Goal: Task Accomplishment & Management: Manage account settings

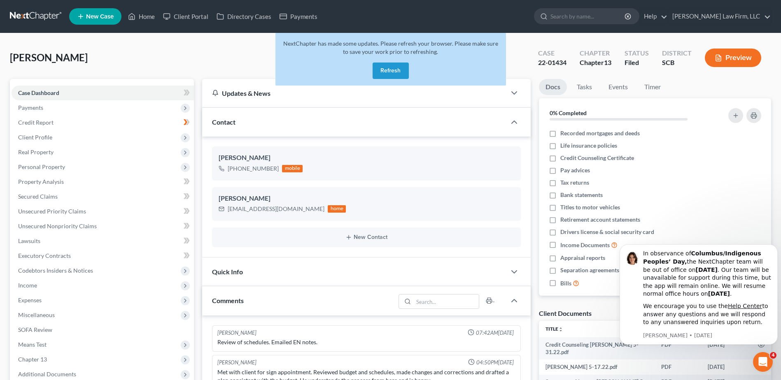
scroll to position [183, 0]
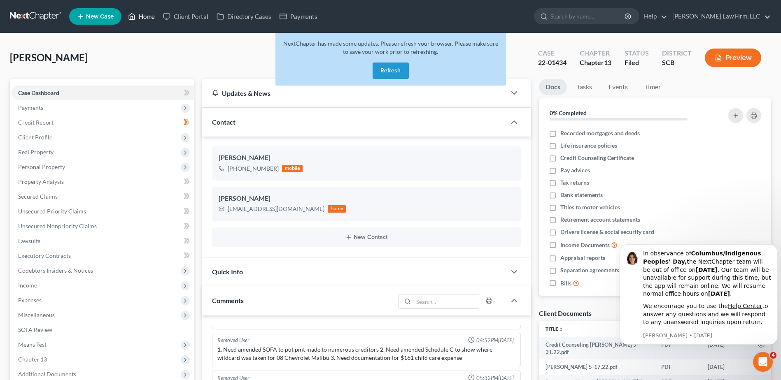
click at [140, 18] on link "Home" at bounding box center [141, 16] width 35 height 15
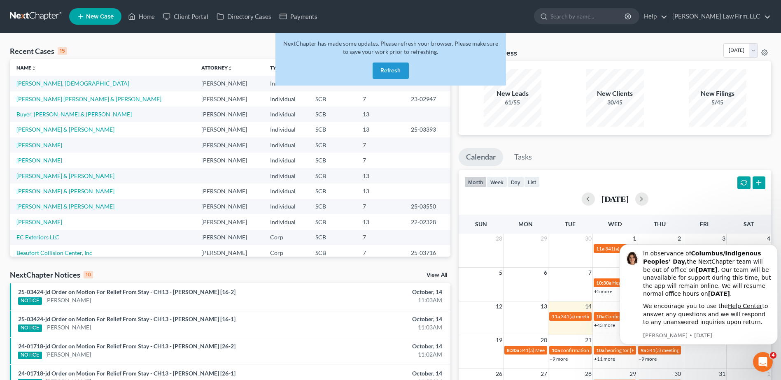
click at [241, 58] on div "Recent Cases 15 View All" at bounding box center [230, 51] width 440 height 16
click at [386, 72] on button "Refresh" at bounding box center [390, 71] width 36 height 16
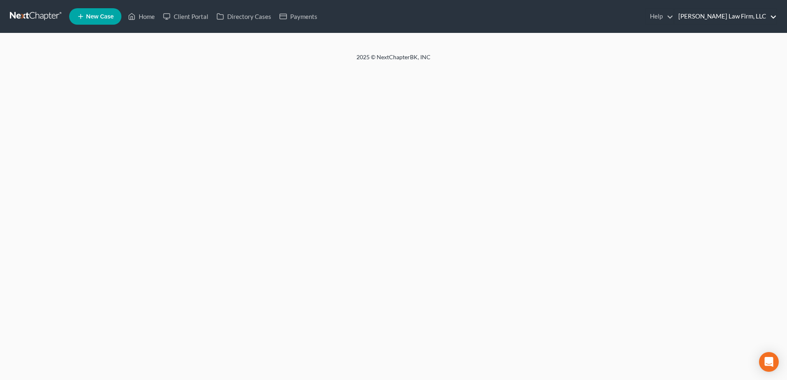
click at [756, 12] on link "[PERSON_NAME] Law Firm, LLC" at bounding box center [725, 16] width 102 height 15
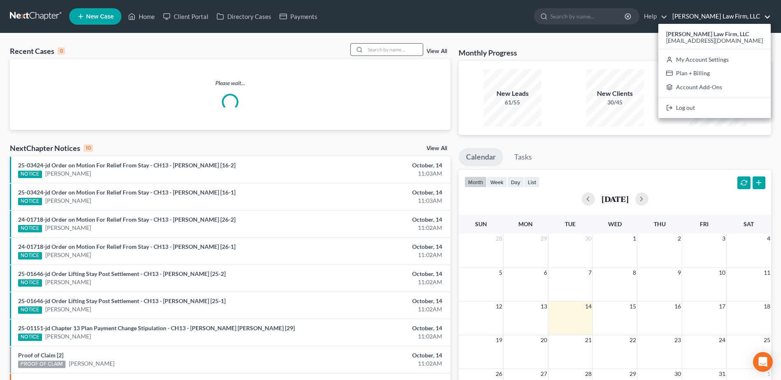
click at [368, 51] on input "search" at bounding box center [394, 50] width 58 height 12
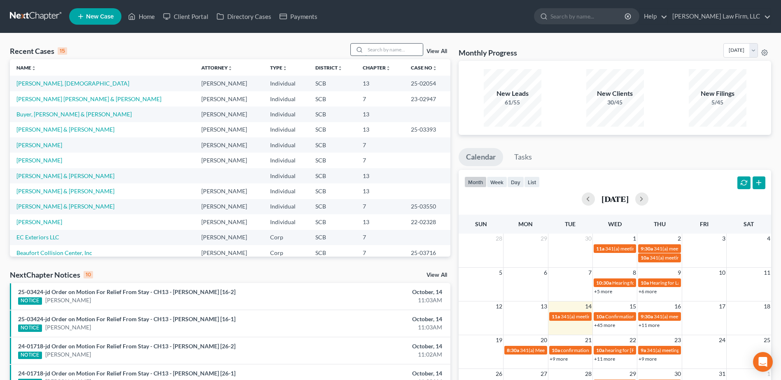
click at [368, 49] on input "search" at bounding box center [394, 50] width 58 height 12
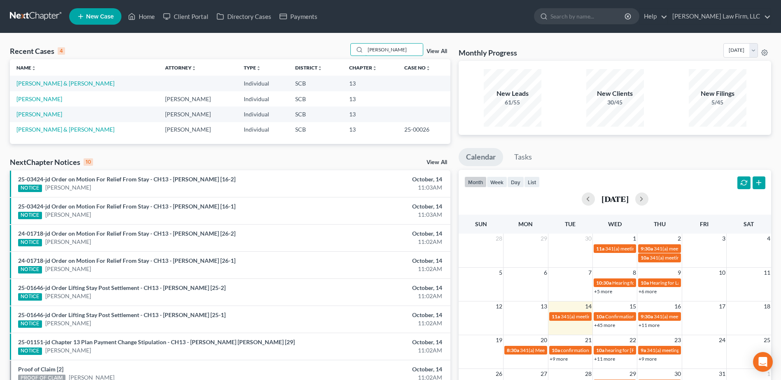
type input "myer"
click at [55, 83] on link "[PERSON_NAME] & [PERSON_NAME]" at bounding box center [65, 83] width 98 height 7
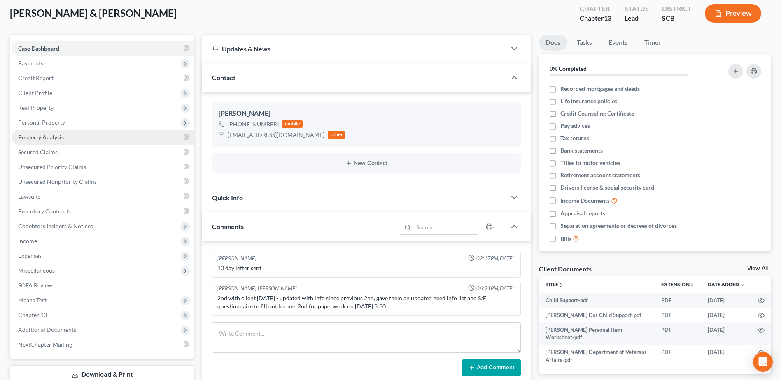
scroll to position [41, 0]
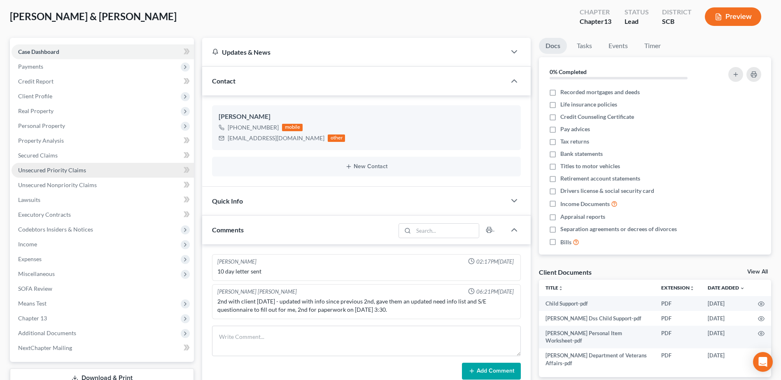
click at [47, 169] on span "Unsecured Priority Claims" at bounding box center [52, 170] width 68 height 7
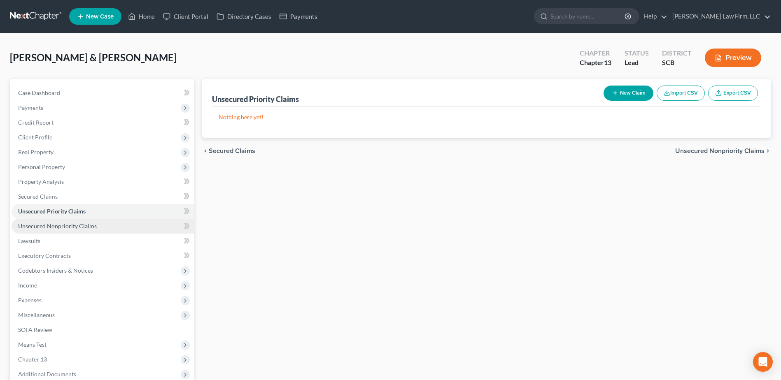
click at [50, 221] on link "Unsecured Nonpriority Claims" at bounding box center [103, 226] width 182 height 15
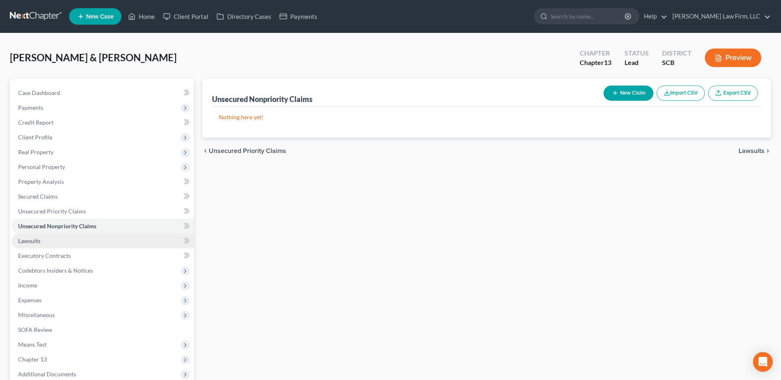
click at [41, 245] on link "Lawsuits" at bounding box center [103, 241] width 182 height 15
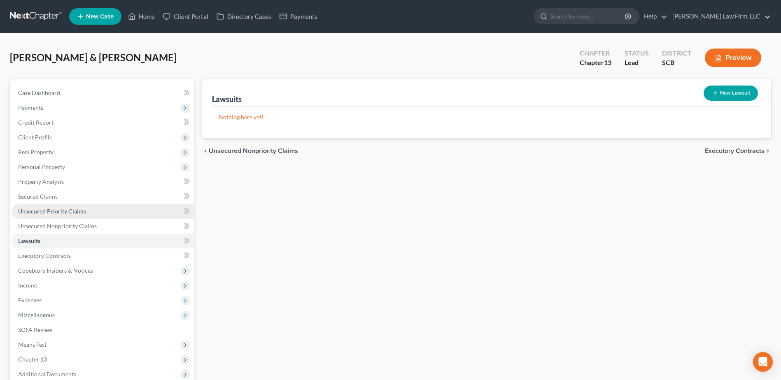
click at [75, 215] on link "Unsecured Priority Claims" at bounding box center [103, 211] width 182 height 15
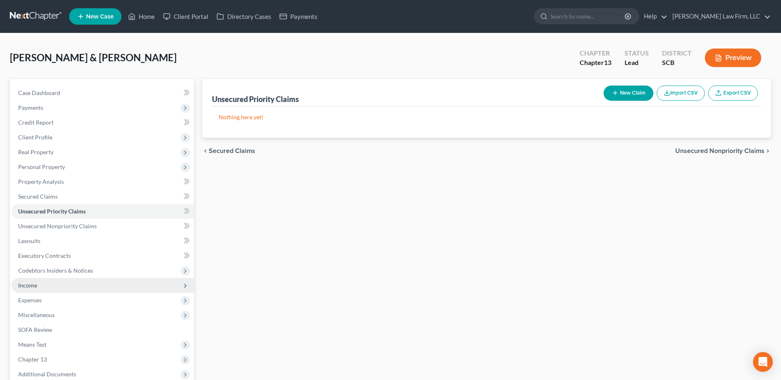
click at [121, 286] on span "Income" at bounding box center [103, 285] width 182 height 15
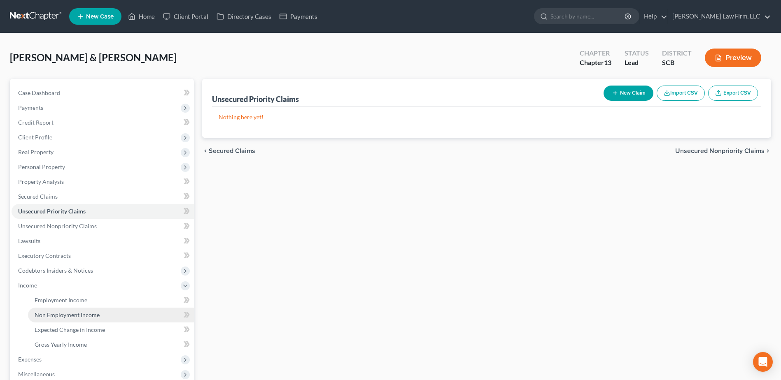
click at [121, 309] on link "Non Employment Income" at bounding box center [111, 315] width 166 height 15
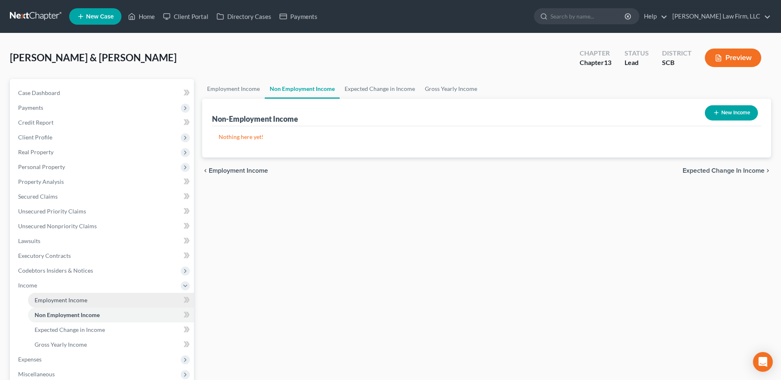
click at [115, 297] on link "Employment Income" at bounding box center [111, 300] width 166 height 15
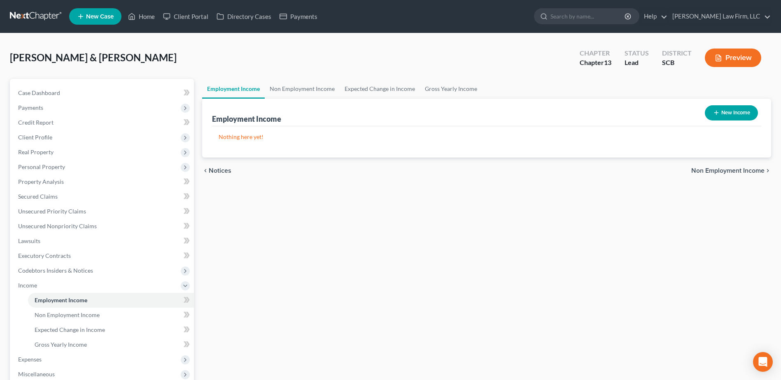
click at [736, 114] on button "New Income" at bounding box center [731, 112] width 53 height 15
select select "0"
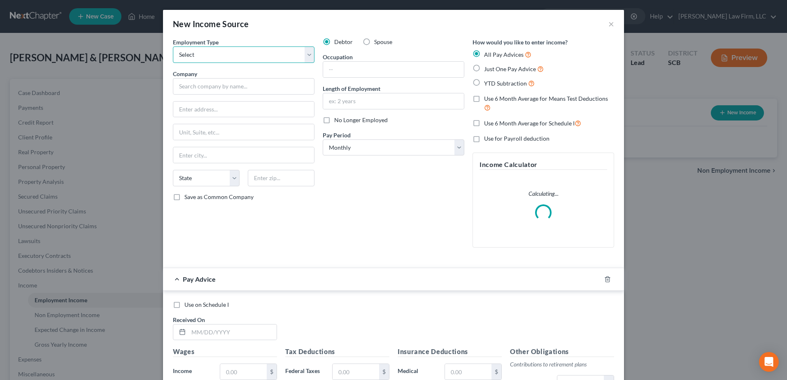
click at [235, 47] on select "Select Full or Part Time Employment Self Employment" at bounding box center [244, 55] width 142 height 16
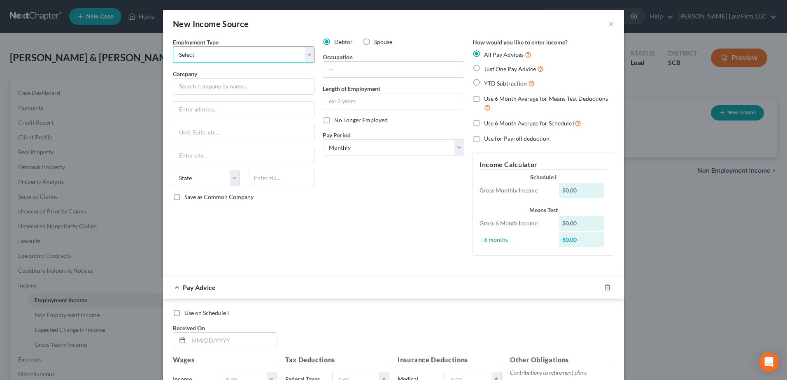
select select "0"
click at [173, 47] on select "Select Full or Part Time Employment Self Employment" at bounding box center [244, 55] width 142 height 16
click at [610, 25] on button "×" at bounding box center [611, 24] width 6 height 10
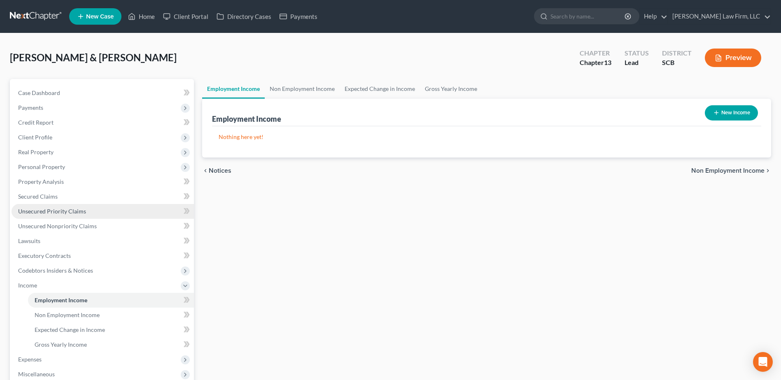
click at [40, 214] on link "Unsecured Priority Claims" at bounding box center [103, 211] width 182 height 15
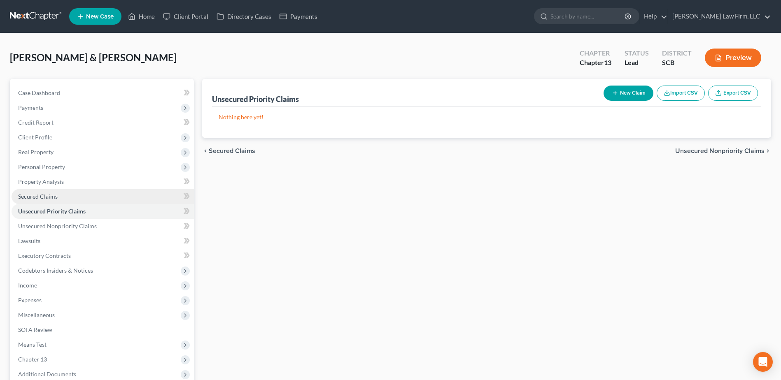
click at [46, 197] on span "Secured Claims" at bounding box center [38, 196] width 40 height 7
click at [615, 97] on button "New Claim" at bounding box center [628, 93] width 50 height 15
select select "0"
select select "2"
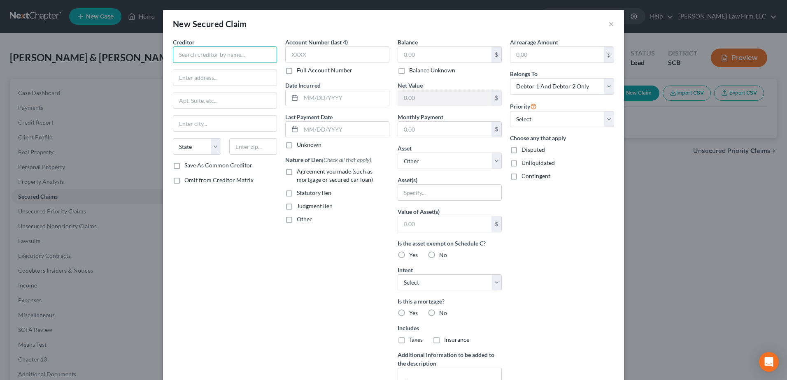
click at [201, 58] on input "text" at bounding box center [225, 55] width 104 height 16
click at [608, 19] on button "×" at bounding box center [611, 24] width 6 height 10
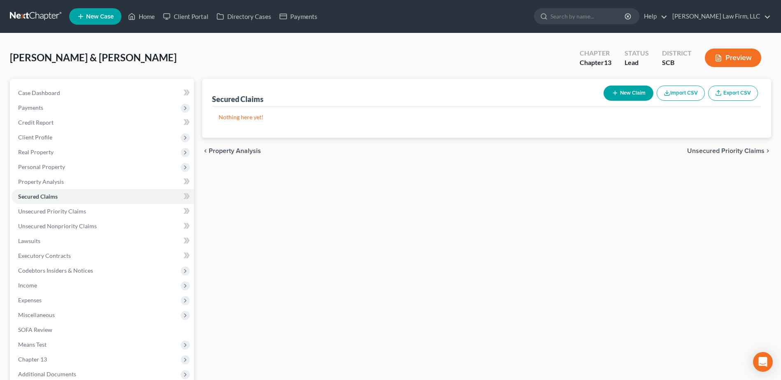
click at [47, 16] on link at bounding box center [36, 16] width 53 height 15
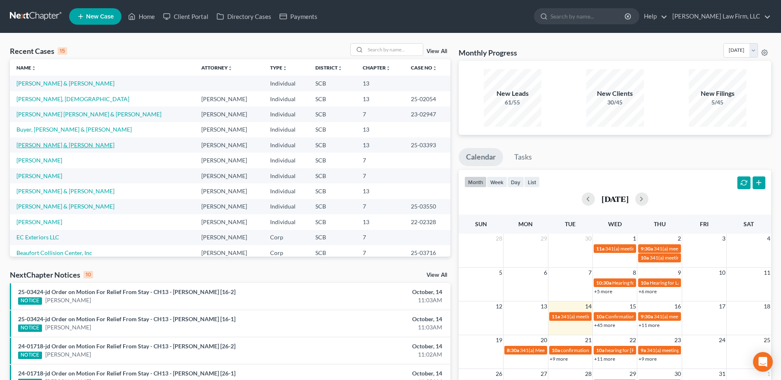
click at [51, 144] on link "[PERSON_NAME] & [PERSON_NAME]" at bounding box center [65, 145] width 98 height 7
select select "1"
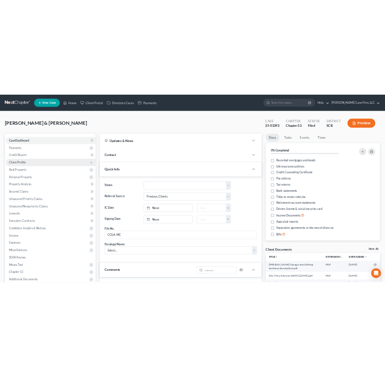
scroll to position [682, 0]
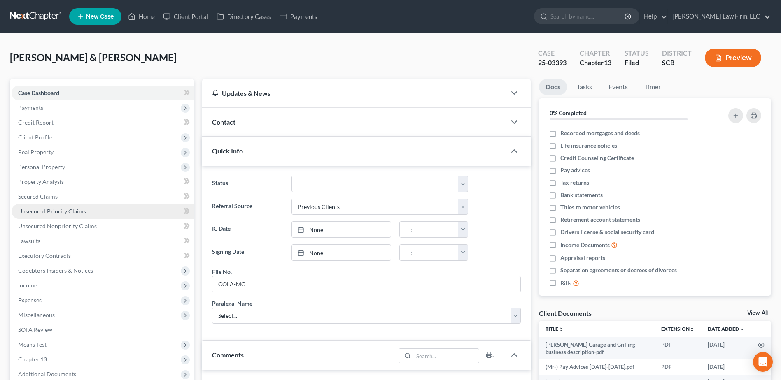
click at [43, 208] on span "Unsecured Priority Claims" at bounding box center [52, 211] width 68 height 7
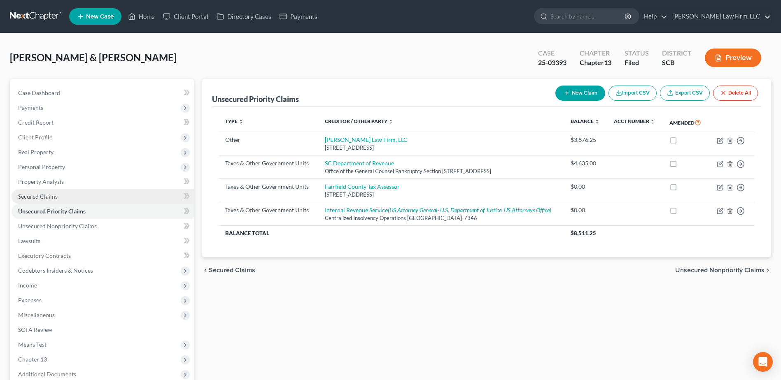
click at [47, 196] on span "Secured Claims" at bounding box center [38, 196] width 40 height 7
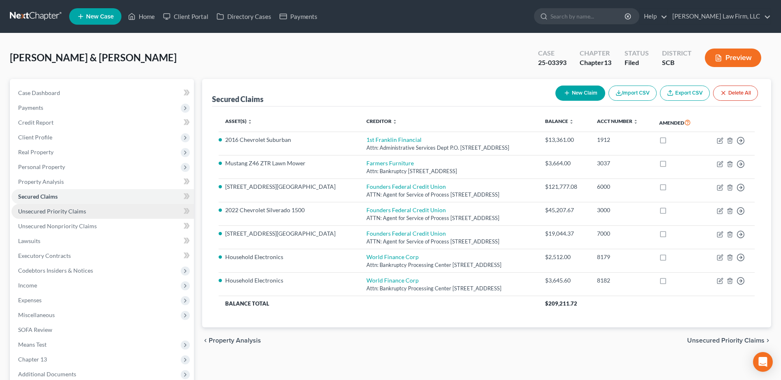
click at [43, 208] on span "Unsecured Priority Claims" at bounding box center [52, 211] width 68 height 7
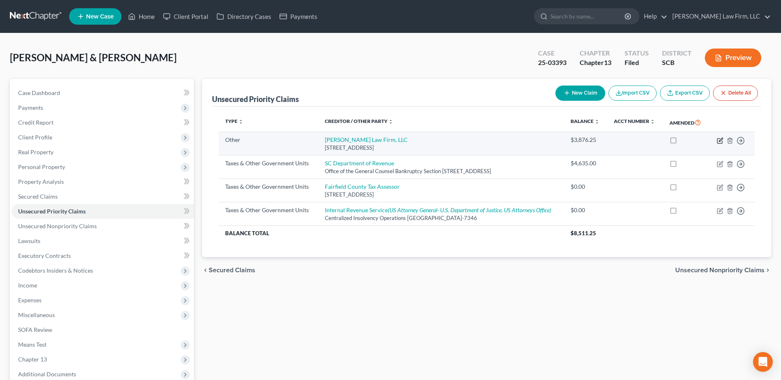
click at [719, 140] on icon "button" at bounding box center [721, 140] width 4 height 4
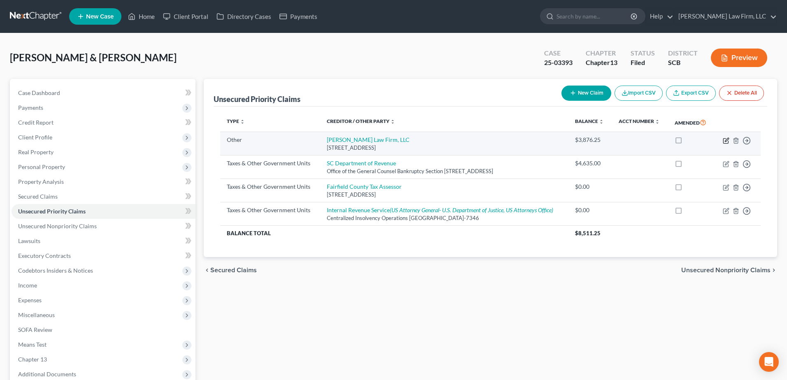
select select "9"
select select "42"
select select "2"
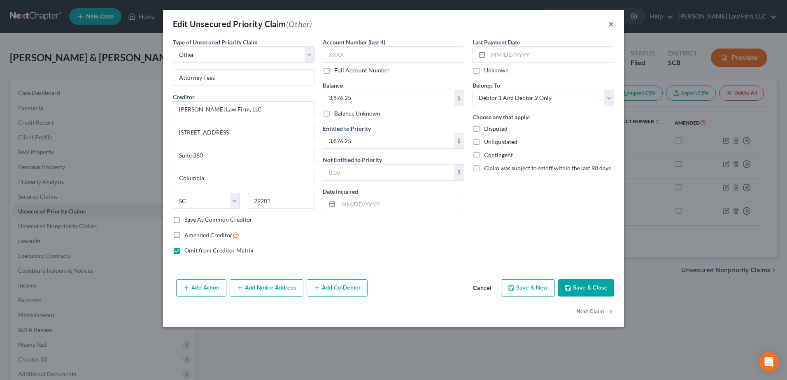
click at [614, 22] on button "×" at bounding box center [611, 24] width 6 height 10
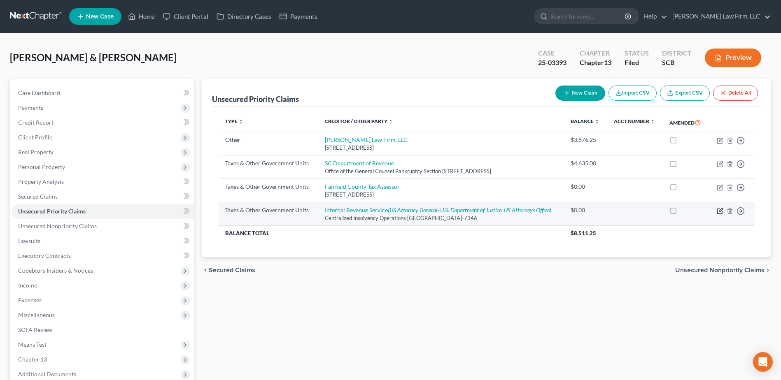
click at [719, 209] on icon "button" at bounding box center [720, 211] width 7 height 7
select select "0"
select select "39"
select select "2"
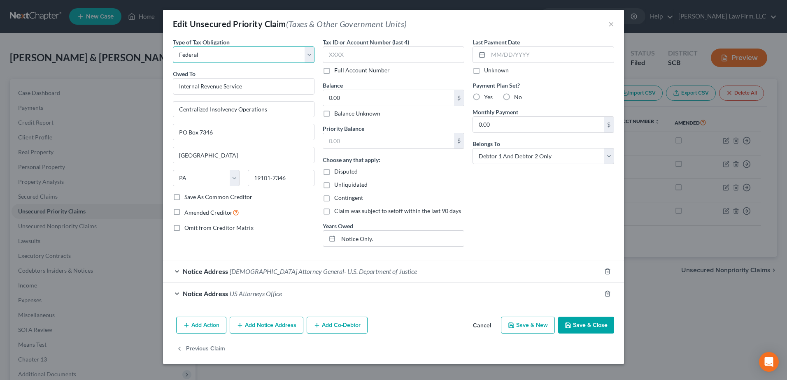
click at [306, 55] on select "Select Federal City State Franchise Tax Board Other" at bounding box center [244, 55] width 142 height 16
click at [410, 35] on div "Edit Unsecured Priority Claim (Taxes & Other Government Units) ×" at bounding box center [393, 24] width 461 height 28
drag, startPoint x: 611, startPoint y: 21, endPoint x: 605, endPoint y: 19, distance: 6.5
click at [610, 19] on button "×" at bounding box center [611, 24] width 6 height 10
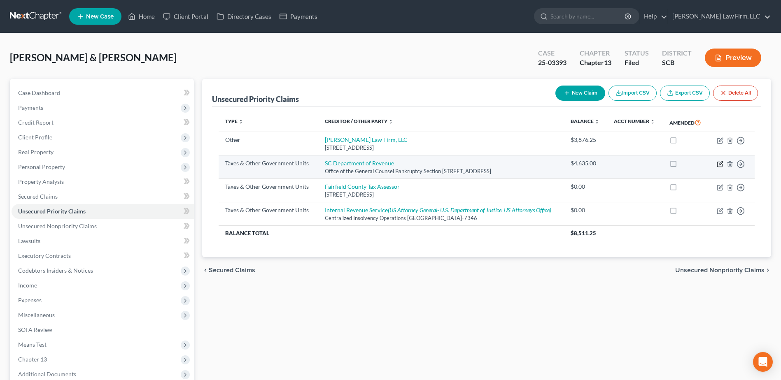
click at [719, 163] on icon "button" at bounding box center [721, 163] width 4 height 4
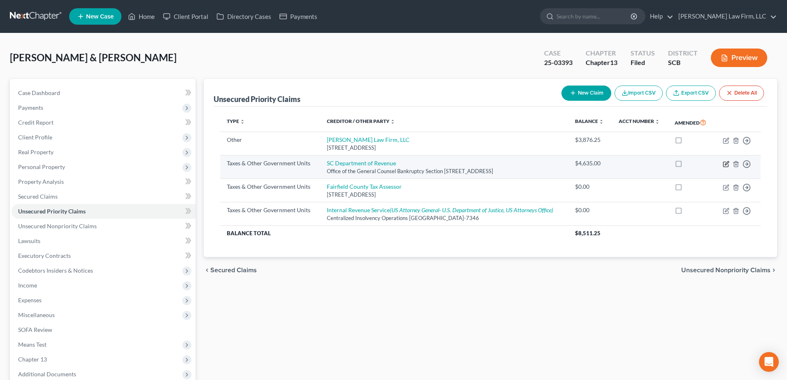
select select "2"
select select "42"
select select "2"
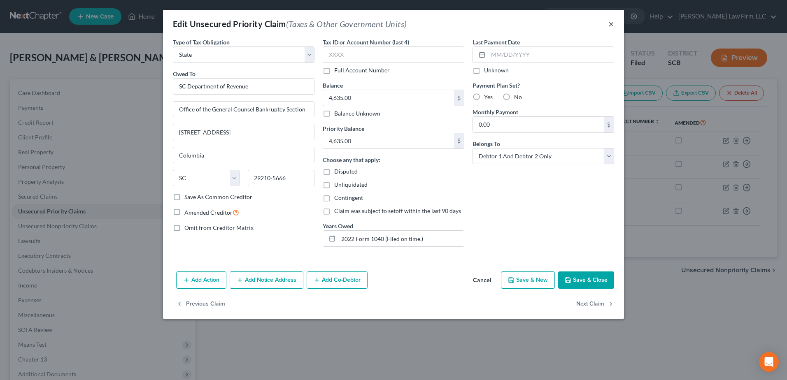
click at [609, 29] on button "×" at bounding box center [611, 24] width 6 height 10
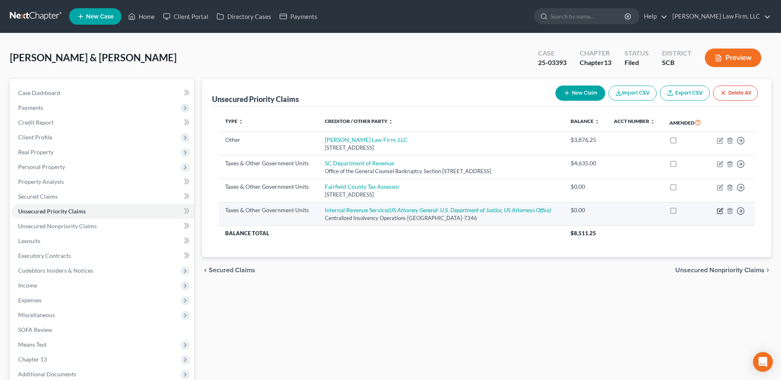
click at [719, 212] on icon "button" at bounding box center [720, 211] width 7 height 7
select select "0"
select select "39"
select select "2"
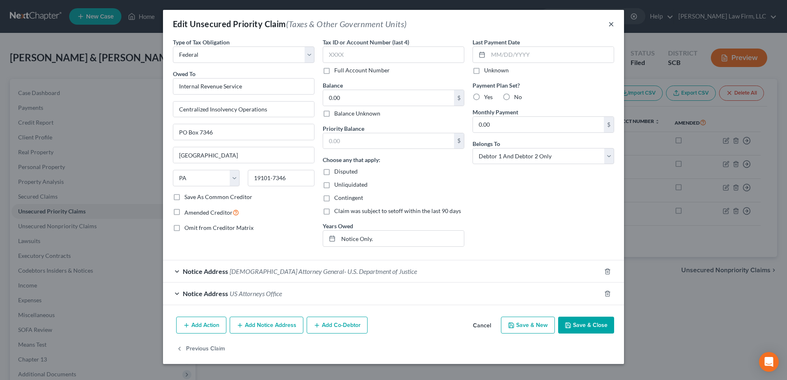
click at [610, 24] on button "×" at bounding box center [611, 24] width 6 height 10
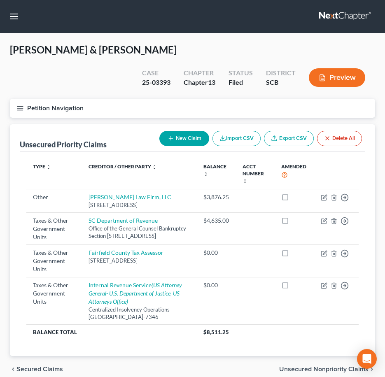
click at [175, 363] on div "chevron_left Secured Claims Unsecured Nonpriority Claims chevron_right" at bounding box center [192, 369] width 365 height 26
click at [26, 366] on span "Secured Claims" at bounding box center [39, 369] width 47 height 7
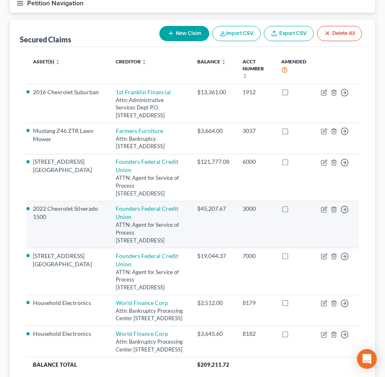
scroll to position [117, 0]
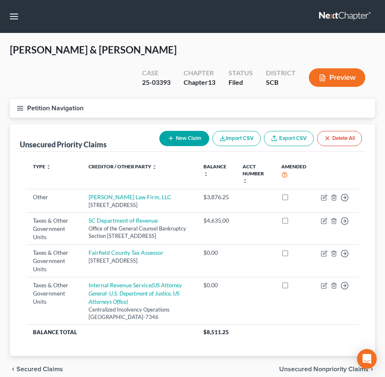
click at [296, 366] on span "Unsecured Nonpriority Claims" at bounding box center [323, 369] width 89 height 7
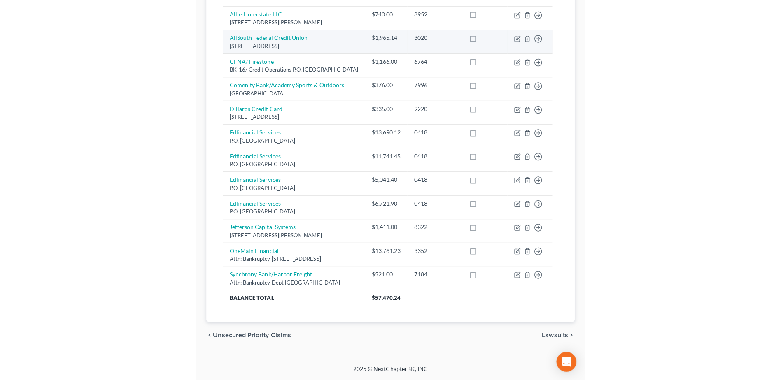
scroll to position [122, 0]
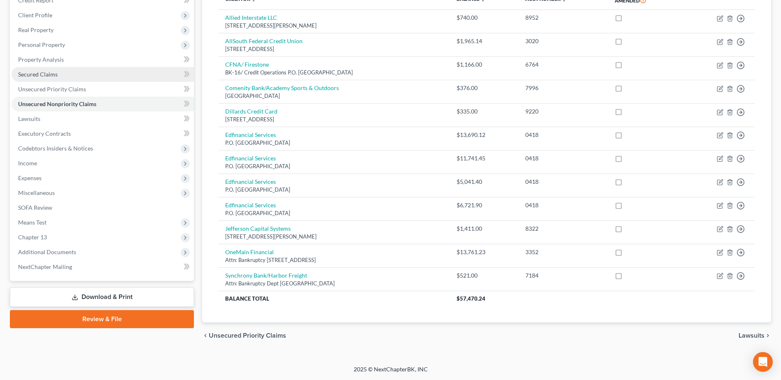
click at [46, 74] on span "Secured Claims" at bounding box center [38, 74] width 40 height 7
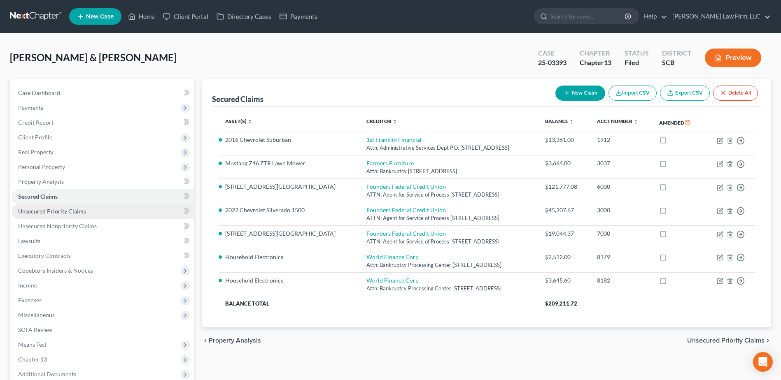
click at [58, 210] on span "Unsecured Priority Claims" at bounding box center [52, 211] width 68 height 7
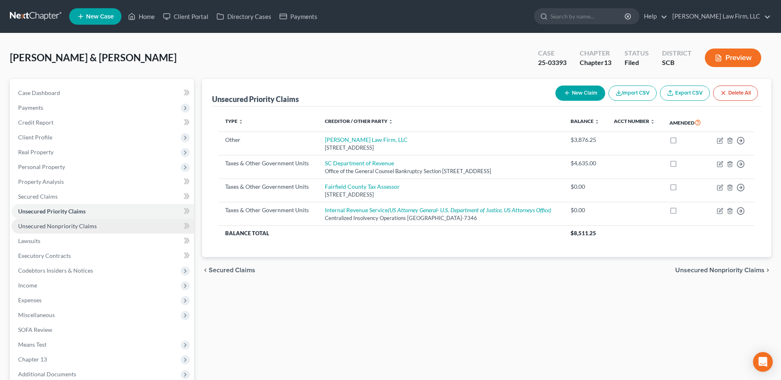
click at [48, 226] on span "Unsecured Nonpriority Claims" at bounding box center [57, 226] width 79 height 7
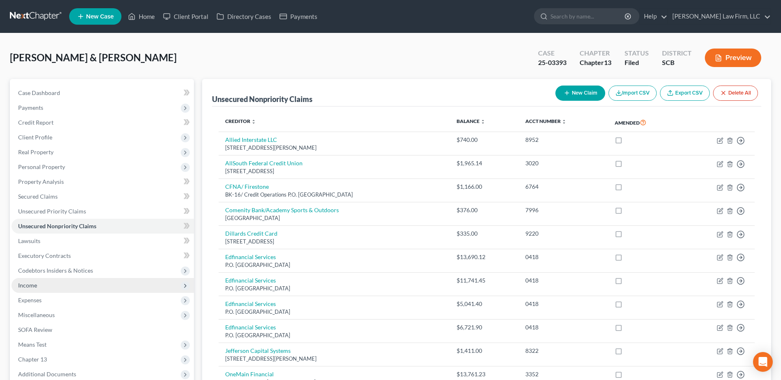
click at [42, 292] on span "Income" at bounding box center [103, 285] width 182 height 15
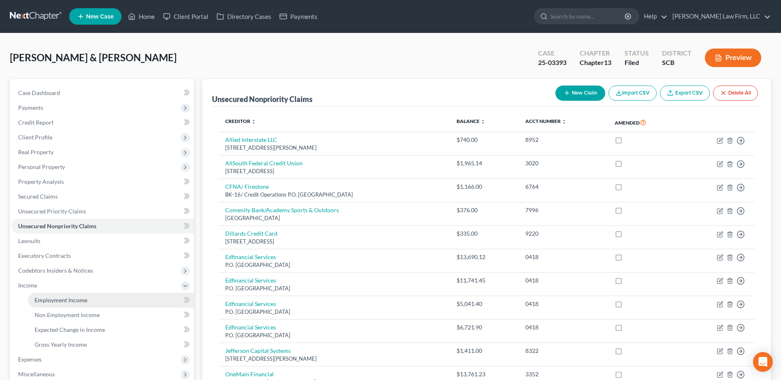
click at [46, 297] on span "Employment Income" at bounding box center [61, 300] width 53 height 7
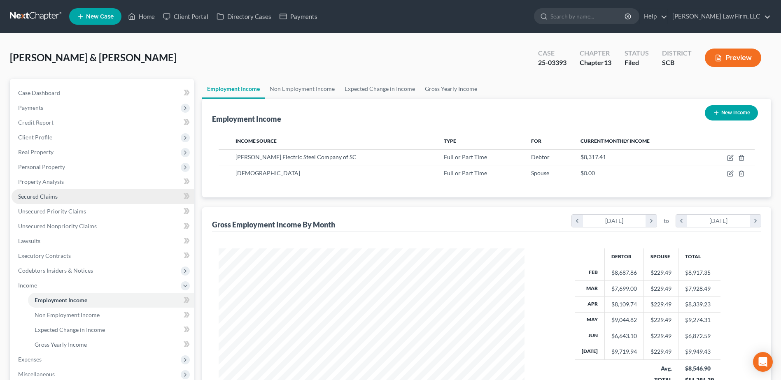
scroll to position [153, 322]
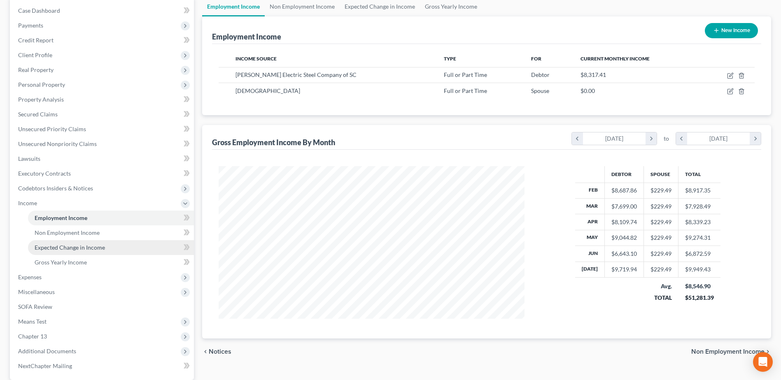
click at [66, 244] on span "Expected Change in Income" at bounding box center [70, 247] width 70 height 7
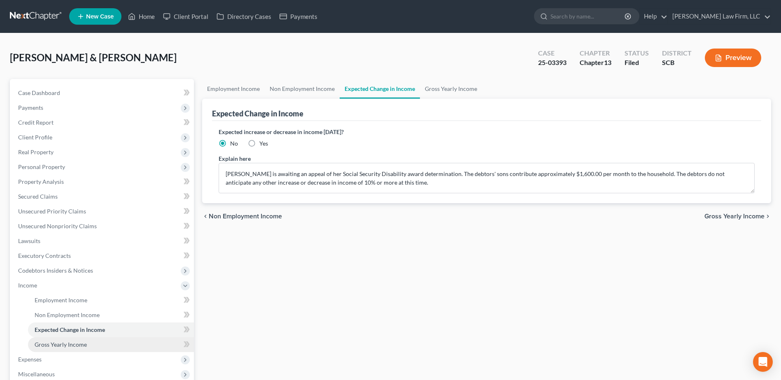
click at [50, 344] on span "Gross Yearly Income" at bounding box center [61, 344] width 52 height 7
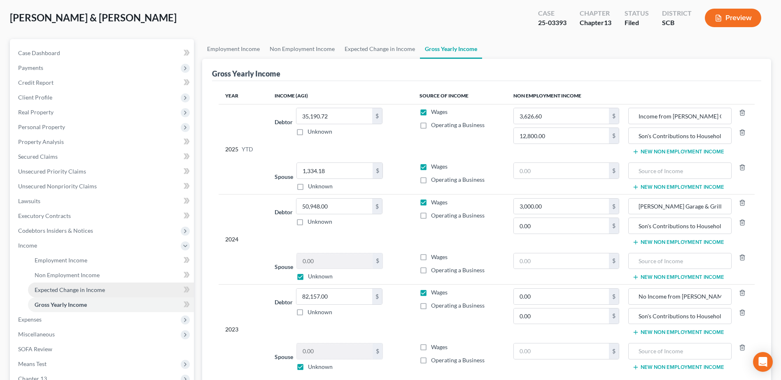
scroll to position [123, 0]
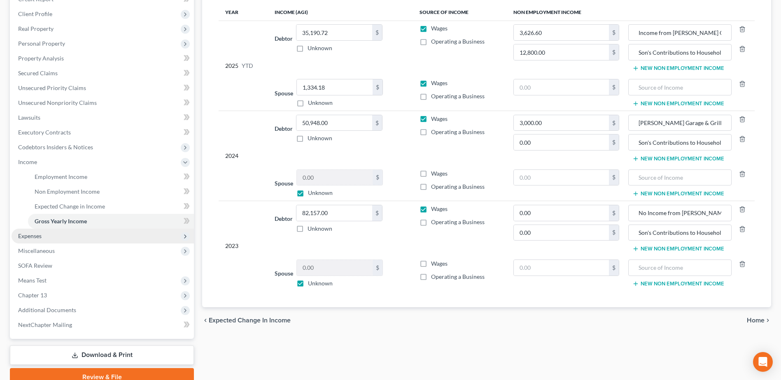
click at [34, 237] on span "Expenses" at bounding box center [29, 236] width 23 height 7
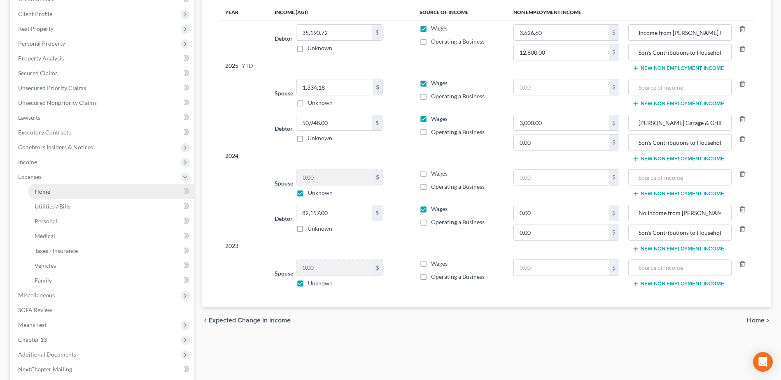
click at [54, 190] on link "Home" at bounding box center [111, 191] width 166 height 15
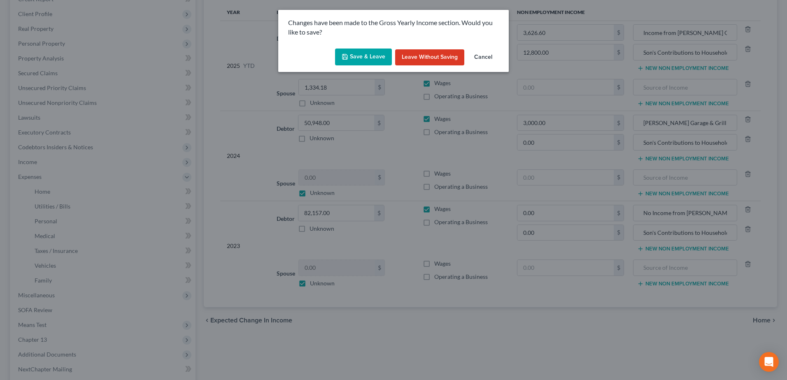
click at [431, 52] on button "Leave without Saving" at bounding box center [429, 57] width 69 height 16
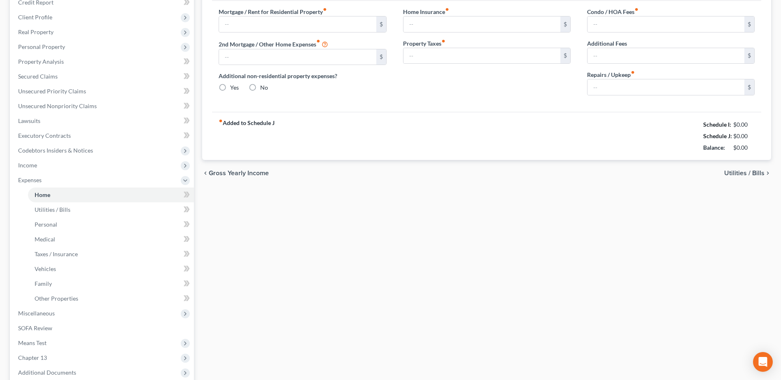
radio input "true"
type input "0.00"
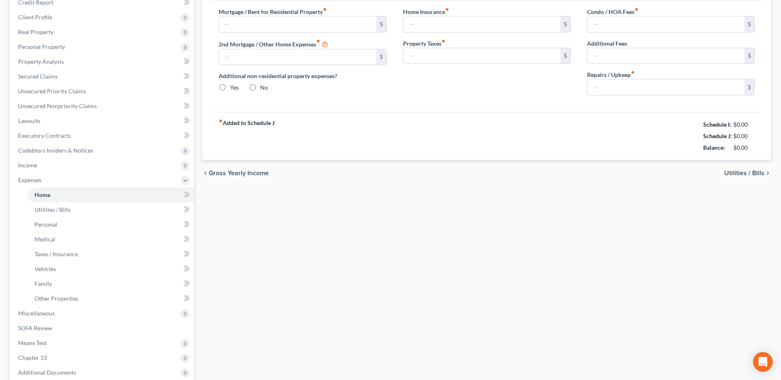
type input "500.00"
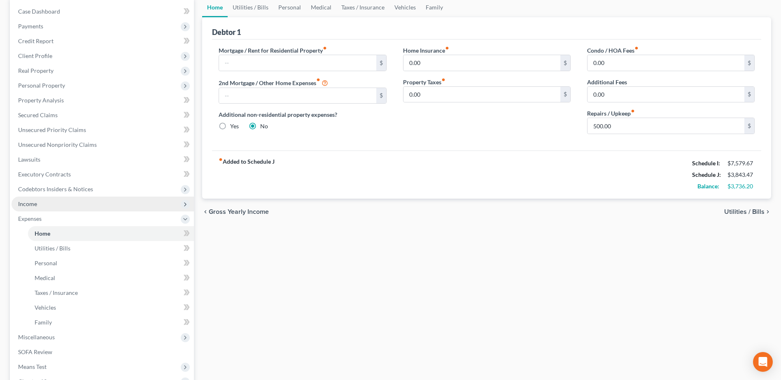
scroll to position [82, 0]
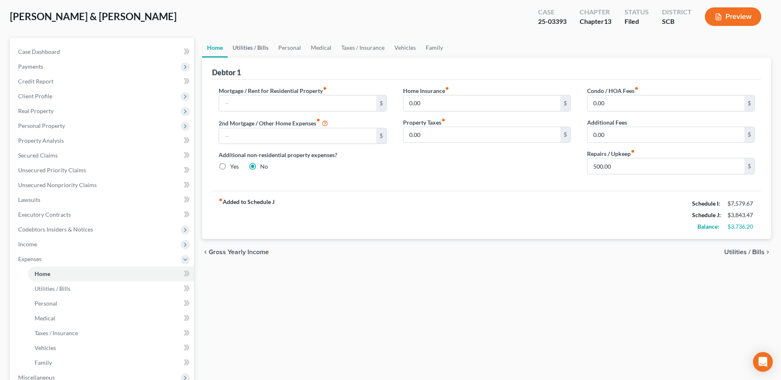
click at [257, 50] on link "Utilities / Bills" at bounding box center [251, 48] width 46 height 20
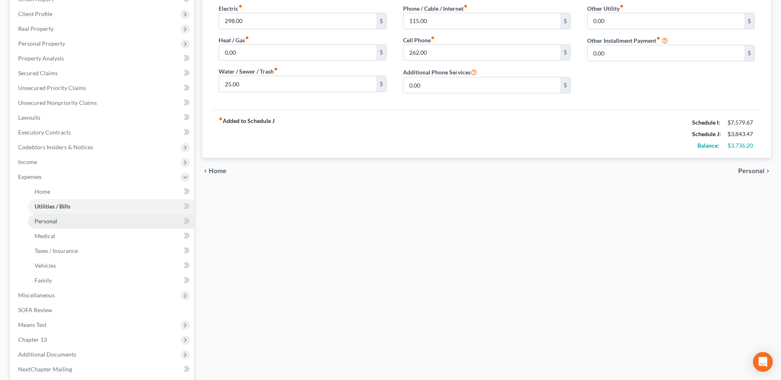
click at [62, 218] on link "Personal" at bounding box center [111, 221] width 166 height 15
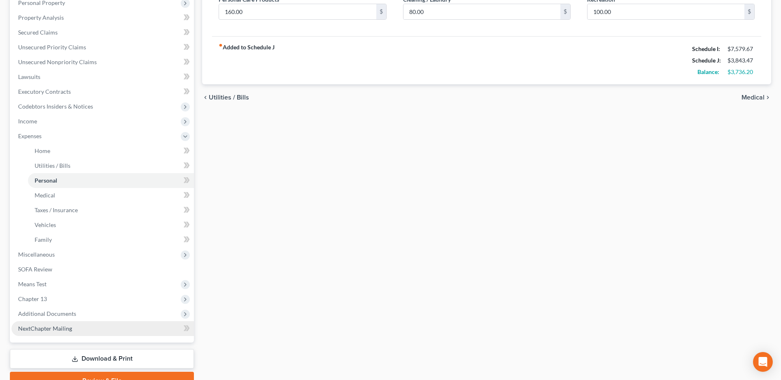
scroll to position [165, 0]
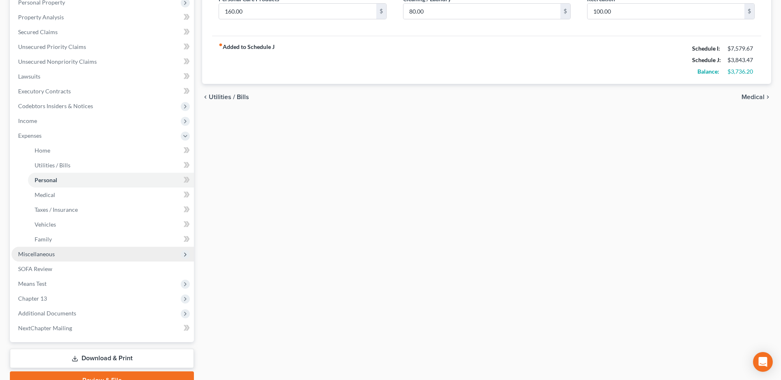
click at [37, 255] on span "Miscellaneous" at bounding box center [36, 254] width 37 height 7
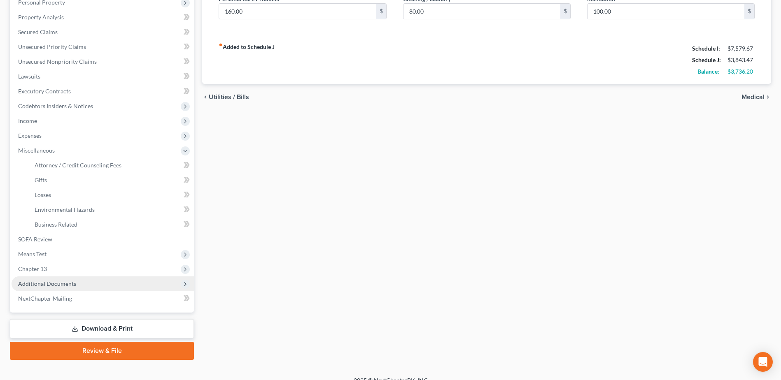
click at [66, 279] on span "Additional Documents" at bounding box center [103, 284] width 182 height 15
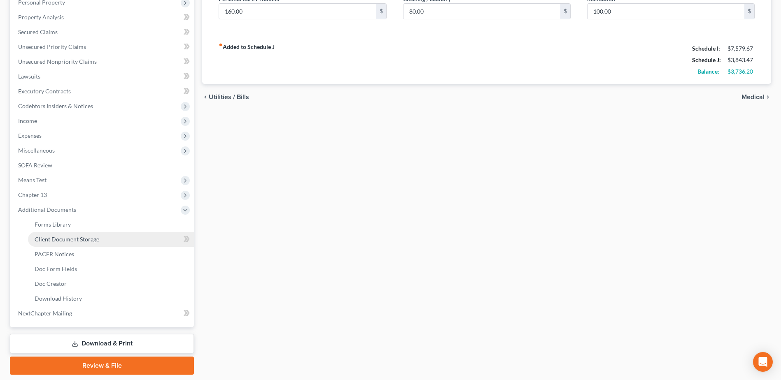
click at [74, 244] on link "Client Document Storage" at bounding box center [111, 239] width 166 height 15
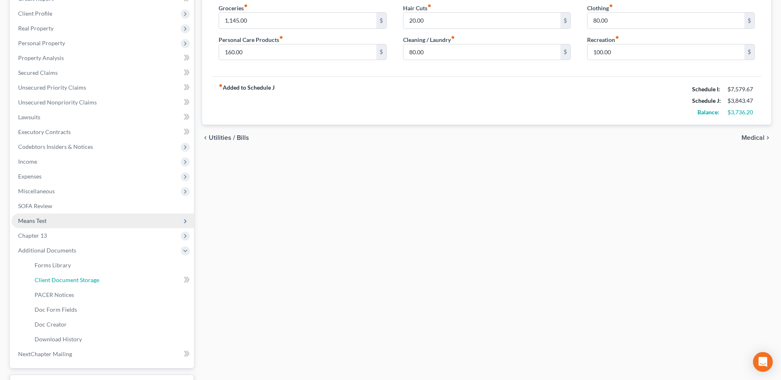
select select "16"
select select "6"
select select "37"
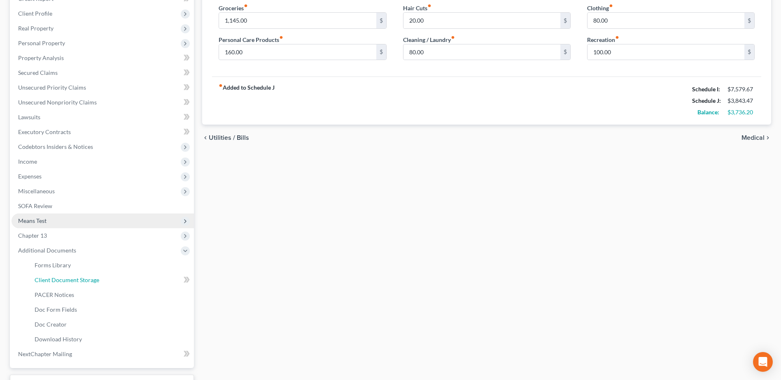
select select "15"
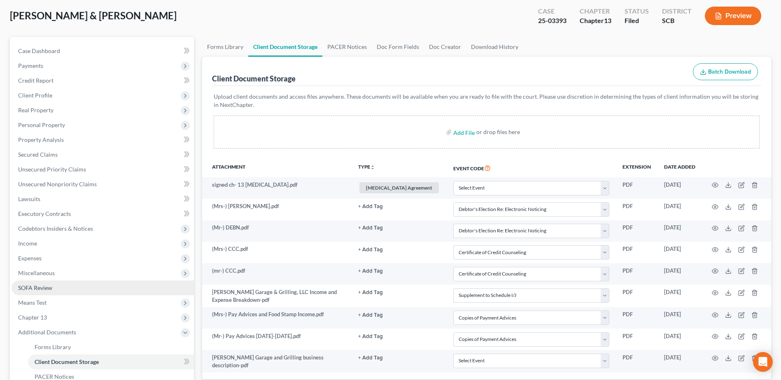
scroll to position [41, 0]
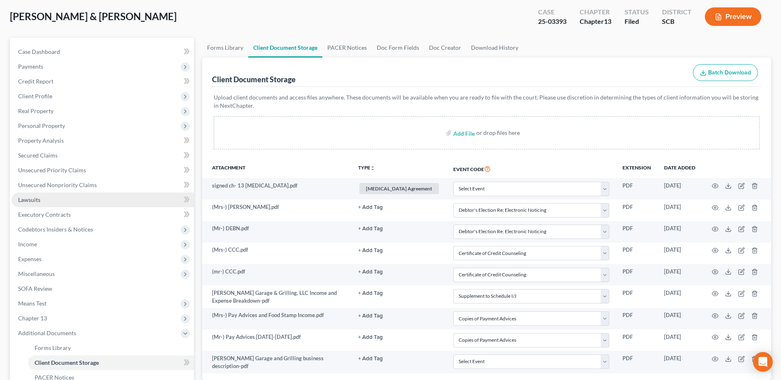
click at [47, 197] on link "Lawsuits" at bounding box center [103, 200] width 182 height 15
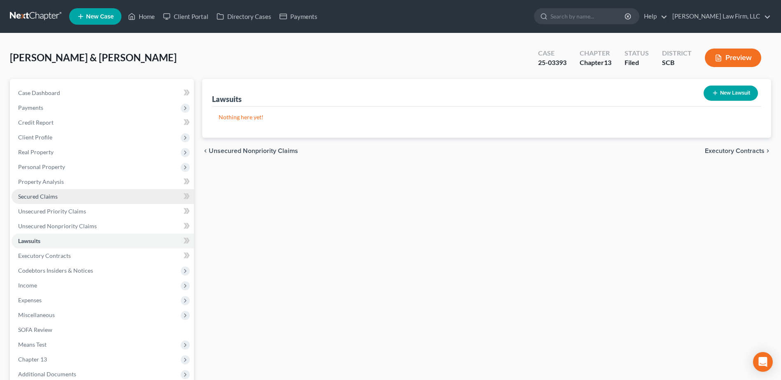
click at [43, 191] on link "Secured Claims" at bounding box center [103, 196] width 182 height 15
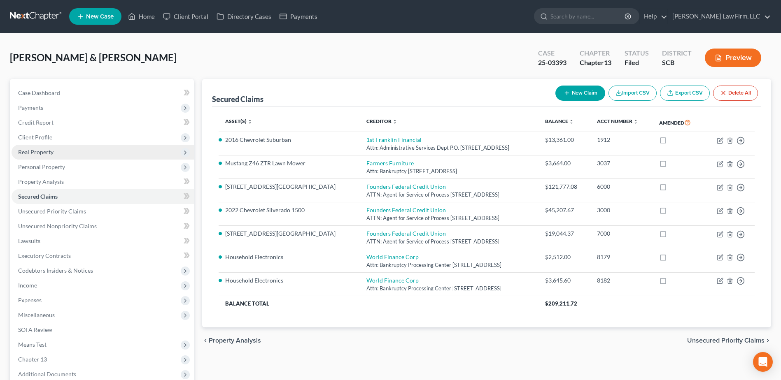
click at [47, 148] on span "Real Property" at bounding box center [103, 152] width 182 height 15
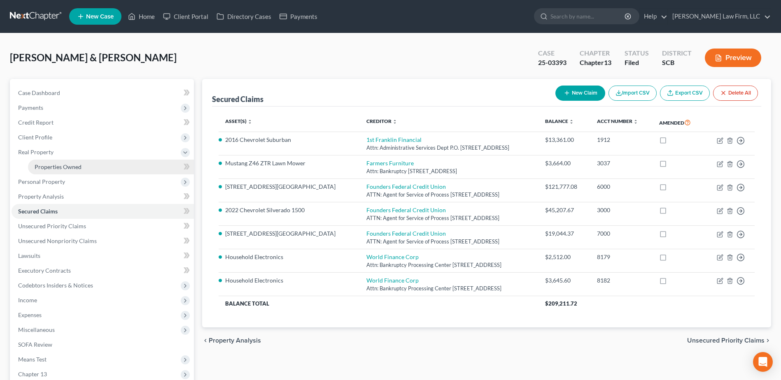
click at [51, 166] on span "Properties Owned" at bounding box center [58, 166] width 47 height 7
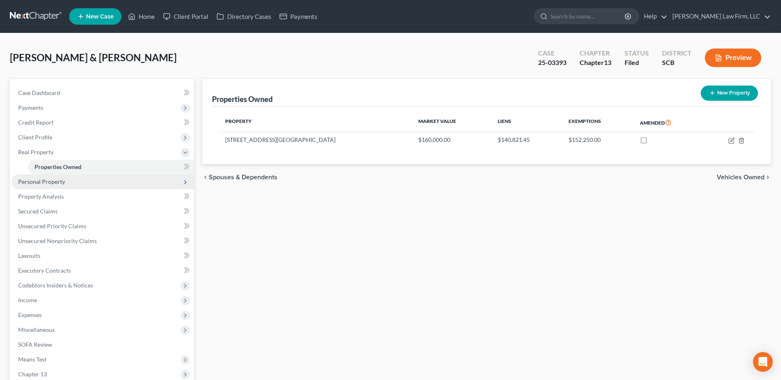
click at [49, 179] on span "Personal Property" at bounding box center [41, 181] width 47 height 7
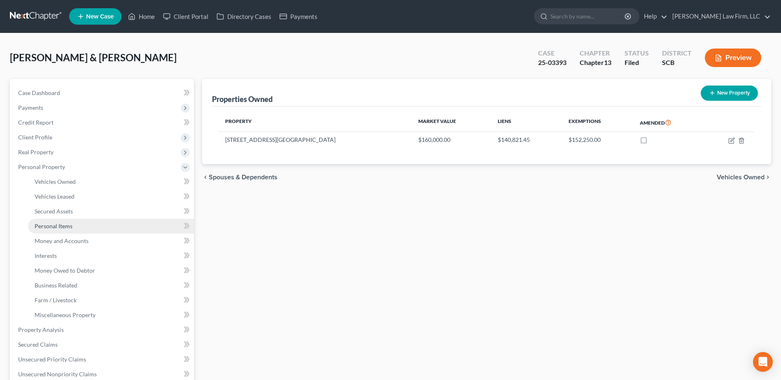
click at [68, 227] on span "Personal Items" at bounding box center [54, 226] width 38 height 7
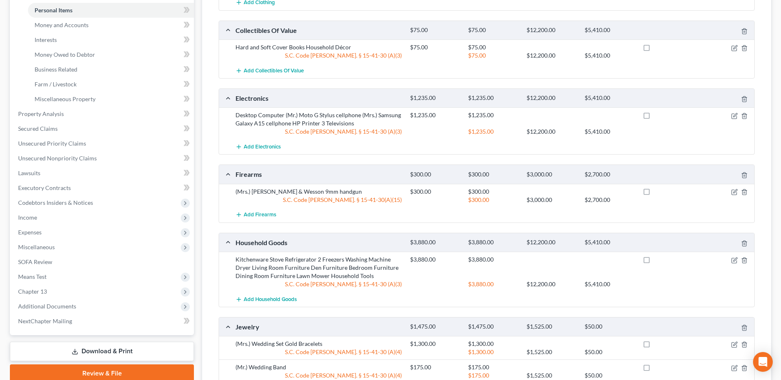
scroll to position [216, 0]
click at [737, 117] on icon "button" at bounding box center [734, 116] width 7 height 7
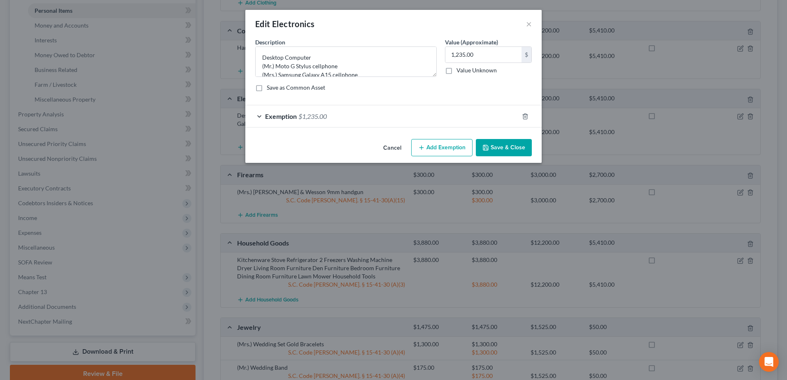
click at [275, 120] on div "Exemption $1,235.00" at bounding box center [381, 116] width 273 height 22
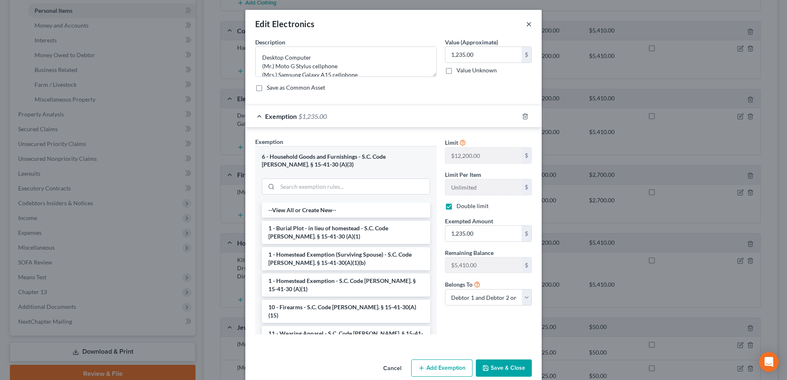
click at [526, 23] on button "×" at bounding box center [529, 24] width 6 height 10
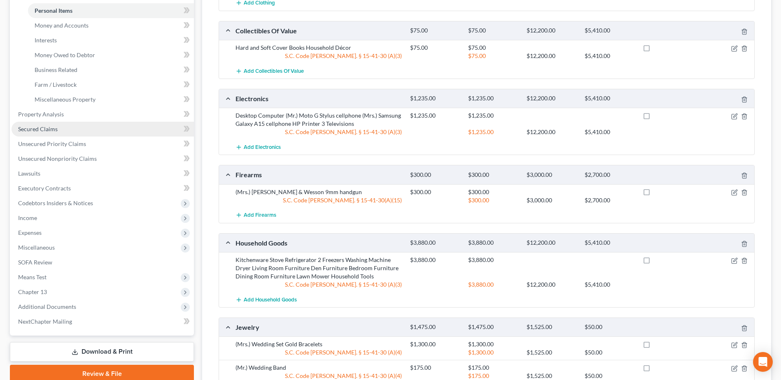
click at [49, 130] on span "Secured Claims" at bounding box center [38, 129] width 40 height 7
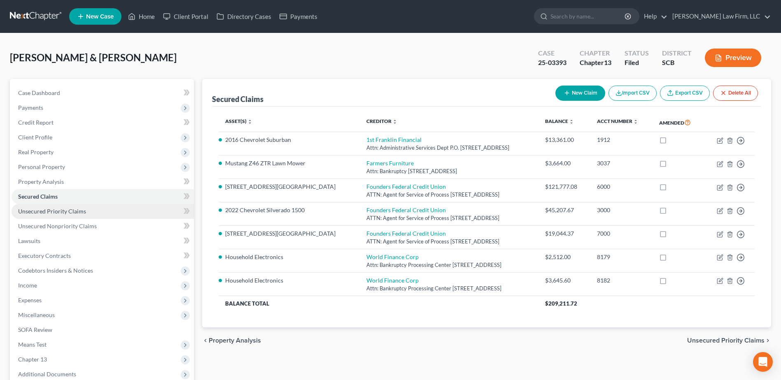
click at [43, 208] on span "Unsecured Priority Claims" at bounding box center [52, 211] width 68 height 7
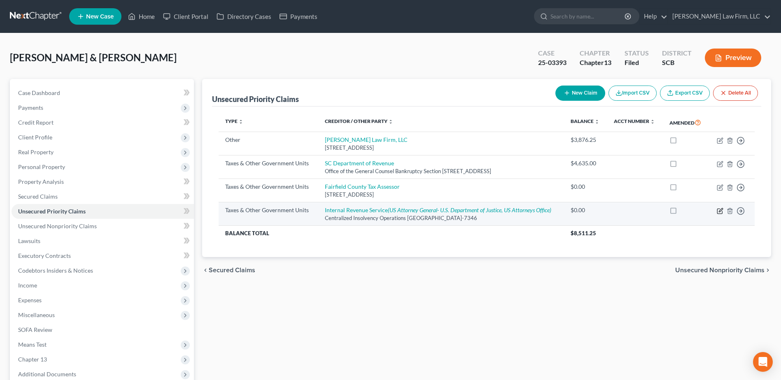
click at [719, 213] on icon "button" at bounding box center [720, 211] width 7 height 7
select select "0"
select select "39"
select select "2"
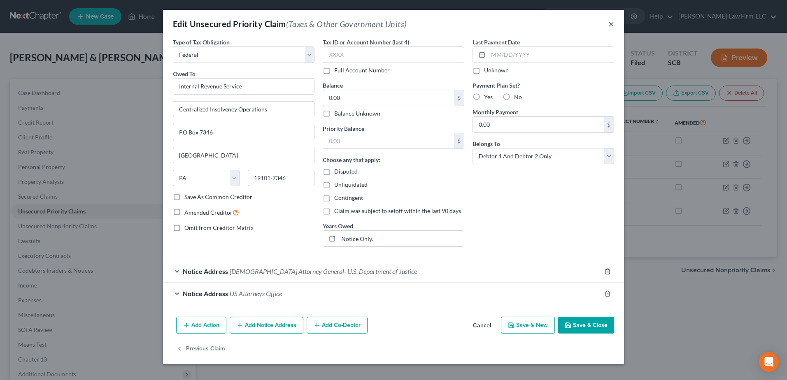
click at [611, 25] on button "×" at bounding box center [611, 24] width 6 height 10
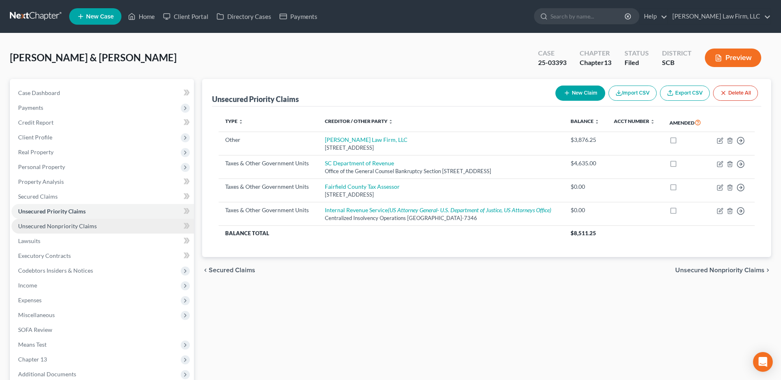
click at [49, 222] on link "Unsecured Nonpriority Claims" at bounding box center [103, 226] width 182 height 15
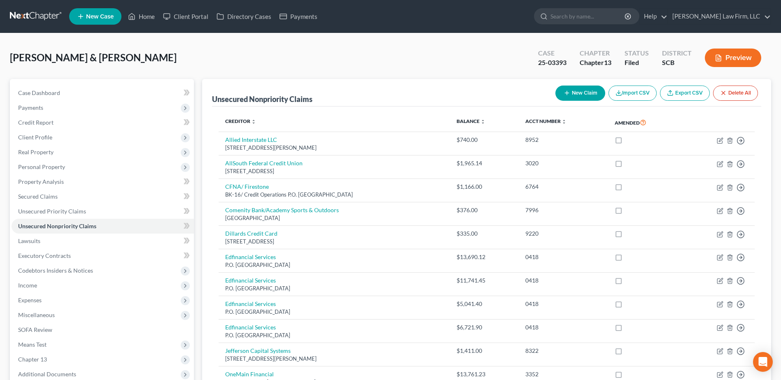
click at [35, 17] on link at bounding box center [36, 16] width 53 height 15
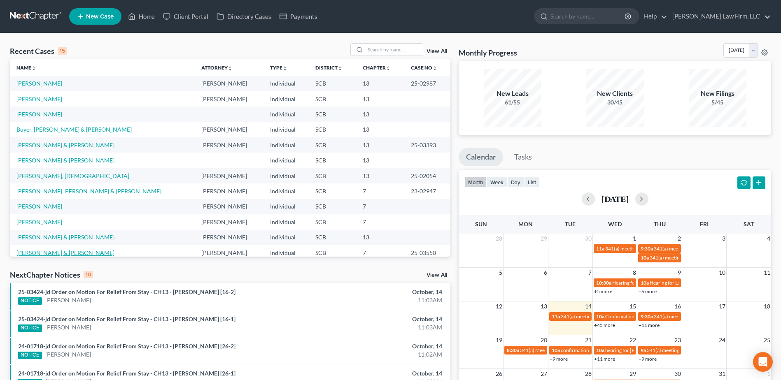
click at [33, 254] on link "[PERSON_NAME] & [PERSON_NAME]" at bounding box center [65, 252] width 98 height 7
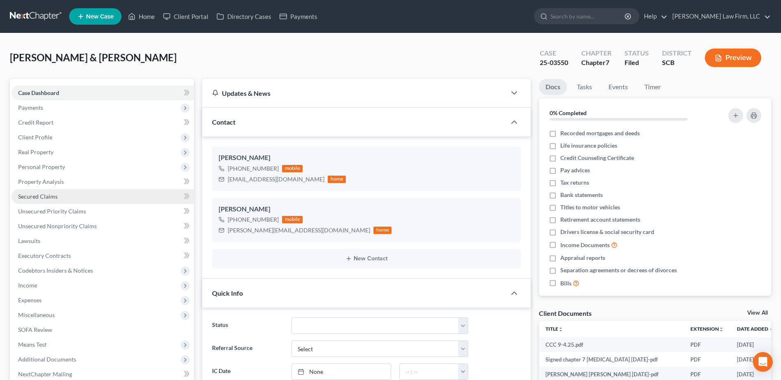
select select "0"
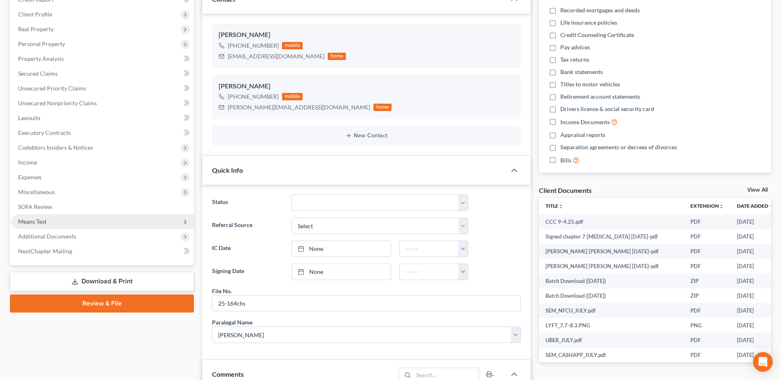
scroll to position [123, 0]
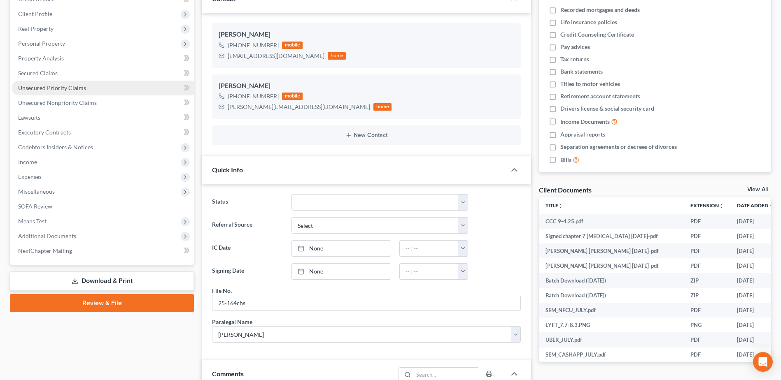
click at [52, 89] on span "Unsecured Priority Claims" at bounding box center [52, 87] width 68 height 7
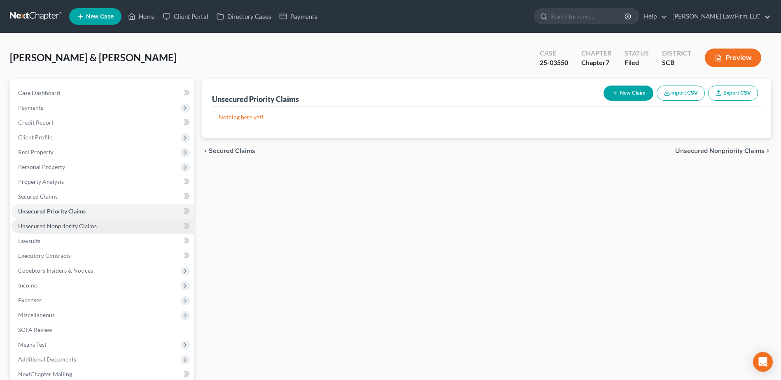
click at [87, 224] on span "Unsecured Nonpriority Claims" at bounding box center [57, 226] width 79 height 7
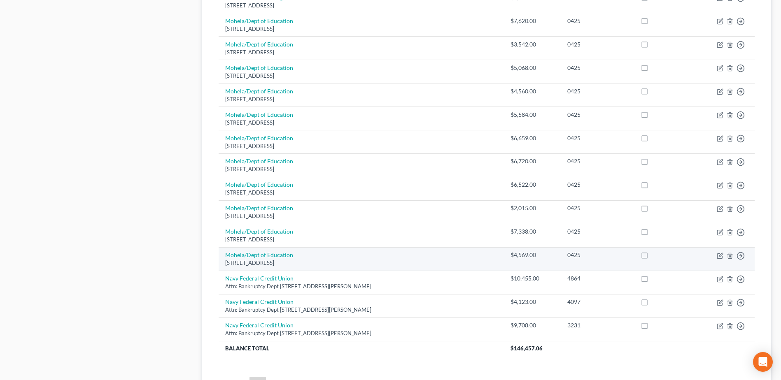
scroll to position [535, 0]
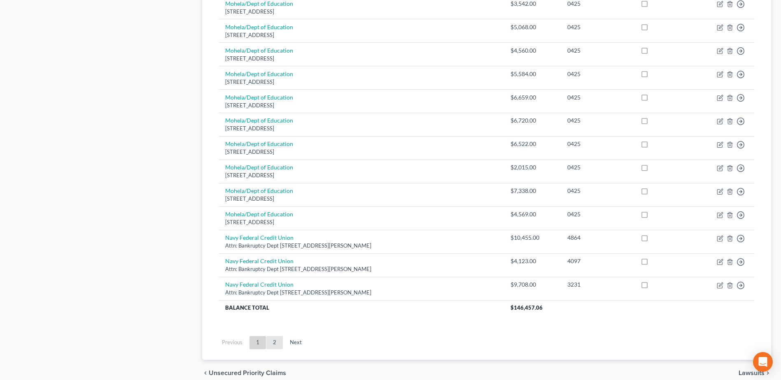
click at [271, 342] on link "2" at bounding box center [274, 342] width 16 height 13
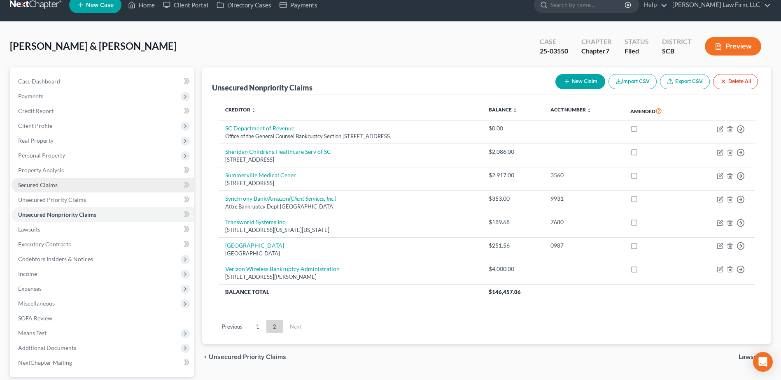
scroll to position [5, 0]
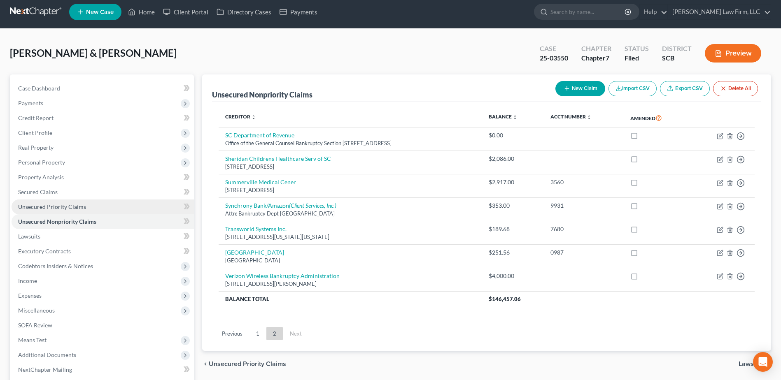
click at [66, 209] on span "Unsecured Priority Claims" at bounding box center [52, 206] width 68 height 7
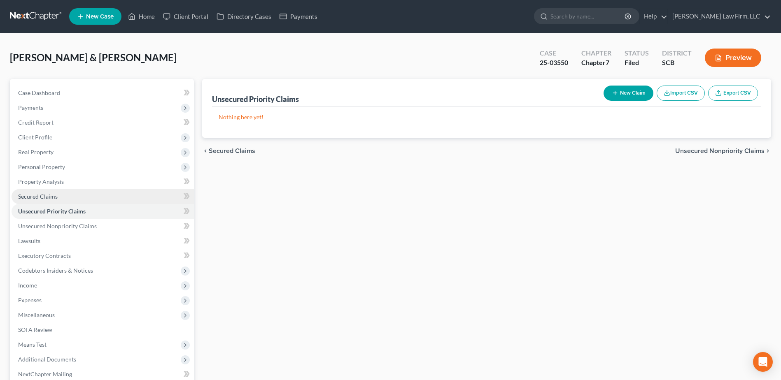
click at [52, 197] on span "Secured Claims" at bounding box center [38, 196] width 40 height 7
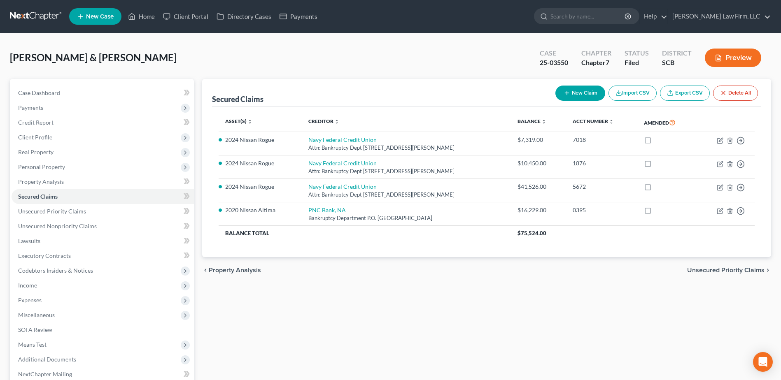
click at [29, 19] on link at bounding box center [36, 16] width 53 height 15
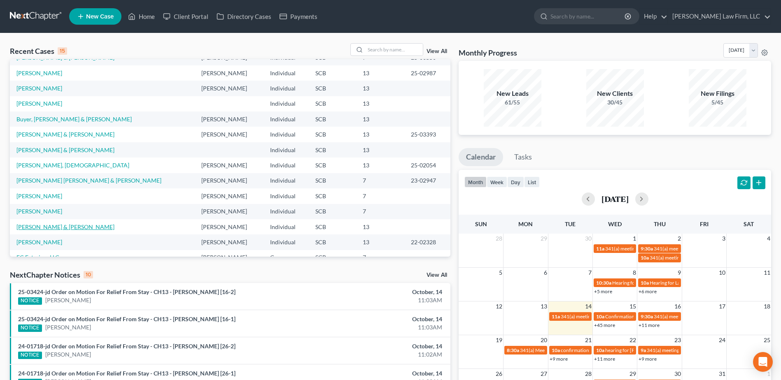
scroll to position [56, 0]
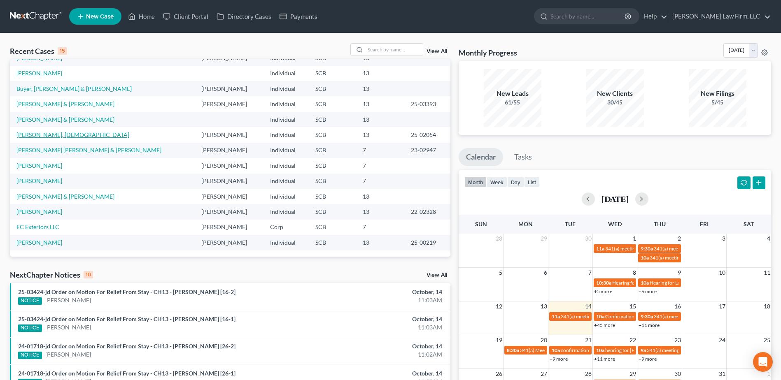
click at [43, 133] on link "[PERSON_NAME], [DEMOGRAPHIC_DATA]" at bounding box center [72, 134] width 113 height 7
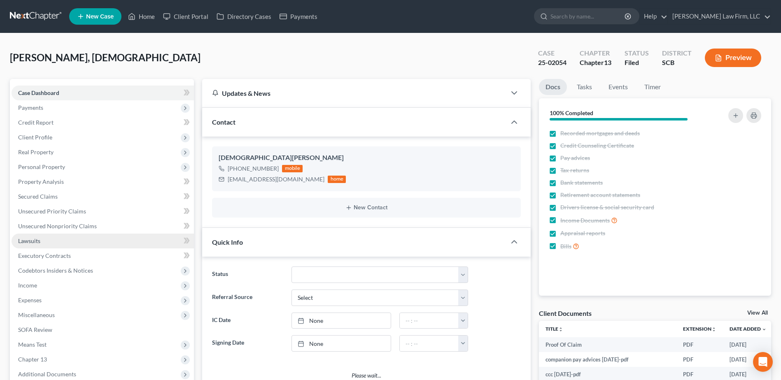
select select "1"
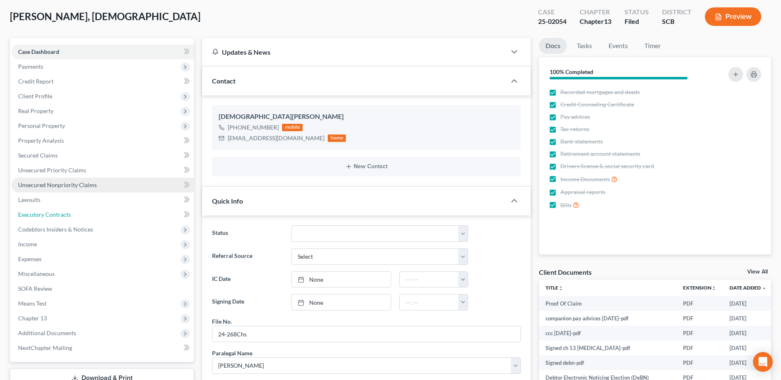
click at [54, 211] on link "Executory Contracts" at bounding box center [103, 214] width 182 height 15
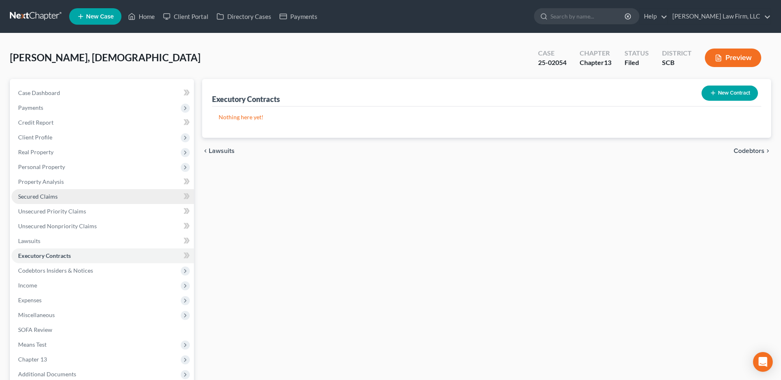
click at [42, 192] on link "Secured Claims" at bounding box center [103, 196] width 182 height 15
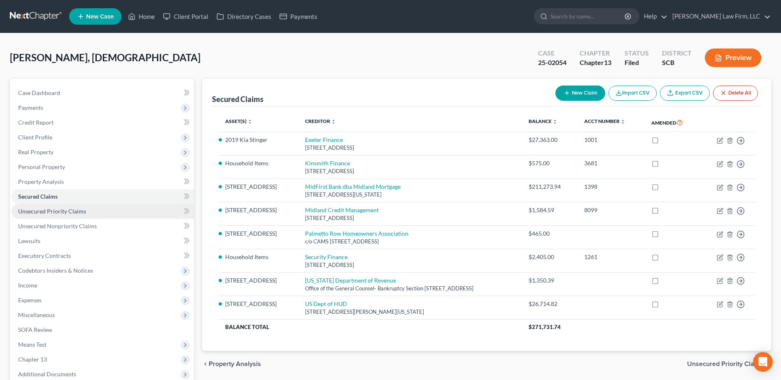
click at [44, 208] on span "Unsecured Priority Claims" at bounding box center [52, 211] width 68 height 7
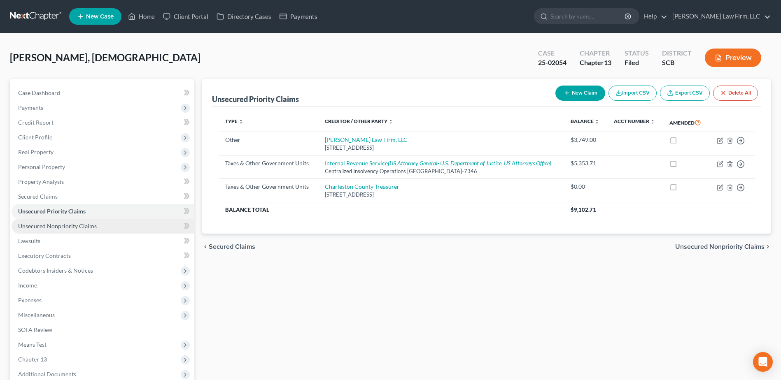
click at [49, 228] on span "Unsecured Nonpriority Claims" at bounding box center [57, 226] width 79 height 7
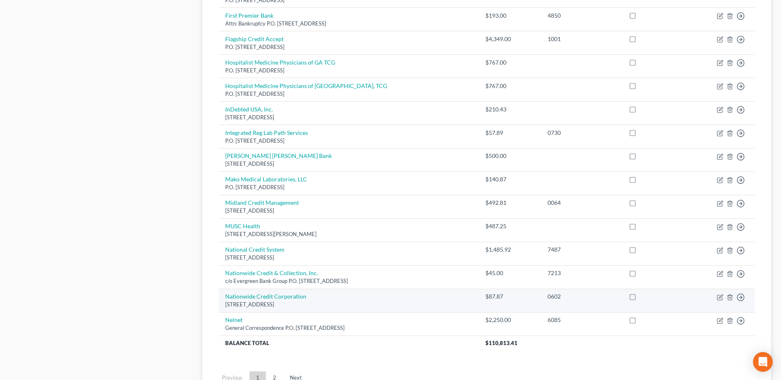
scroll to position [535, 0]
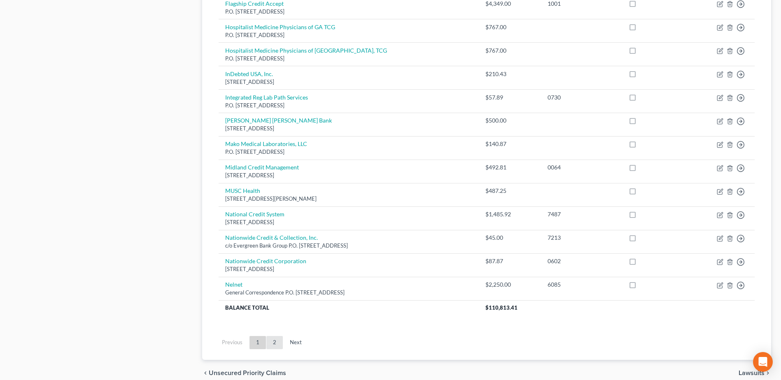
click at [280, 341] on link "2" at bounding box center [274, 342] width 16 height 13
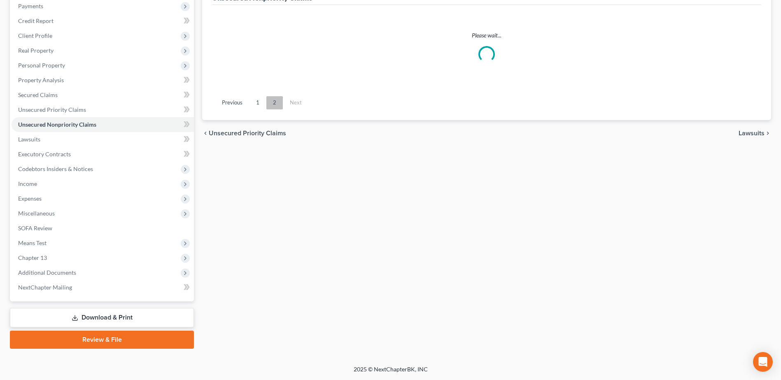
scroll to position [102, 0]
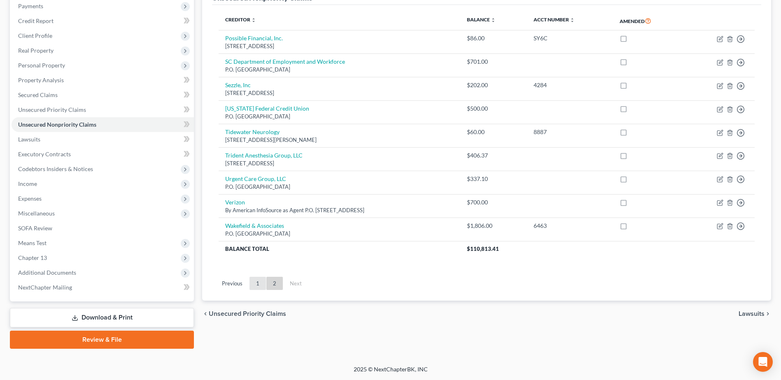
click at [262, 282] on link "1" at bounding box center [257, 283] width 16 height 13
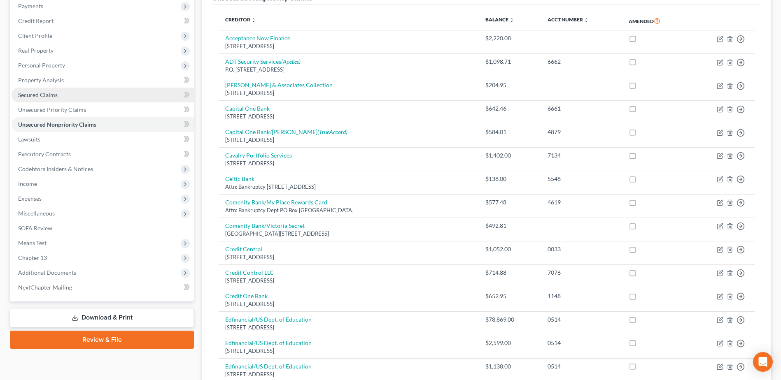
scroll to position [0, 0]
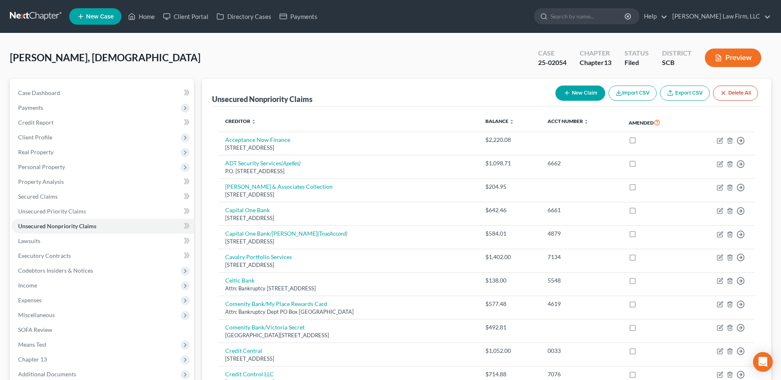
click at [22, 14] on link at bounding box center [36, 16] width 53 height 15
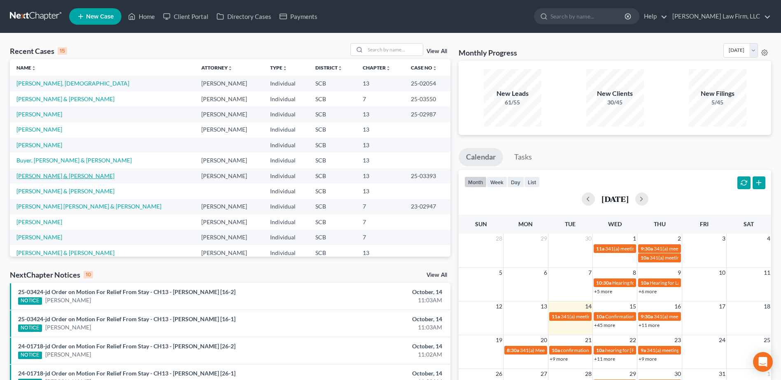
click at [71, 177] on link "[PERSON_NAME] & [PERSON_NAME]" at bounding box center [65, 175] width 98 height 7
select select "1"
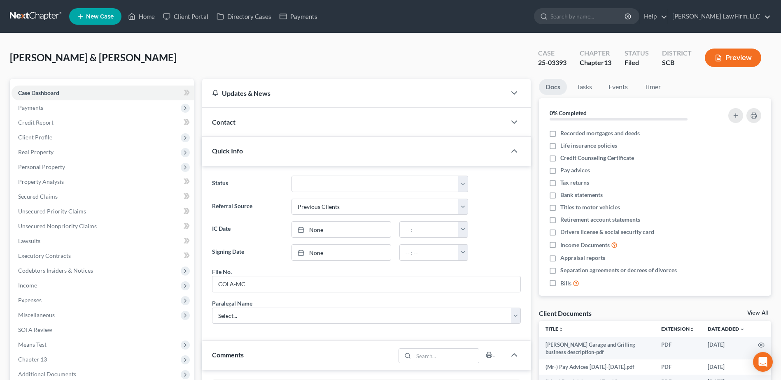
scroll to position [762, 0]
click at [44, 17] on link at bounding box center [36, 16] width 53 height 15
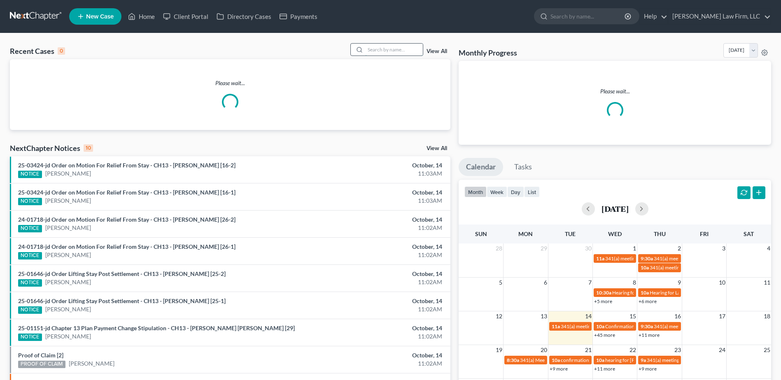
click at [384, 47] on input "search" at bounding box center [394, 50] width 58 height 12
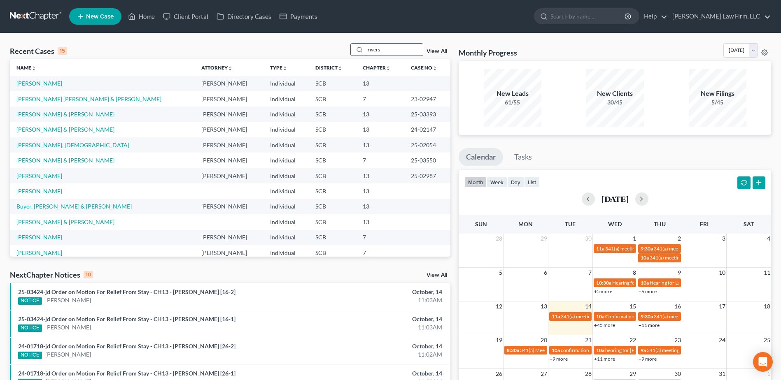
type input "rivers"
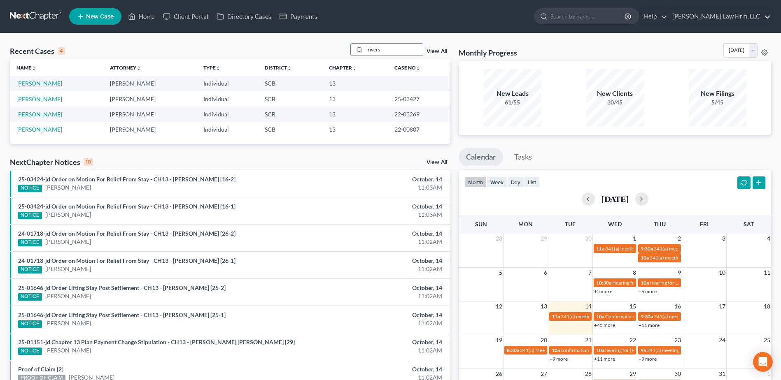
click at [43, 84] on link "[PERSON_NAME]" at bounding box center [39, 83] width 46 height 7
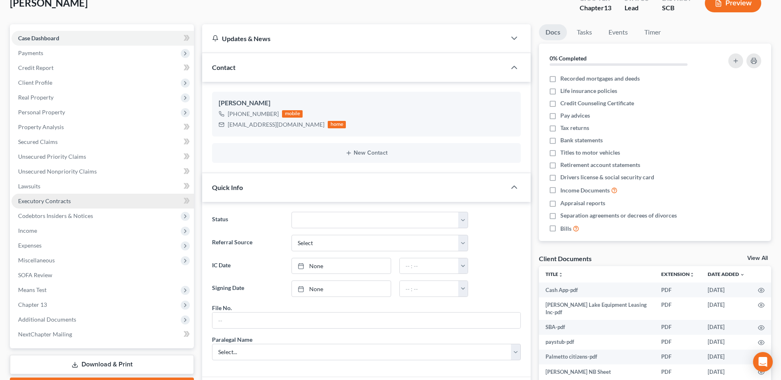
scroll to position [44, 0]
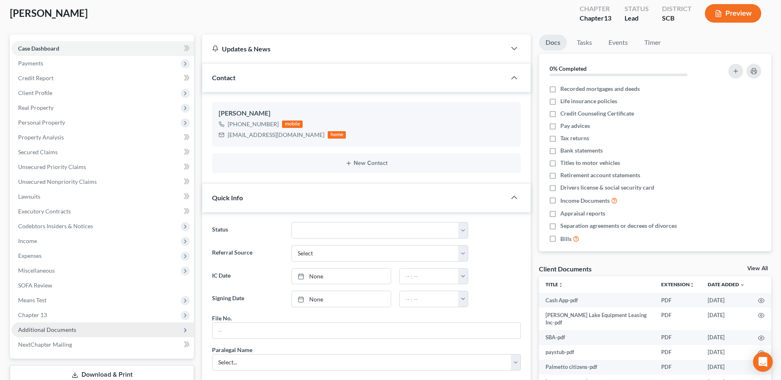
click at [42, 331] on span "Additional Documents" at bounding box center [47, 329] width 58 height 7
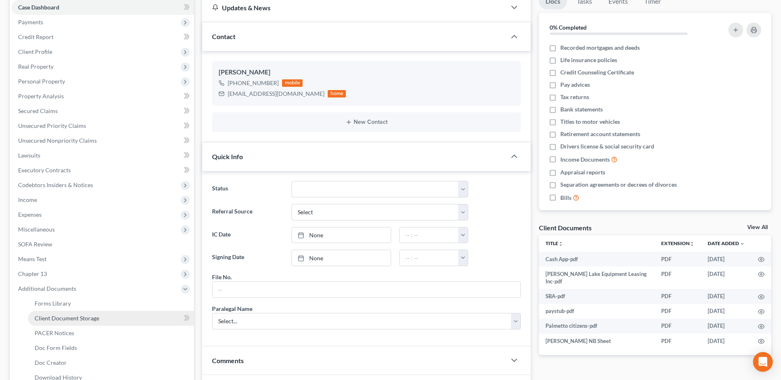
click at [91, 317] on span "Client Document Storage" at bounding box center [67, 318] width 65 height 7
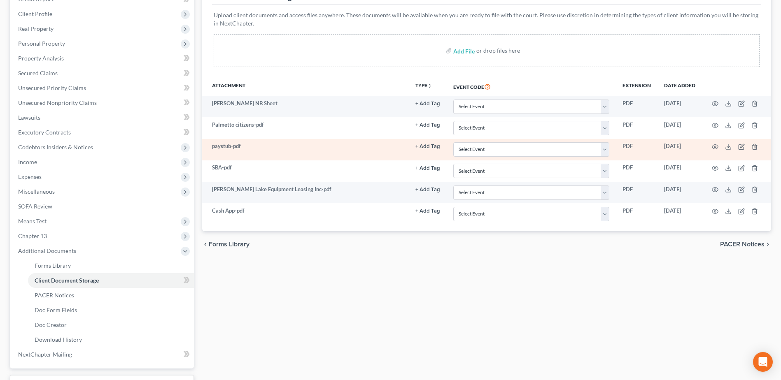
scroll to position [82, 0]
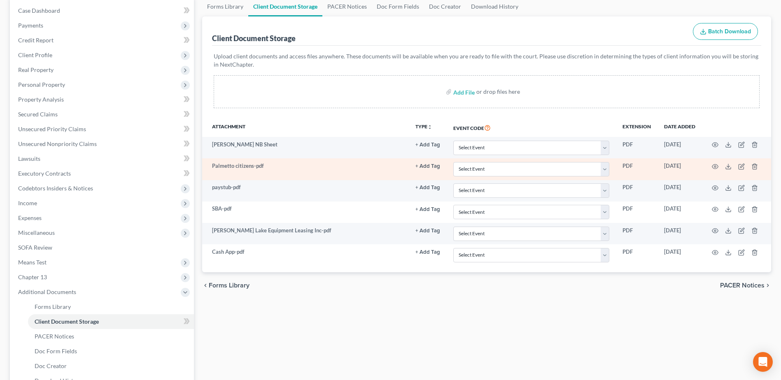
click at [709, 169] on td at bounding box center [736, 168] width 69 height 21
click at [714, 168] on icon "button" at bounding box center [715, 166] width 7 height 7
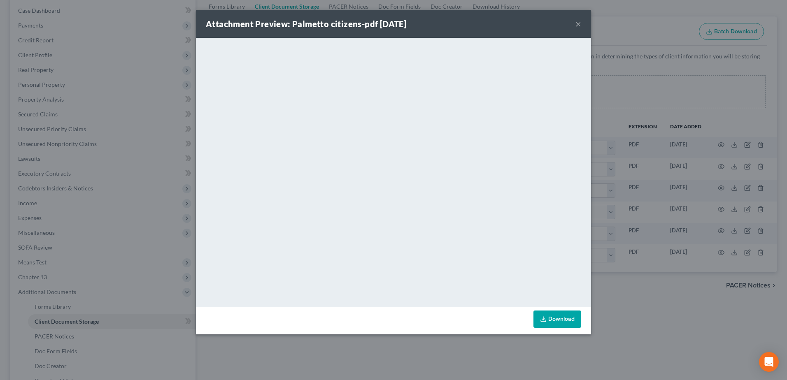
click at [581, 23] on button "×" at bounding box center [578, 24] width 6 height 10
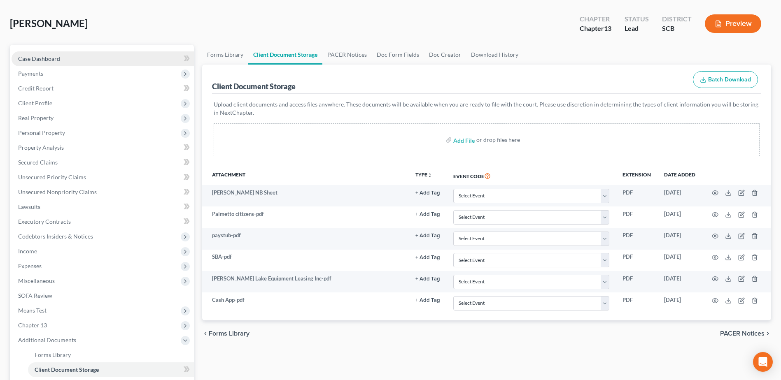
scroll to position [0, 0]
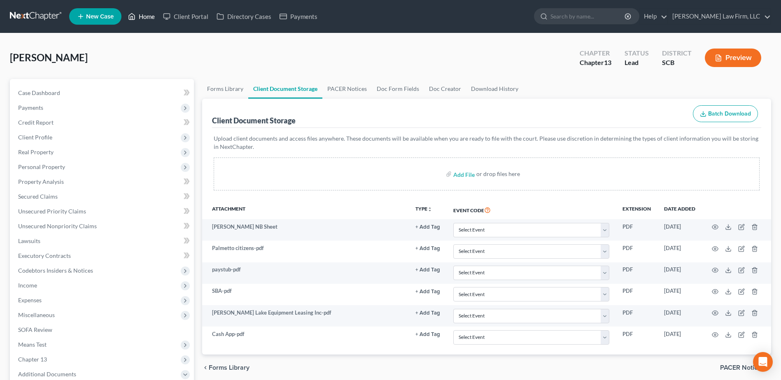
click at [141, 13] on link "Home" at bounding box center [141, 16] width 35 height 15
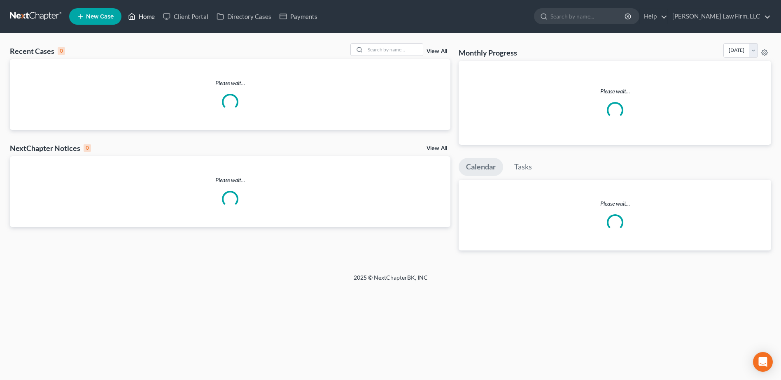
click at [142, 14] on link "Home" at bounding box center [141, 16] width 35 height 15
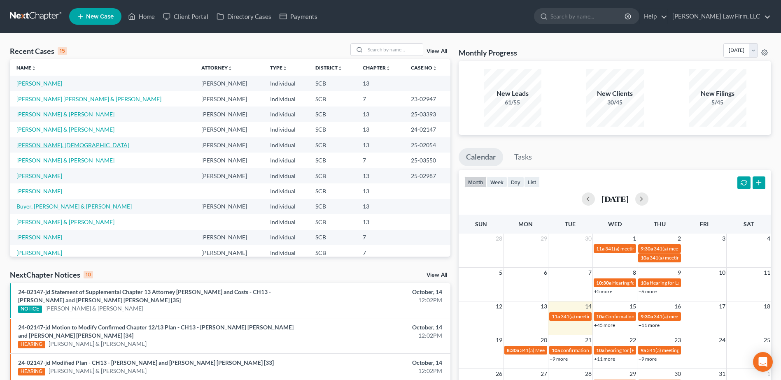
click at [43, 148] on link "[PERSON_NAME], [DEMOGRAPHIC_DATA]" at bounding box center [72, 145] width 113 height 7
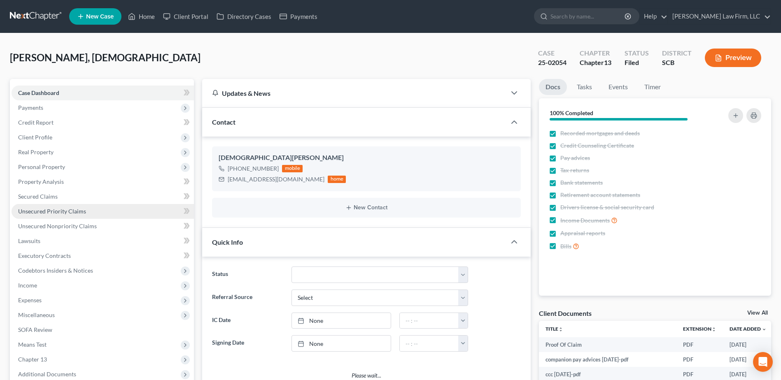
select select "1"
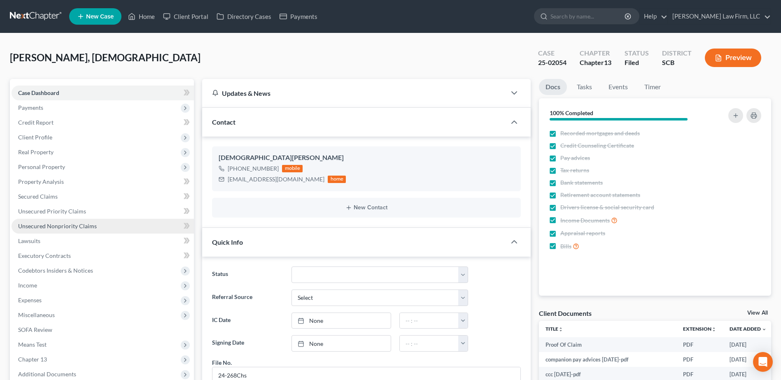
click at [56, 223] on span "Unsecured Nonpriority Claims" at bounding box center [57, 226] width 79 height 7
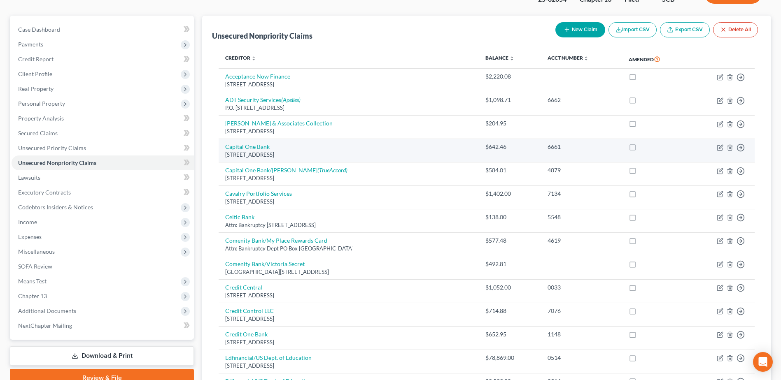
scroll to position [82, 0]
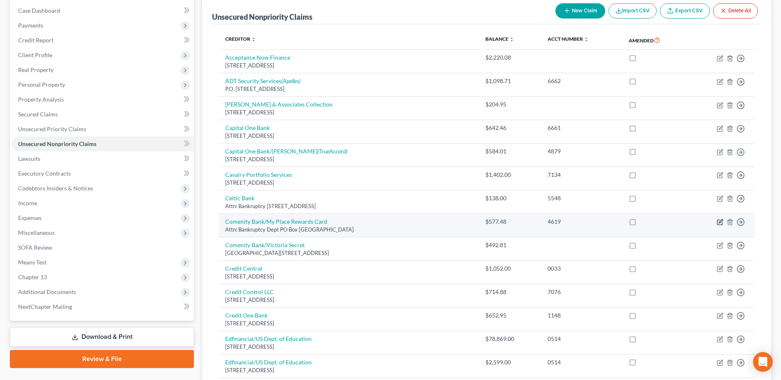
click at [720, 221] on icon "button" at bounding box center [720, 222] width 7 height 7
select select "9"
select select "14"
select select "0"
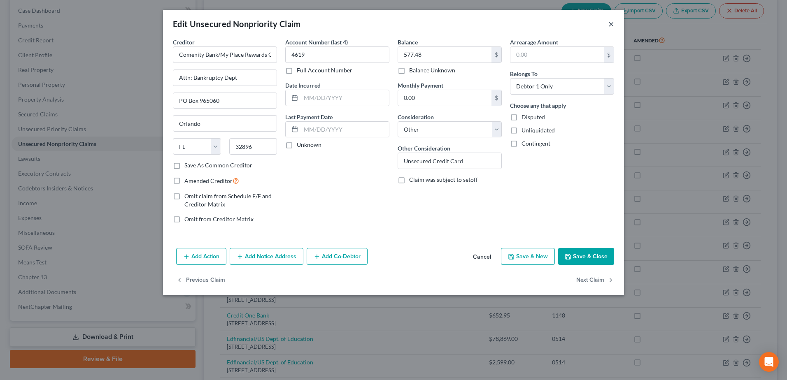
click at [609, 23] on button "×" at bounding box center [611, 24] width 6 height 10
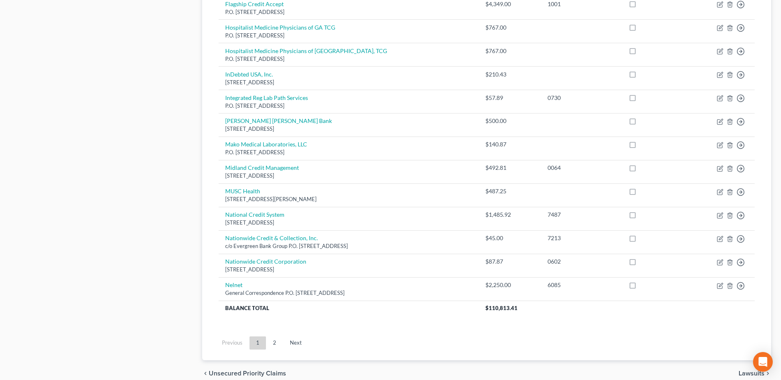
scroll to position [573, 0]
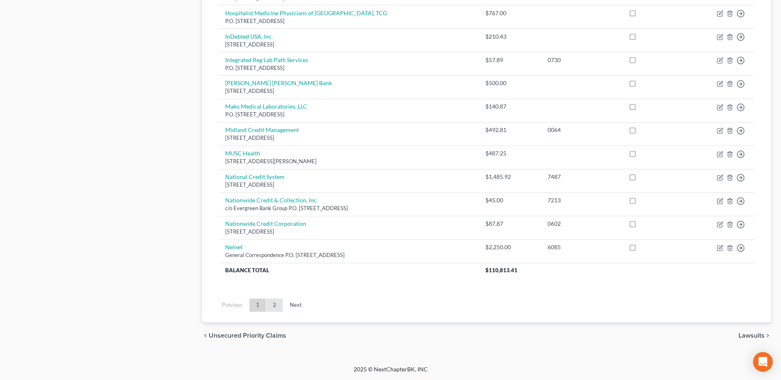
click at [279, 304] on link "2" at bounding box center [274, 305] width 16 height 13
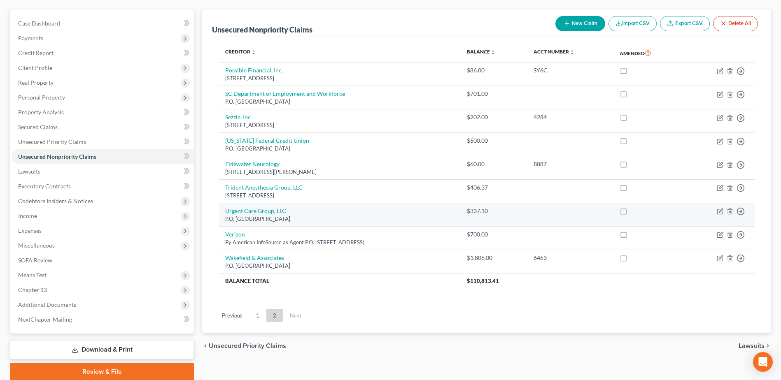
scroll to position [0, 0]
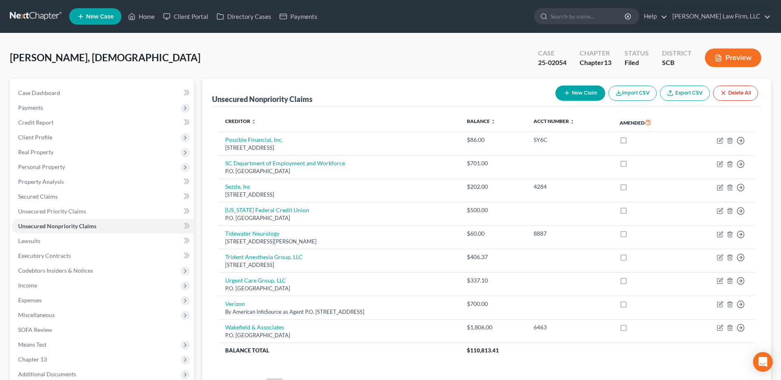
click at [23, 16] on link at bounding box center [36, 16] width 53 height 15
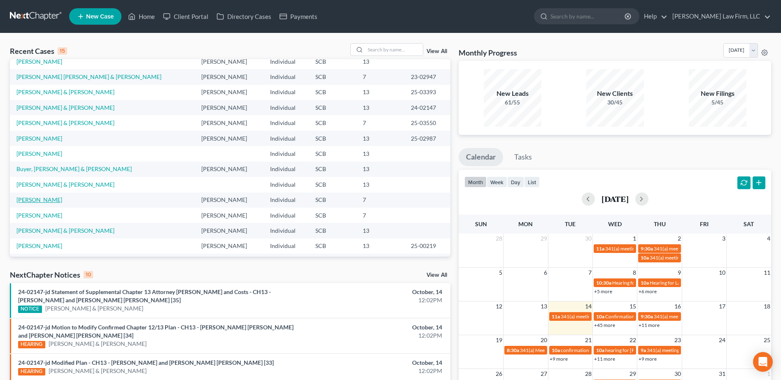
scroll to position [56, 0]
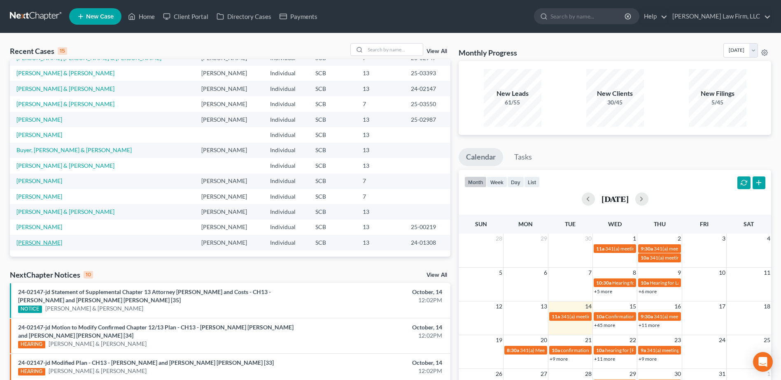
click at [25, 240] on link "[PERSON_NAME]" at bounding box center [39, 242] width 46 height 7
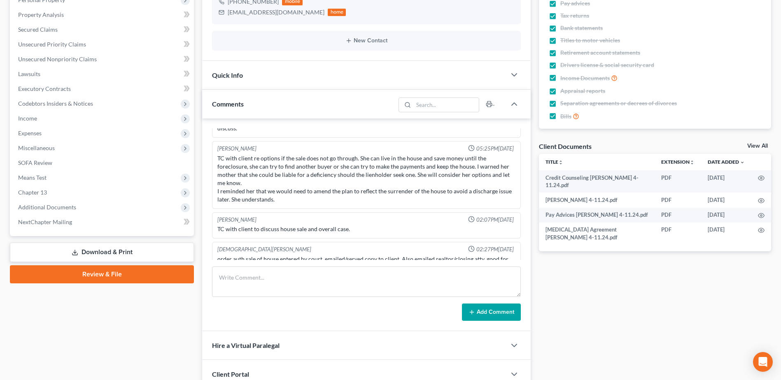
scroll to position [236, 0]
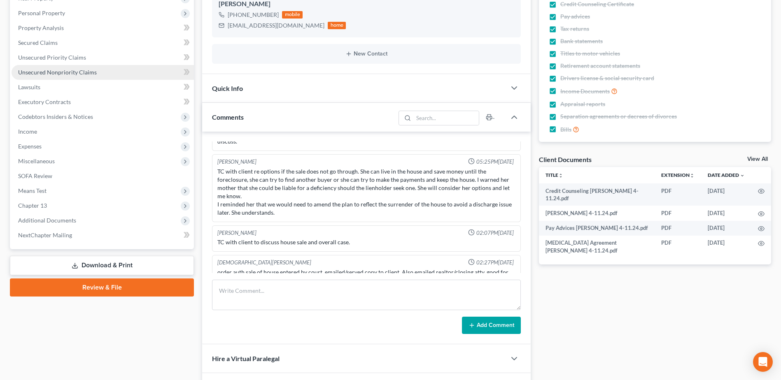
click at [65, 74] on span "Unsecured Nonpriority Claims" at bounding box center [57, 72] width 79 height 7
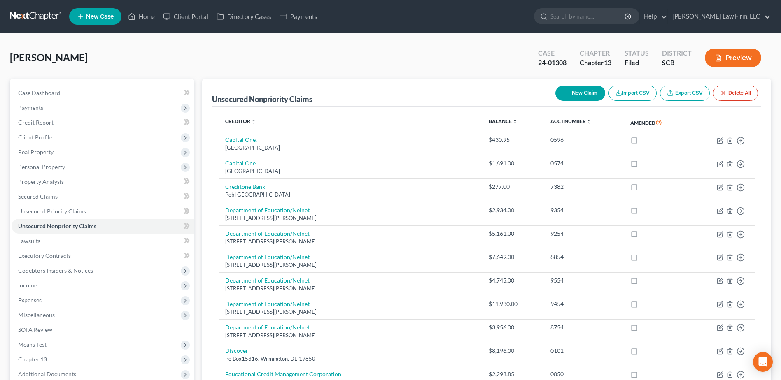
click at [36, 14] on link at bounding box center [36, 16] width 53 height 15
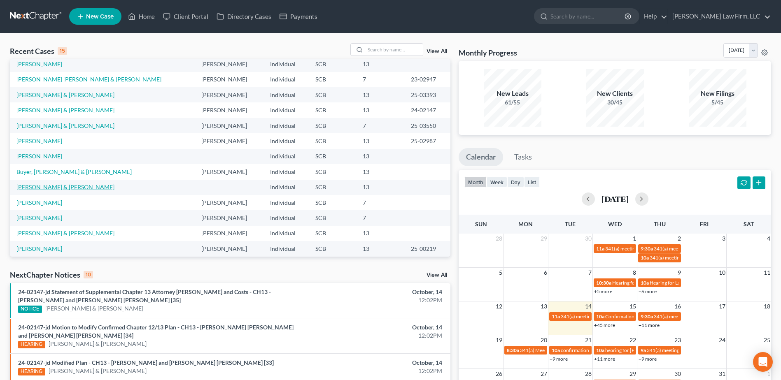
scroll to position [56, 0]
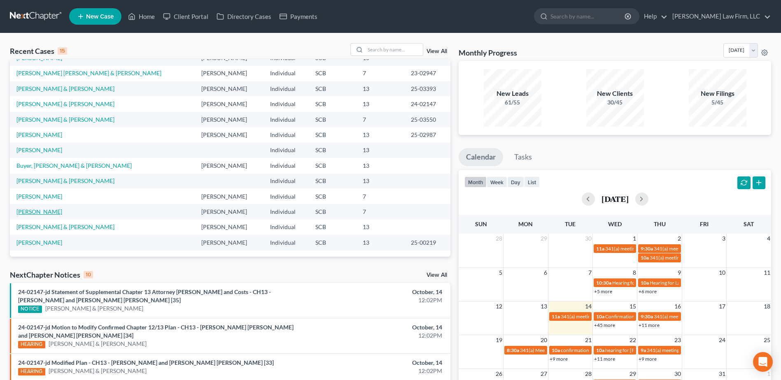
click at [40, 212] on link "[PERSON_NAME]" at bounding box center [39, 211] width 46 height 7
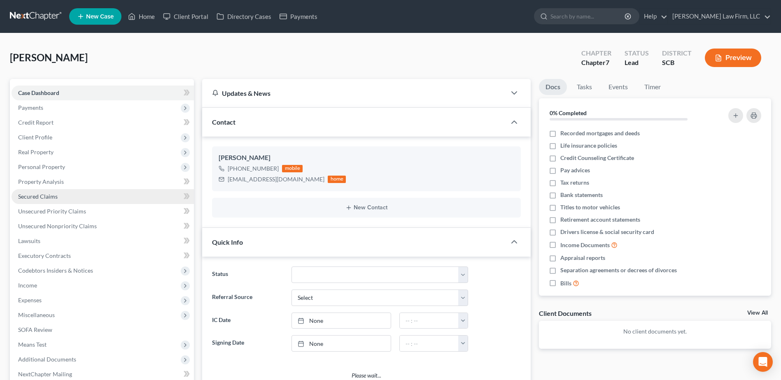
select select "2"
click at [51, 196] on span "Secured Claims" at bounding box center [38, 196] width 40 height 7
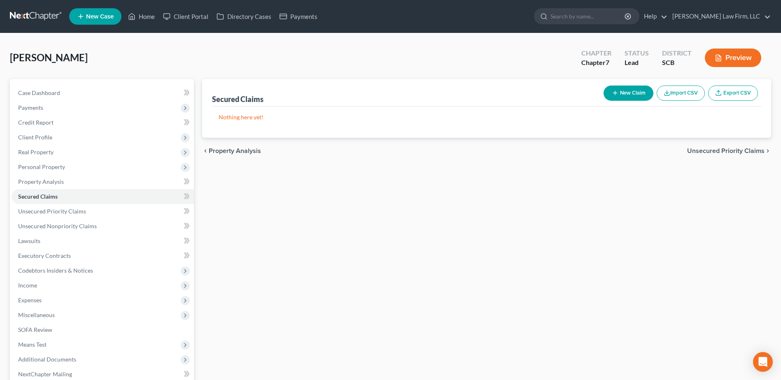
click at [29, 16] on link at bounding box center [36, 16] width 53 height 15
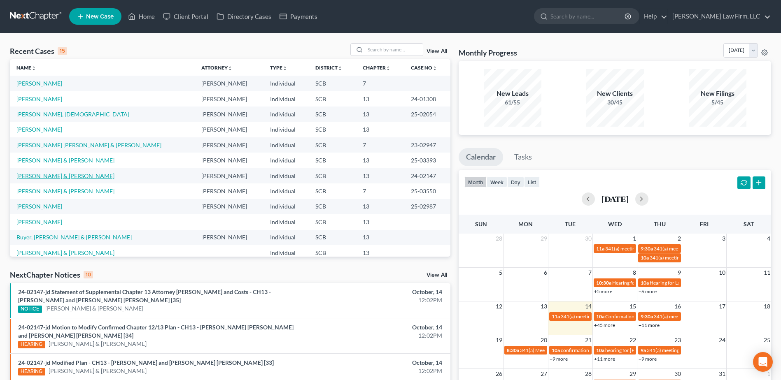
click at [41, 176] on link "[PERSON_NAME] & [PERSON_NAME]" at bounding box center [65, 175] width 98 height 7
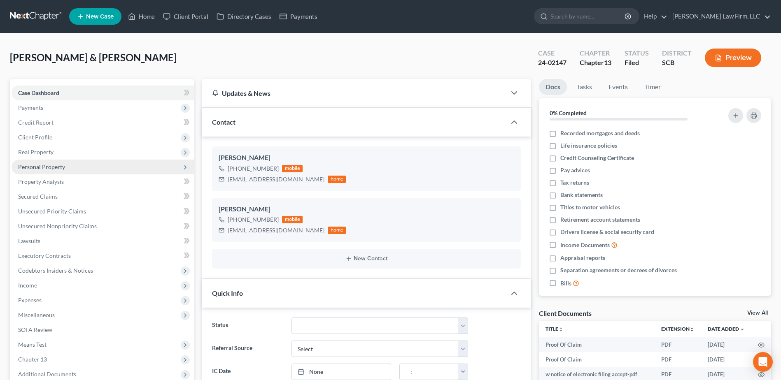
scroll to position [1350, 0]
select select "0"
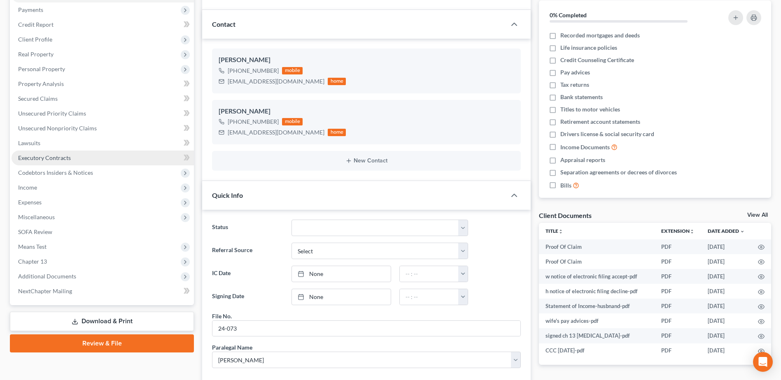
scroll to position [82, 0]
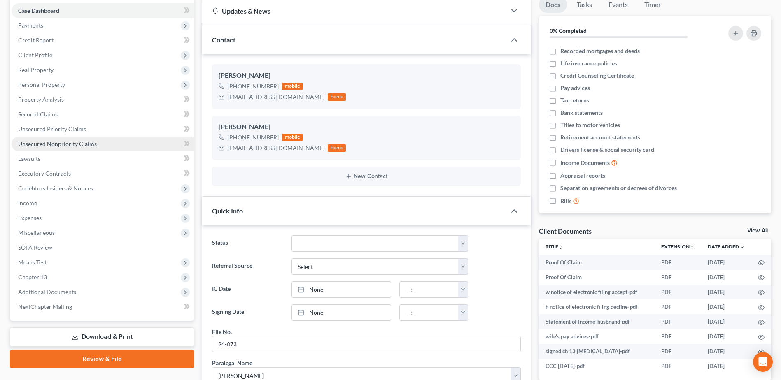
click at [55, 144] on span "Unsecured Nonpriority Claims" at bounding box center [57, 143] width 79 height 7
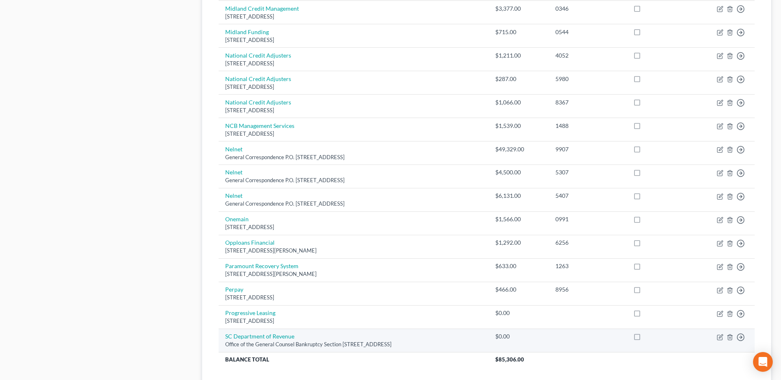
scroll to position [535, 0]
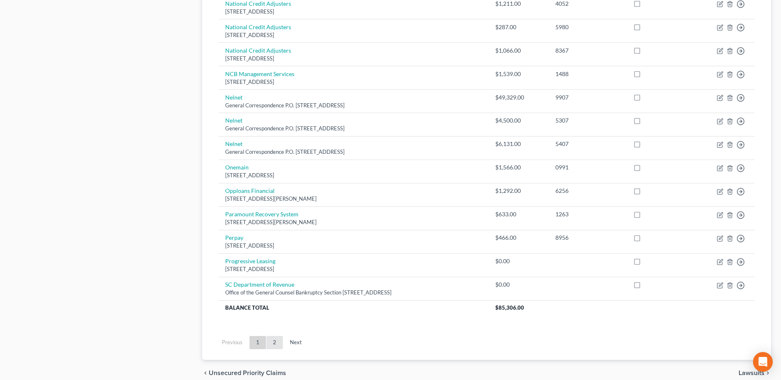
click at [275, 341] on link "2" at bounding box center [274, 342] width 16 height 13
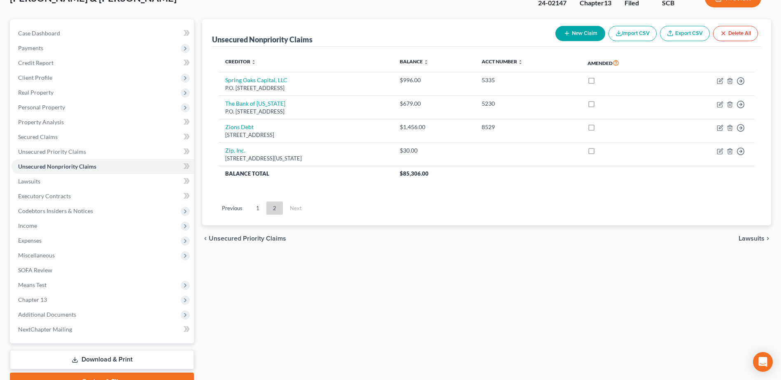
scroll to position [19, 0]
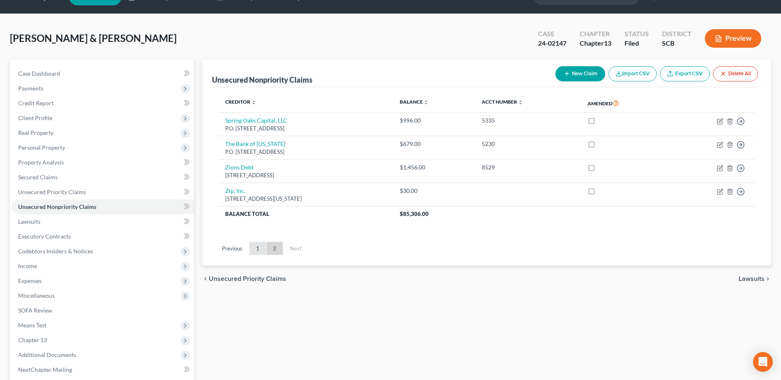
click at [252, 249] on link "1" at bounding box center [257, 248] width 16 height 13
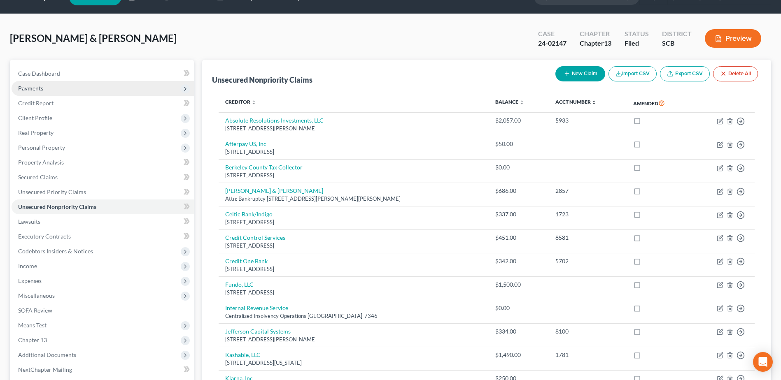
click at [44, 91] on span "Payments" at bounding box center [103, 88] width 182 height 15
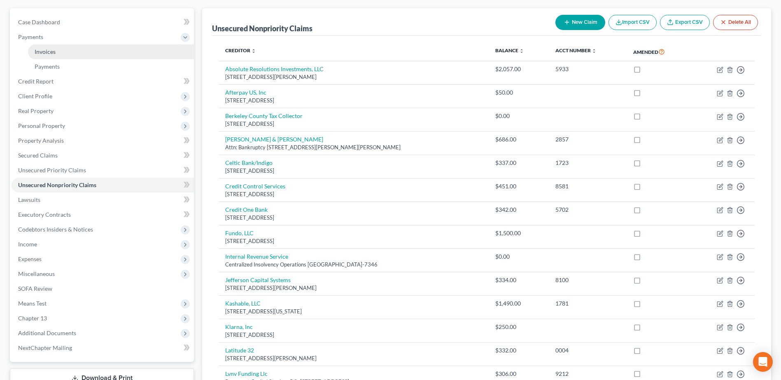
scroll to position [0, 0]
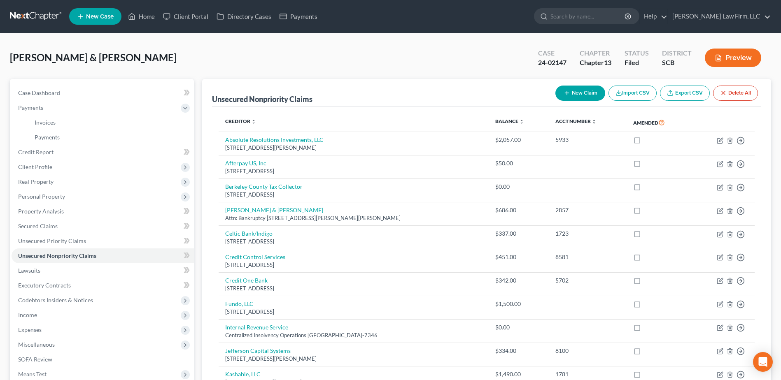
click at [19, 18] on link at bounding box center [36, 16] width 53 height 15
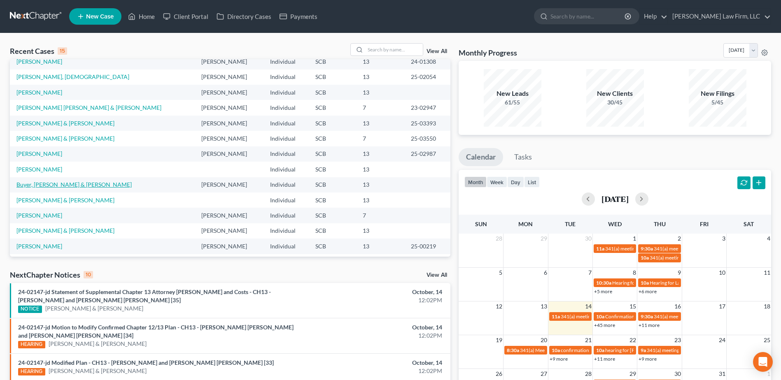
scroll to position [56, 0]
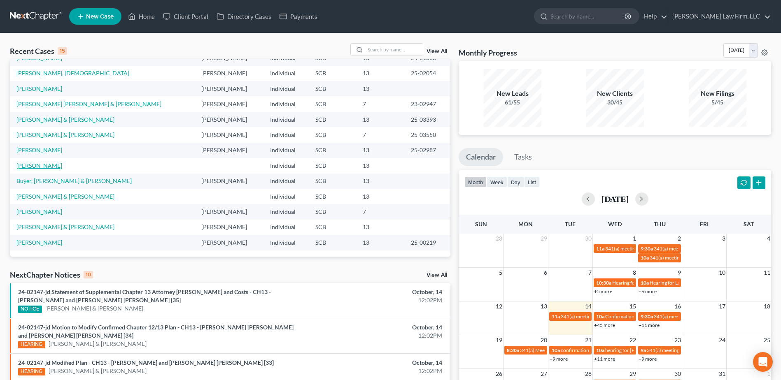
click at [52, 166] on link "[PERSON_NAME]" at bounding box center [39, 165] width 46 height 7
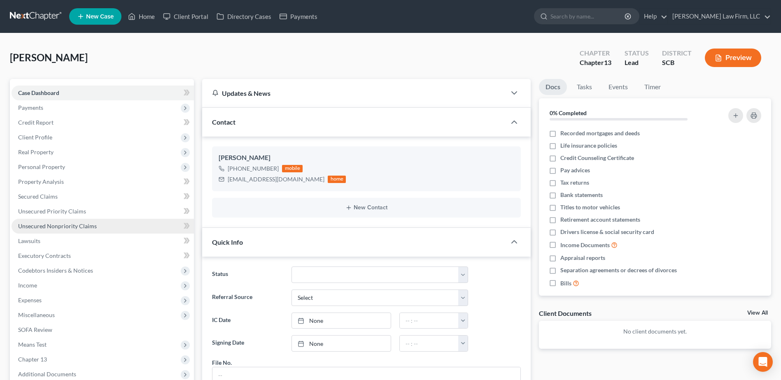
click at [61, 226] on span "Unsecured Nonpriority Claims" at bounding box center [57, 226] width 79 height 7
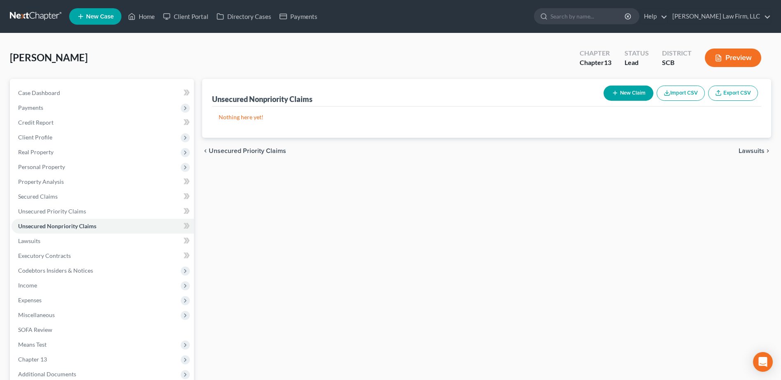
click at [39, 17] on link at bounding box center [36, 16] width 53 height 15
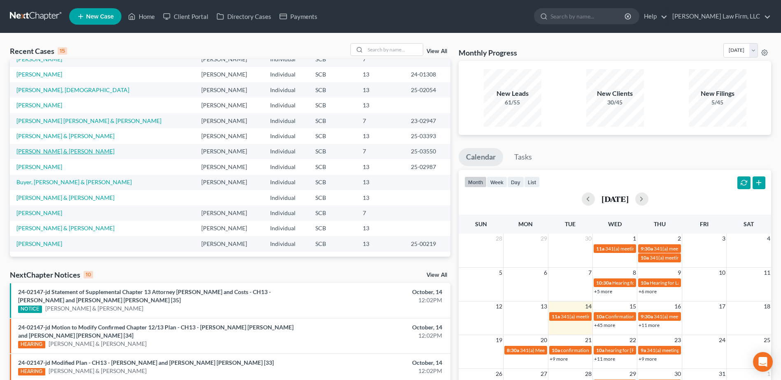
scroll to position [56, 0]
click at [34, 169] on link "[PERSON_NAME]" at bounding box center [39, 165] width 46 height 7
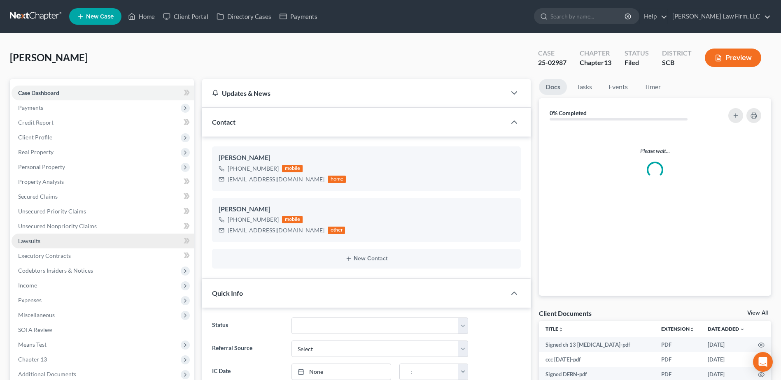
scroll to position [730, 0]
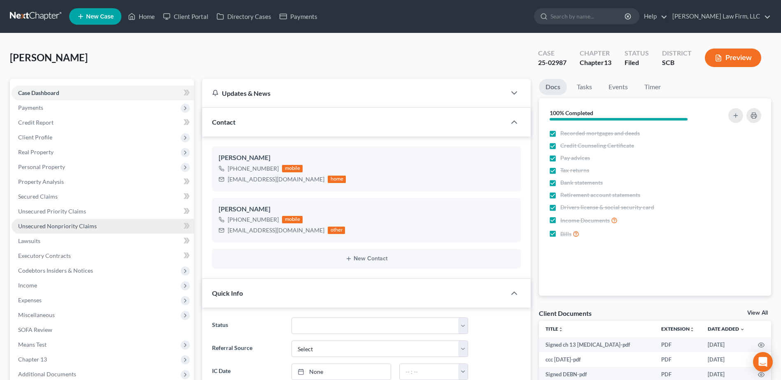
select select "1"
click at [65, 227] on span "Unsecured Nonpriority Claims" at bounding box center [57, 226] width 79 height 7
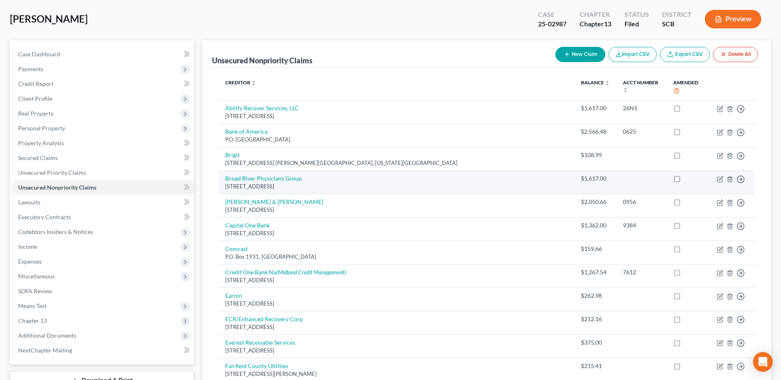
scroll to position [82, 0]
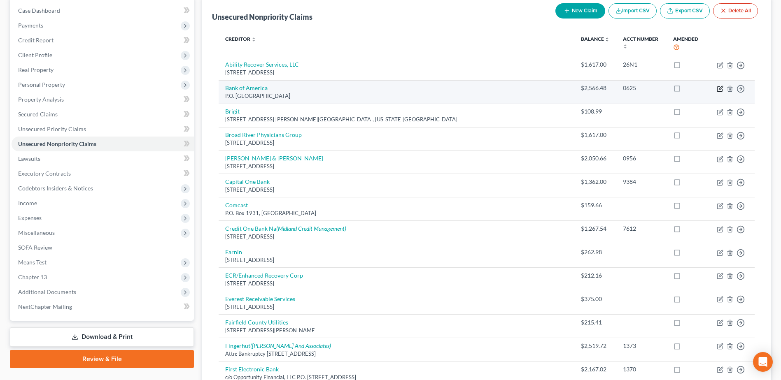
click at [718, 89] on icon "button" at bounding box center [720, 89] width 7 height 7
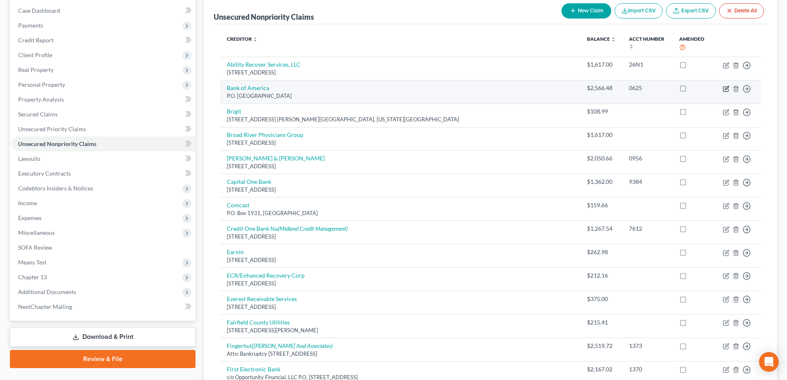
select select "45"
select select "2"
select select "0"
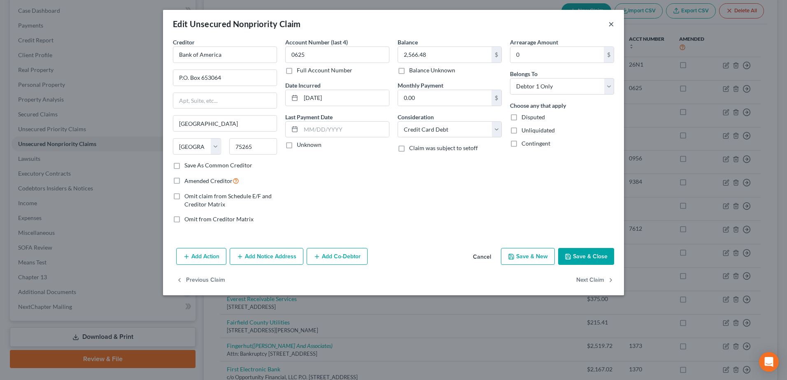
click at [611, 22] on button "×" at bounding box center [611, 24] width 6 height 10
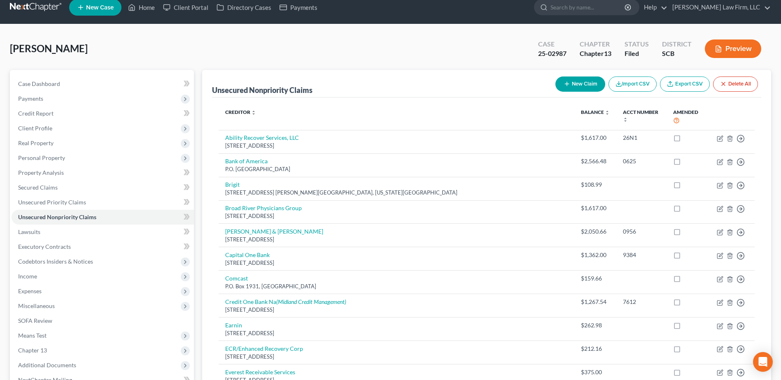
scroll to position [0, 0]
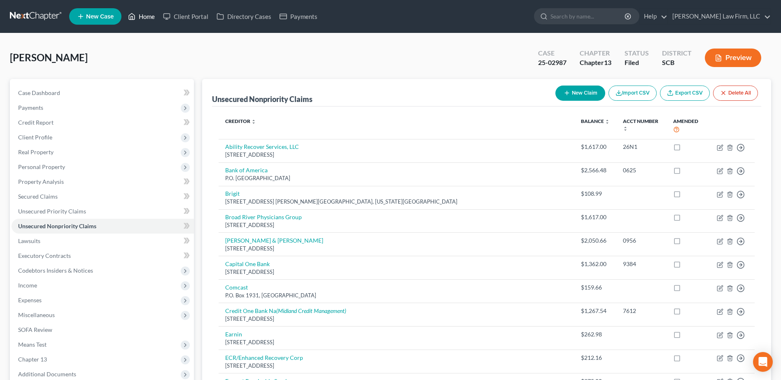
click at [137, 17] on link "Home" at bounding box center [141, 16] width 35 height 15
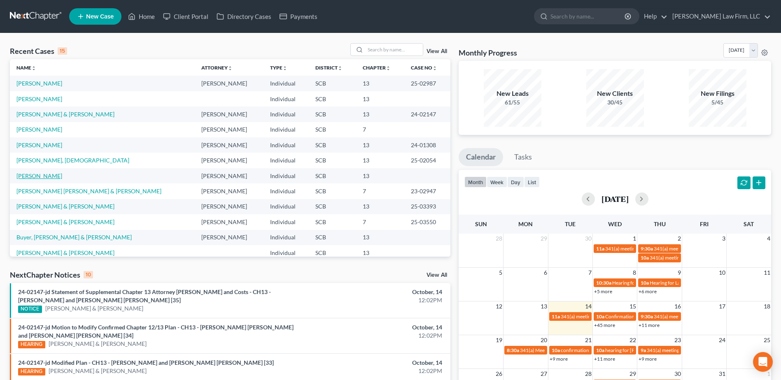
click at [43, 176] on link "Rivers, Akeem" at bounding box center [39, 175] width 46 height 7
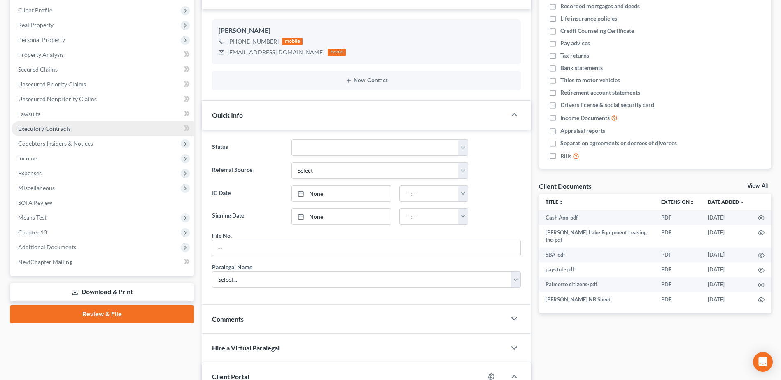
scroll to position [127, 0]
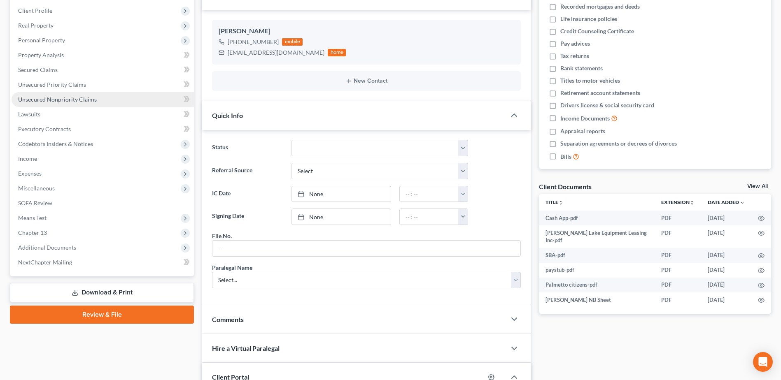
click at [61, 97] on span "Unsecured Nonpriority Claims" at bounding box center [57, 99] width 79 height 7
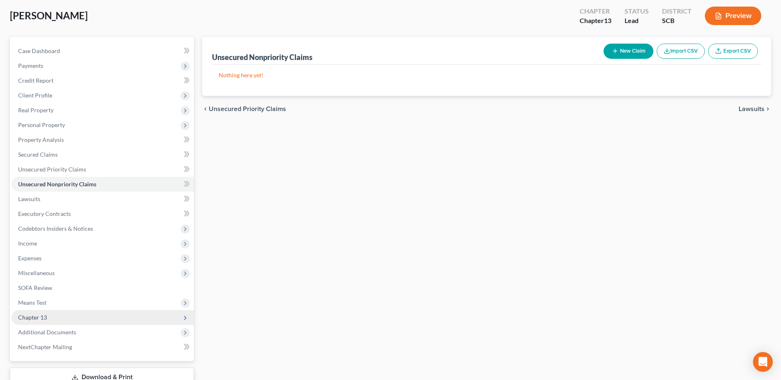
scroll to position [102, 0]
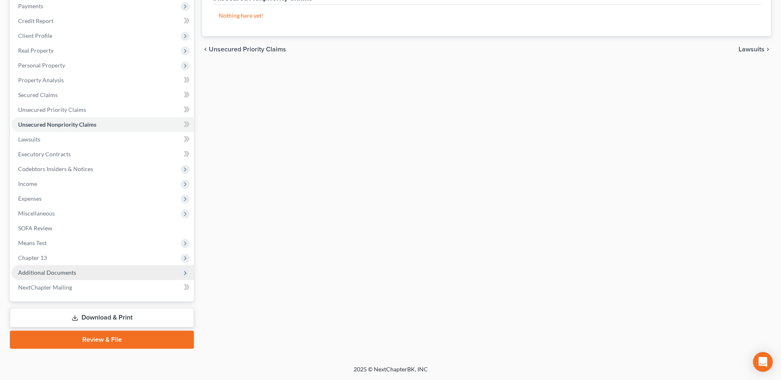
click at [54, 273] on span "Additional Documents" at bounding box center [47, 272] width 58 height 7
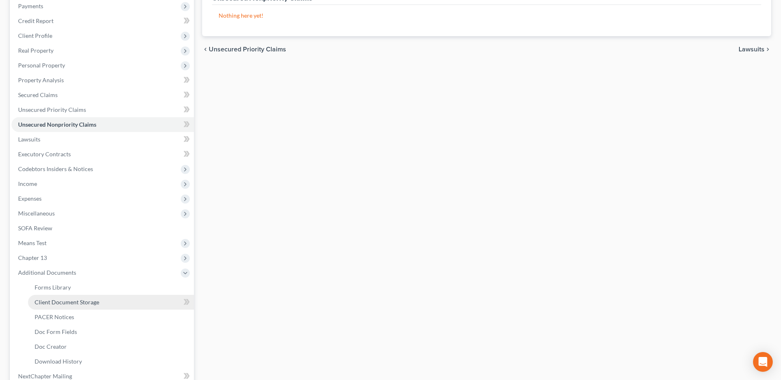
click at [80, 296] on link "Client Document Storage" at bounding box center [111, 302] width 166 height 15
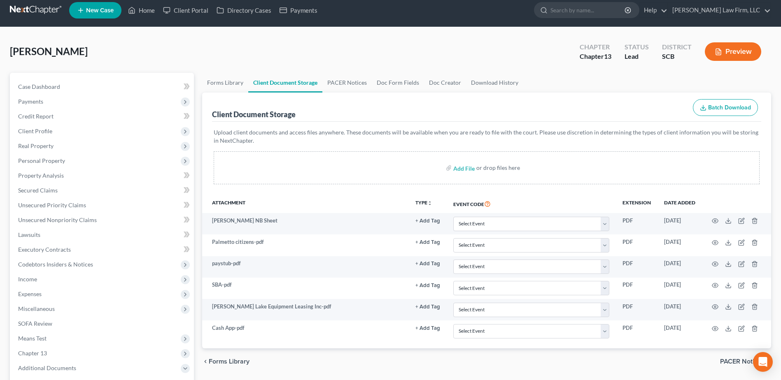
scroll to position [41, 0]
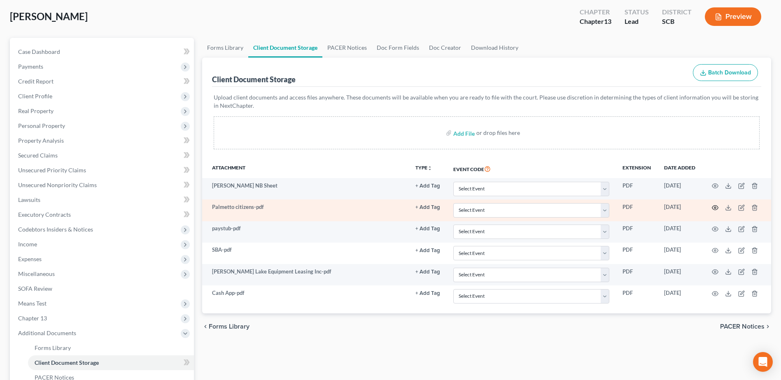
click at [716, 207] on circle "button" at bounding box center [715, 208] width 2 height 2
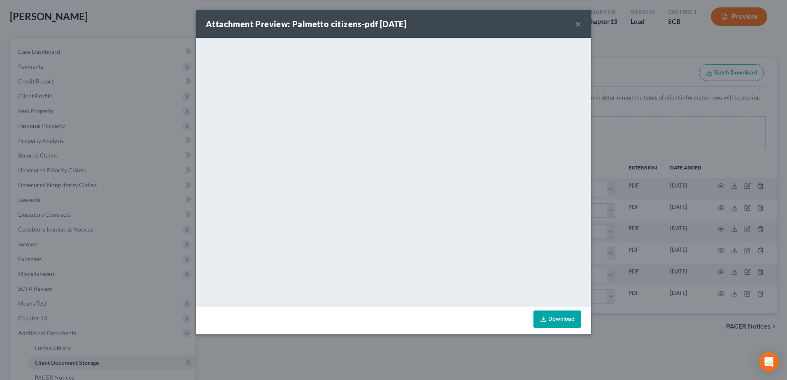
click at [581, 23] on div "Attachment Preview: Palmetto citizens-pdf 10/08/2025 ×" at bounding box center [393, 24] width 395 height 28
click at [571, 19] on div "Attachment Preview: Palmetto citizens-pdf 10/08/2025 ×" at bounding box center [393, 24] width 395 height 28
click at [581, 23] on div "Attachment Preview: Palmetto citizens-pdf 10/08/2025 ×" at bounding box center [393, 24] width 395 height 28
click at [577, 25] on button "×" at bounding box center [578, 24] width 6 height 10
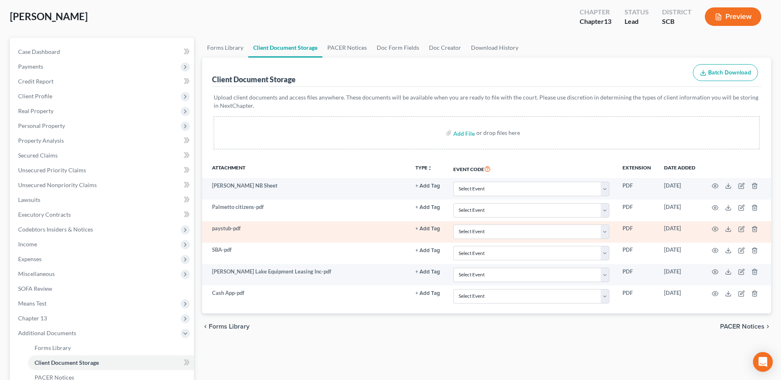
click at [232, 229] on td "paystub-pdf" at bounding box center [305, 231] width 206 height 21
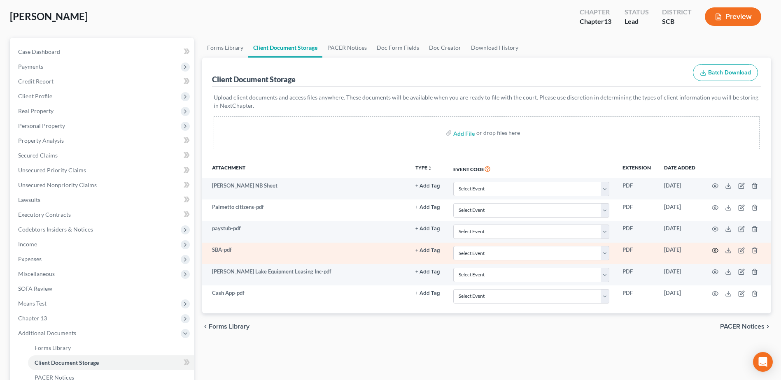
click at [718, 251] on icon "button" at bounding box center [715, 251] width 6 height 5
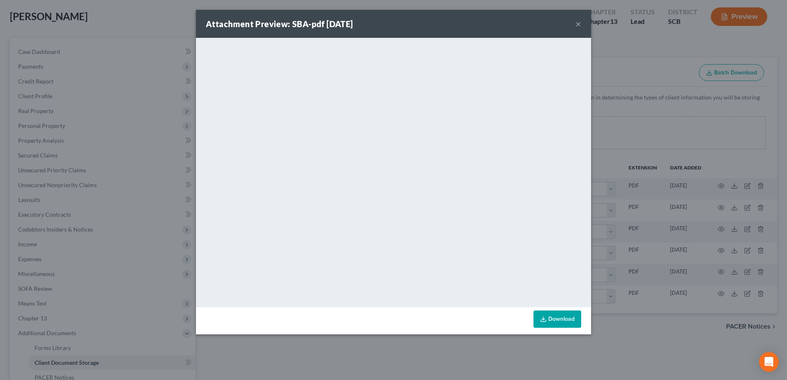
click at [652, 61] on div "Attachment Preview: SBA-pdf 10/08/2025 × <object ng-attr-data='https://nextchap…" at bounding box center [393, 190] width 787 height 380
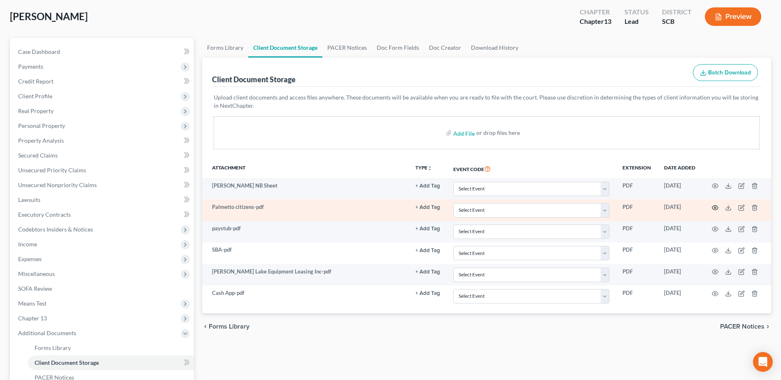
click at [716, 207] on icon "button" at bounding box center [715, 208] width 7 height 7
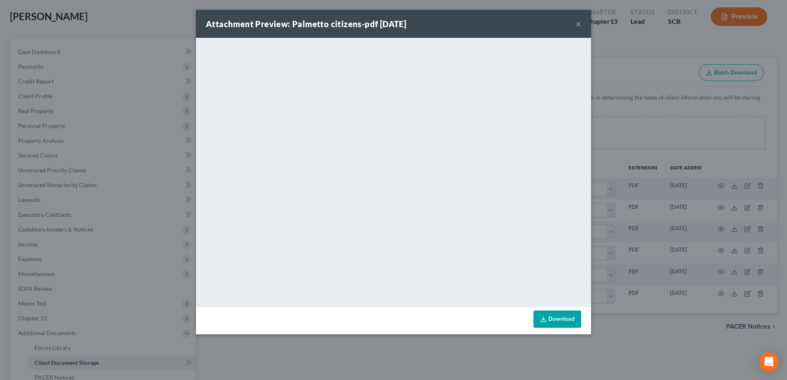
click at [580, 23] on button "×" at bounding box center [578, 24] width 6 height 10
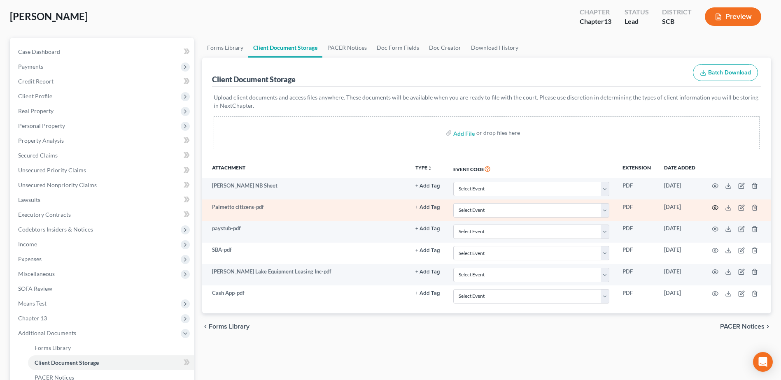
click at [716, 209] on icon "button" at bounding box center [715, 208] width 7 height 7
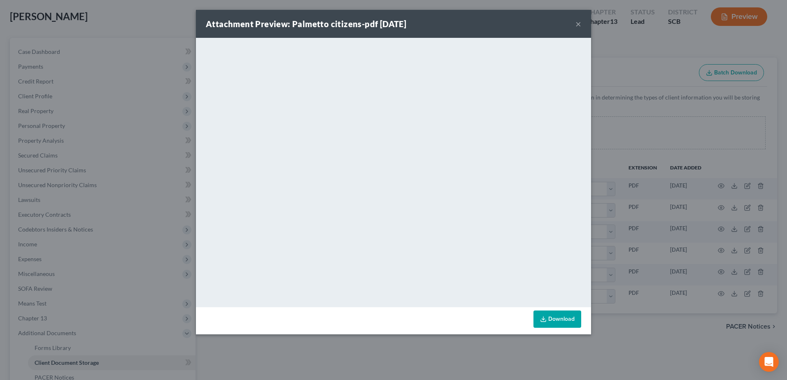
click at [75, 106] on div "Attachment Preview: Palmetto citizens-pdf 10/08/2025 × <object ng-attr-data='ht…" at bounding box center [393, 190] width 787 height 380
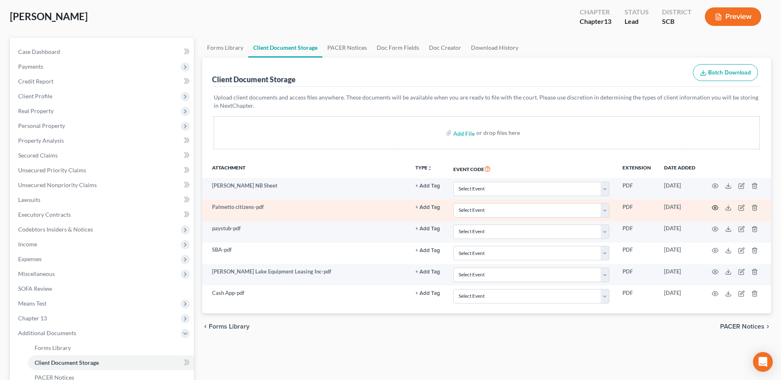
click at [712, 208] on icon "button" at bounding box center [715, 207] width 6 height 5
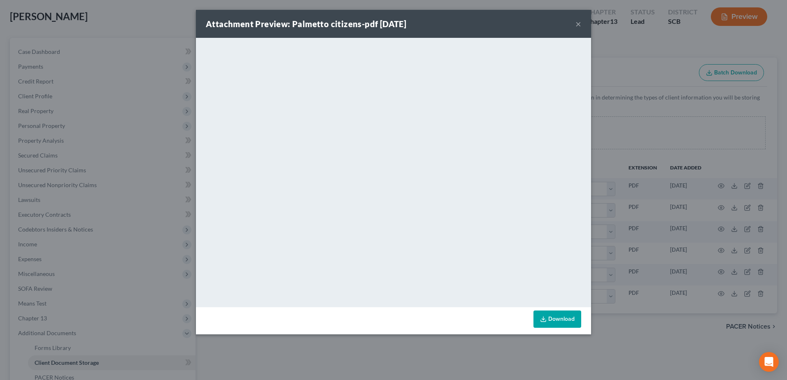
click at [580, 22] on button "×" at bounding box center [578, 24] width 6 height 10
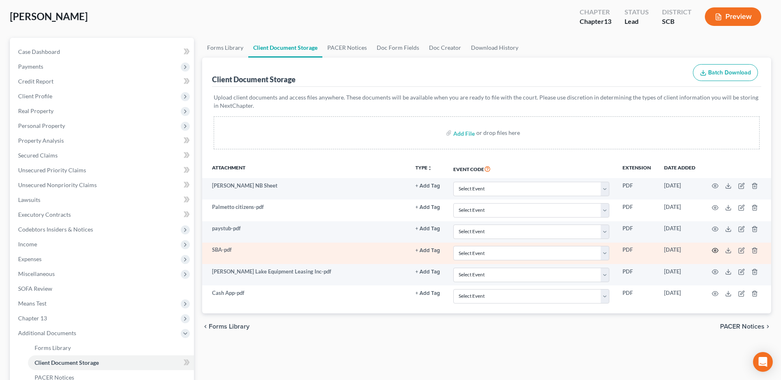
click at [716, 250] on icon "button" at bounding box center [715, 250] width 7 height 7
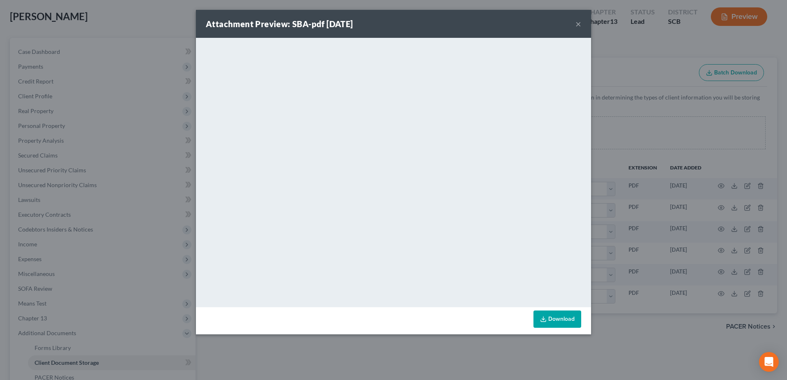
click at [580, 26] on button "×" at bounding box center [578, 24] width 6 height 10
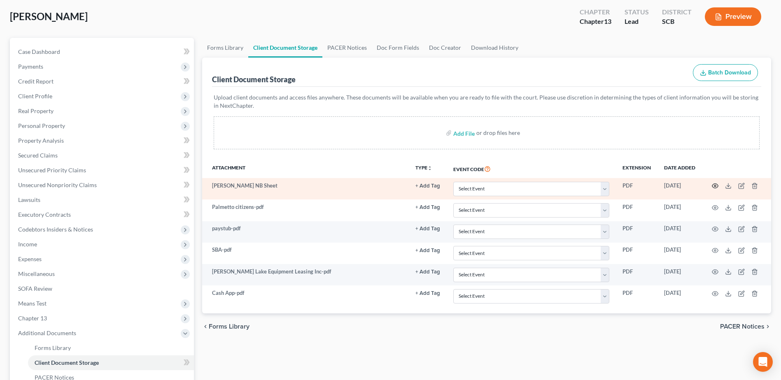
click at [717, 186] on icon "button" at bounding box center [715, 186] width 7 height 7
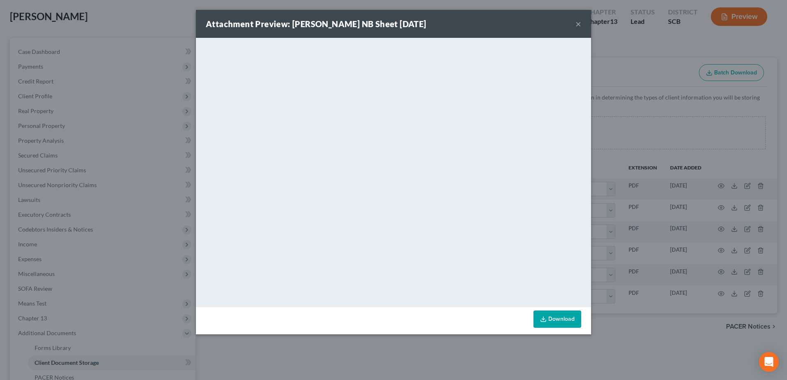
click at [578, 24] on button "×" at bounding box center [578, 24] width 6 height 10
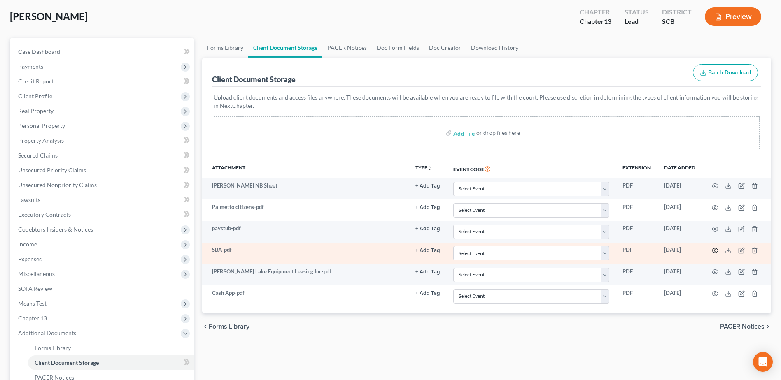
click at [713, 250] on icon "button" at bounding box center [715, 250] width 7 height 7
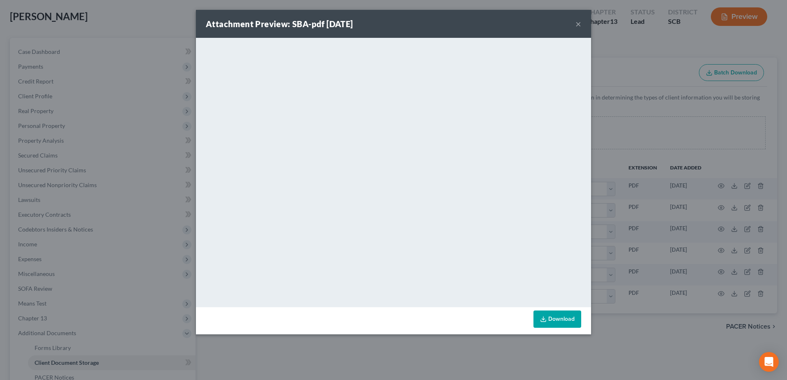
click at [577, 22] on button "×" at bounding box center [578, 24] width 6 height 10
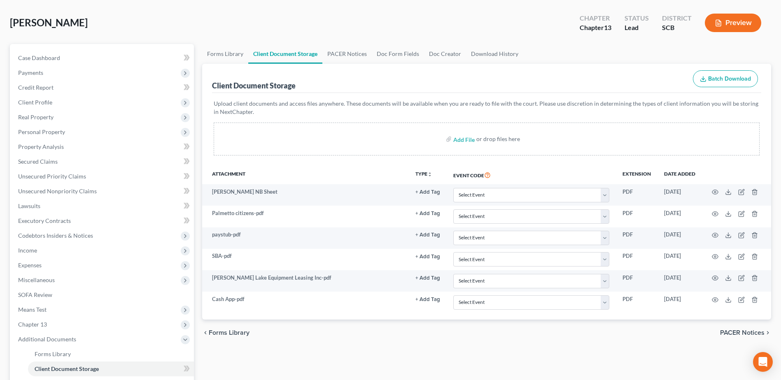
scroll to position [0, 0]
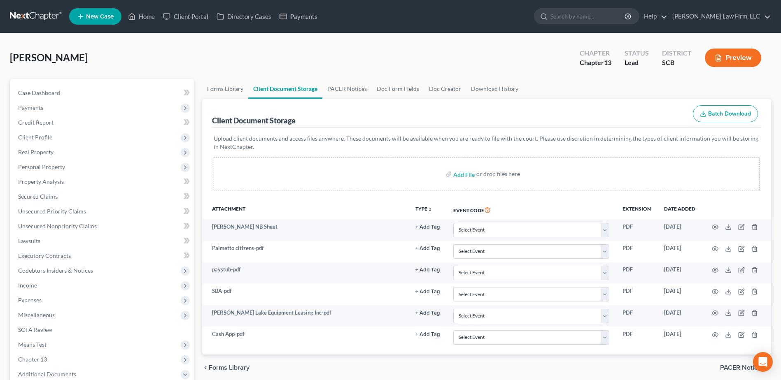
click at [25, 19] on link at bounding box center [36, 16] width 53 height 15
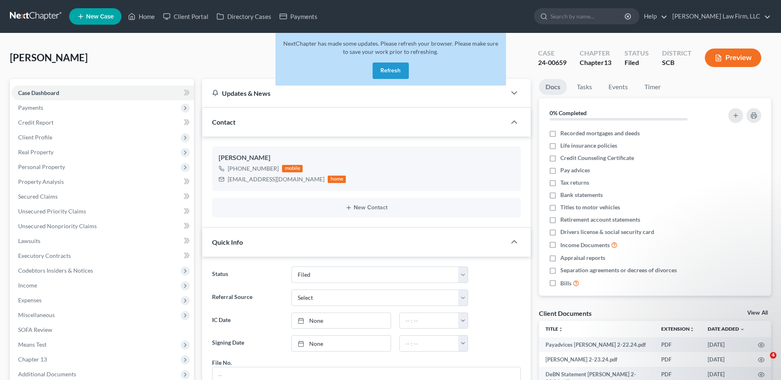
select select "2"
select select "3"
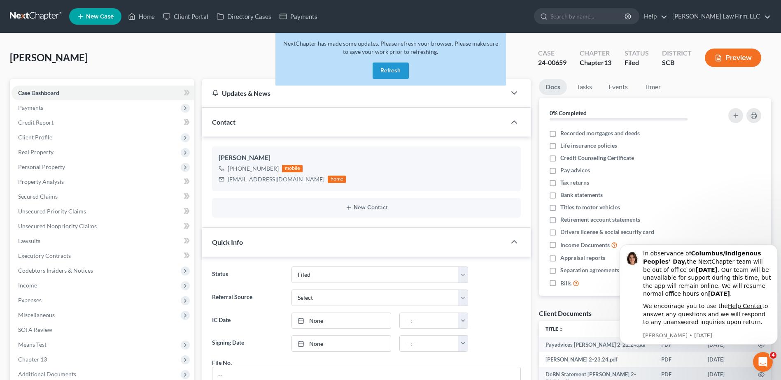
scroll to position [302, 0]
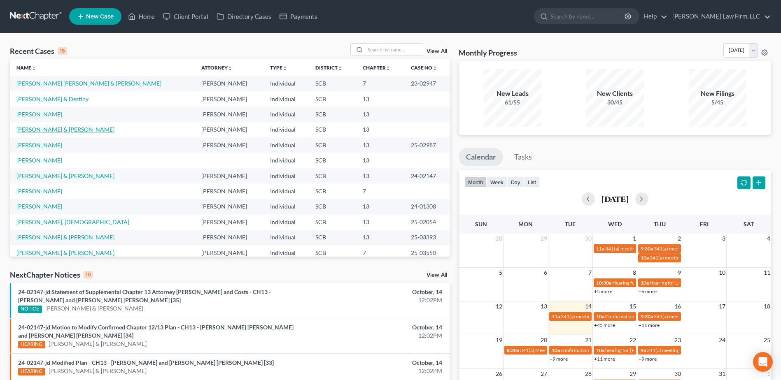
click at [75, 129] on link "[PERSON_NAME] & [PERSON_NAME]" at bounding box center [65, 129] width 98 height 7
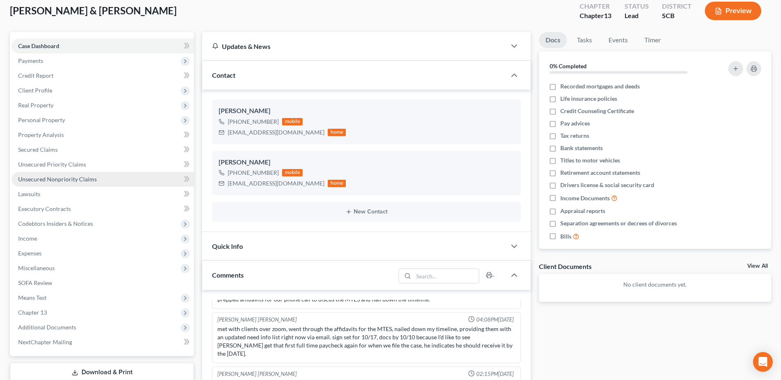
scroll to position [41, 0]
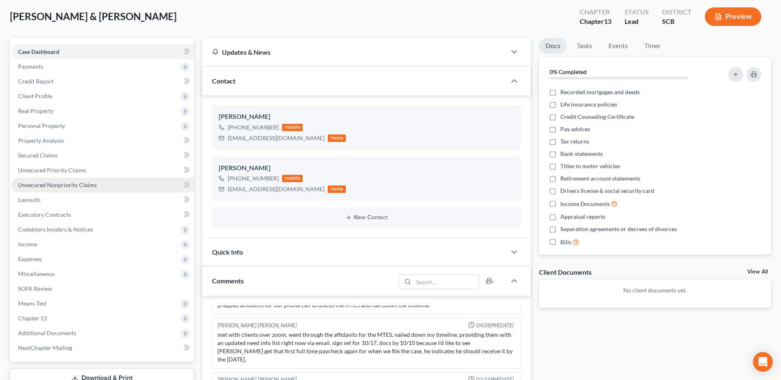
click at [43, 185] on span "Unsecured Nonpriority Claims" at bounding box center [57, 185] width 79 height 7
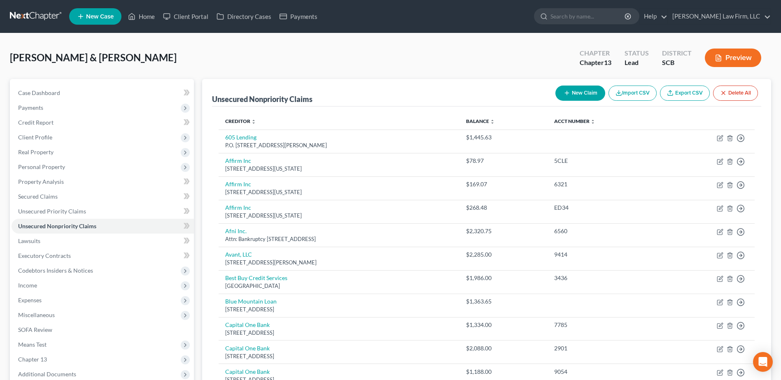
click at [46, 18] on link at bounding box center [36, 16] width 53 height 15
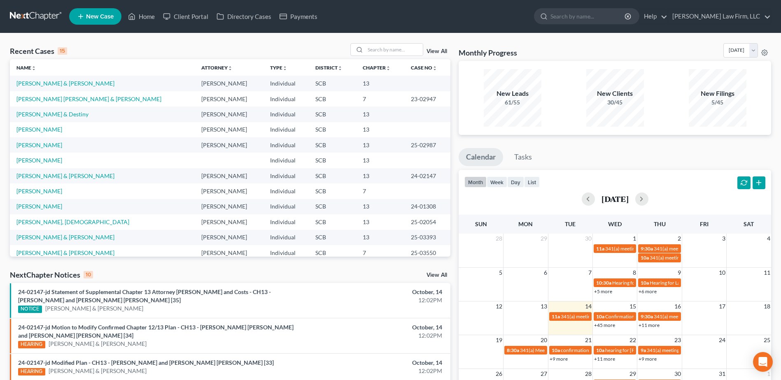
scroll to position [56, 0]
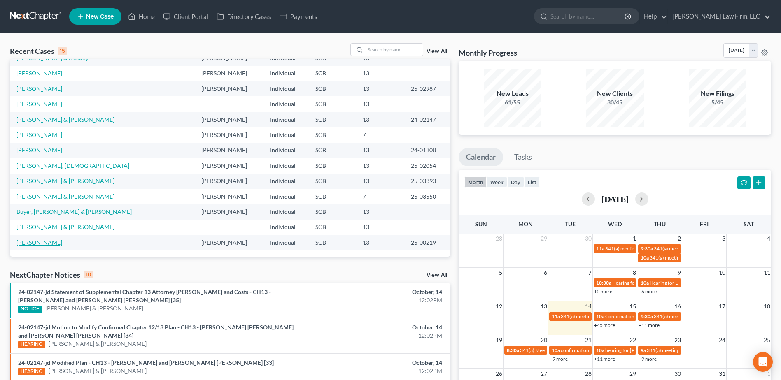
click at [46, 243] on link "[PERSON_NAME]" at bounding box center [39, 242] width 46 height 7
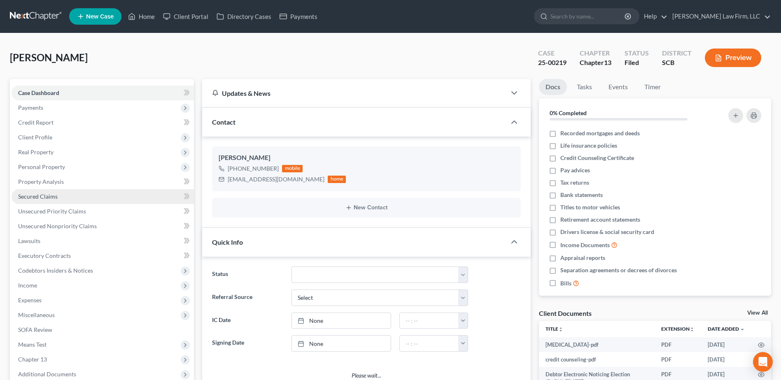
select select "2"
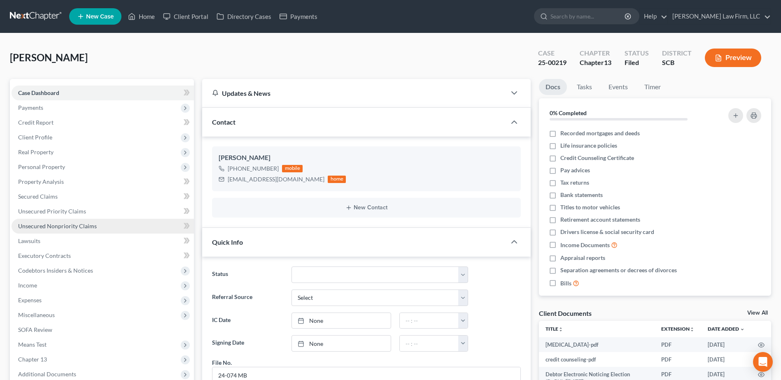
click at [53, 225] on span "Unsecured Nonpriority Claims" at bounding box center [57, 226] width 79 height 7
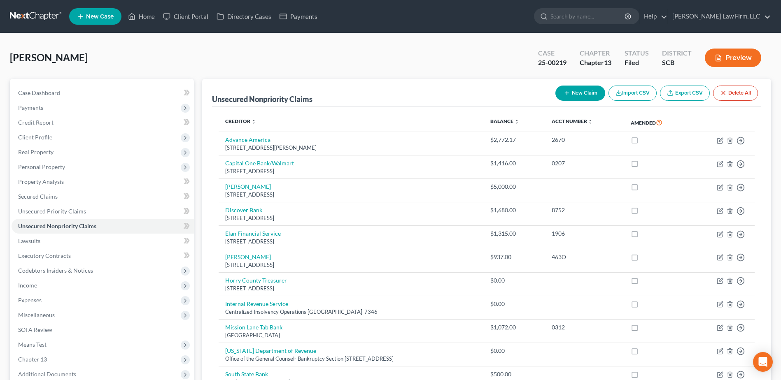
click at [24, 15] on link at bounding box center [36, 16] width 53 height 15
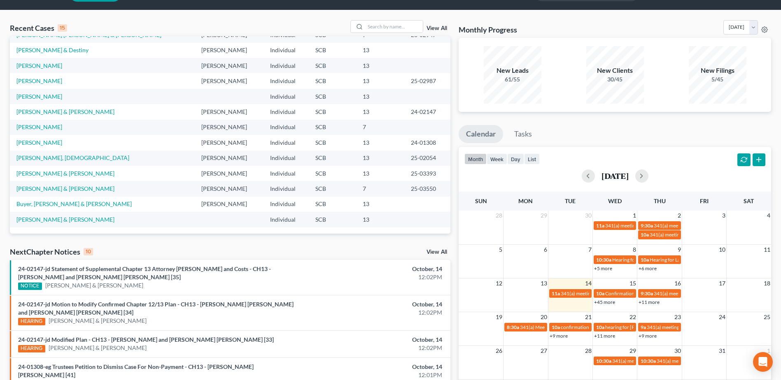
scroll to position [41, 0]
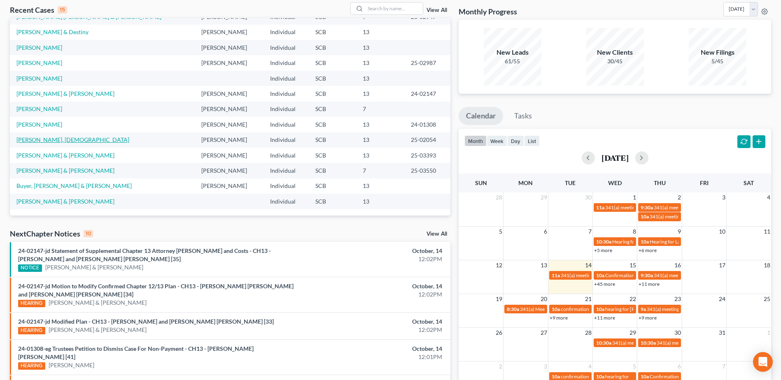
click at [40, 141] on link "[PERSON_NAME], [DEMOGRAPHIC_DATA]" at bounding box center [72, 139] width 113 height 7
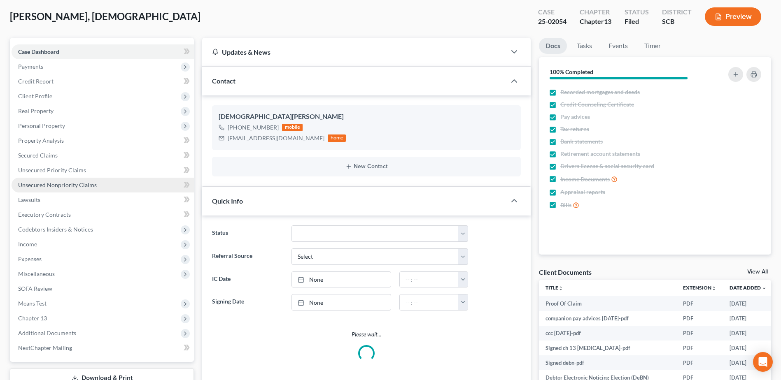
select select "1"
click at [51, 186] on span "Unsecured Nonpriority Claims" at bounding box center [57, 185] width 79 height 7
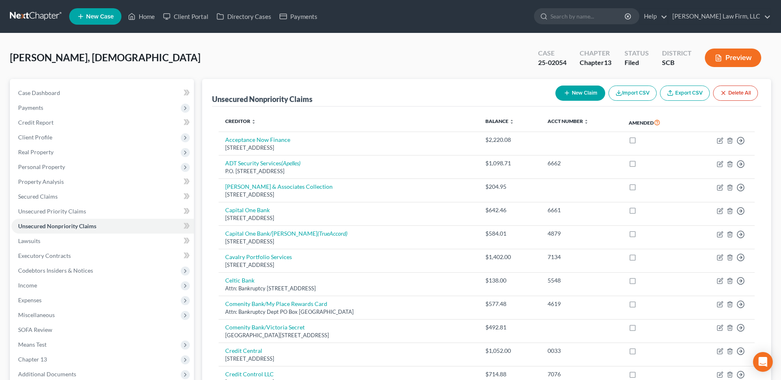
click at [29, 19] on link at bounding box center [36, 16] width 53 height 15
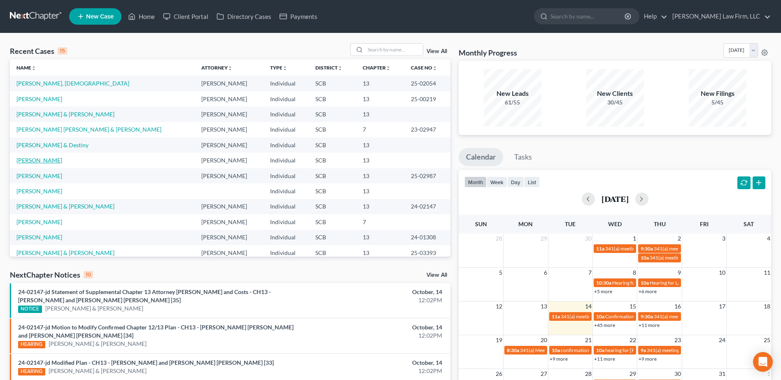
click at [42, 158] on link "[PERSON_NAME]" at bounding box center [39, 160] width 46 height 7
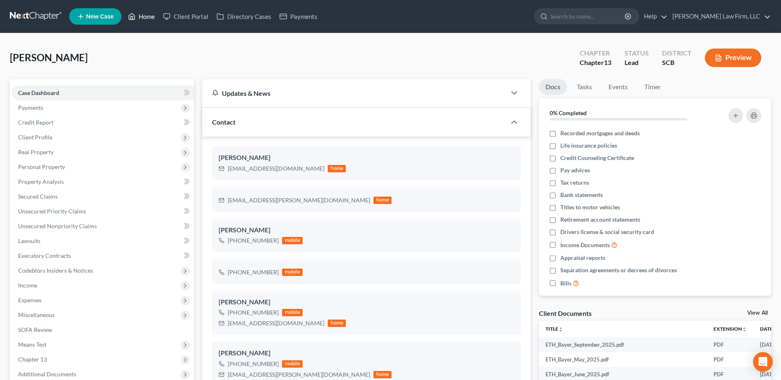
click at [128, 14] on icon at bounding box center [131, 17] width 7 height 10
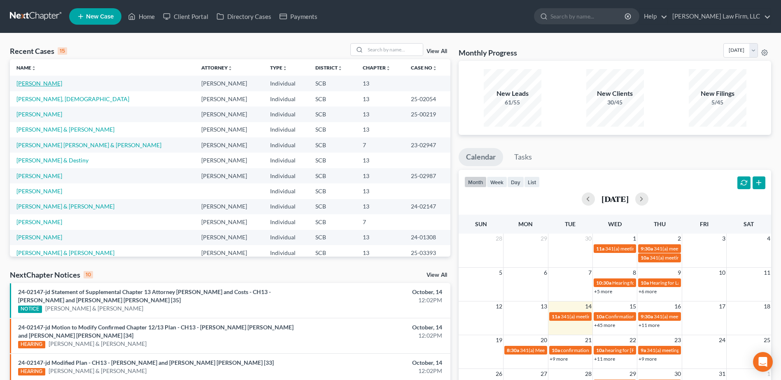
click at [38, 83] on link "[PERSON_NAME]" at bounding box center [39, 83] width 46 height 7
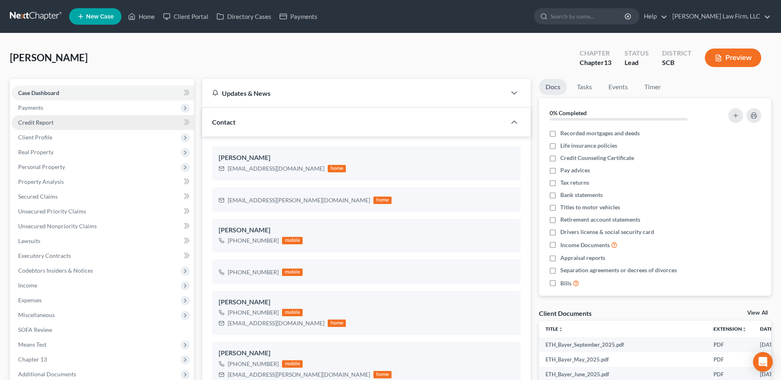
click at [41, 121] on span "Credit Report" at bounding box center [35, 122] width 35 height 7
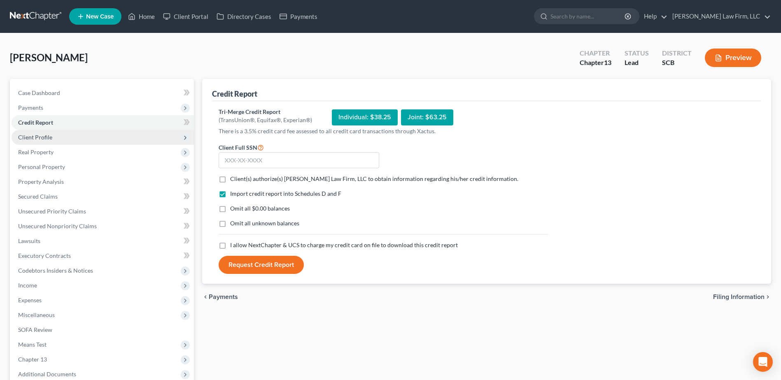
click at [35, 138] on span "Client Profile" at bounding box center [35, 137] width 34 height 7
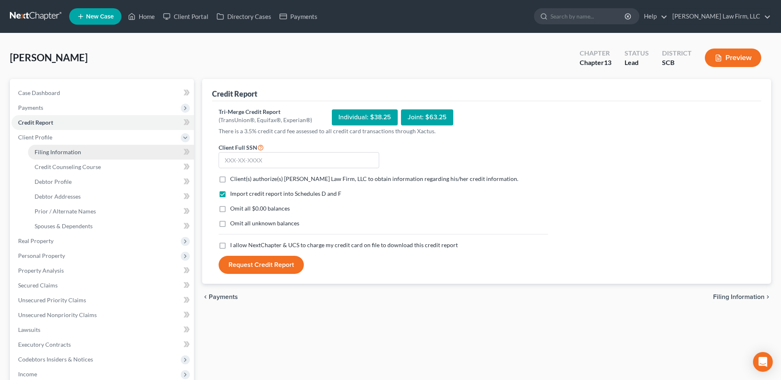
click at [56, 148] on link "Filing Information" at bounding box center [111, 152] width 166 height 15
select select "1"
select select "0"
select select "3"
select select "42"
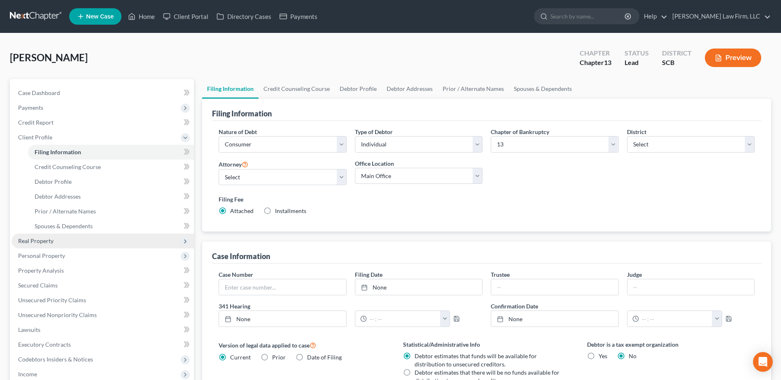
click at [24, 235] on span "Real Property" at bounding box center [103, 241] width 182 height 15
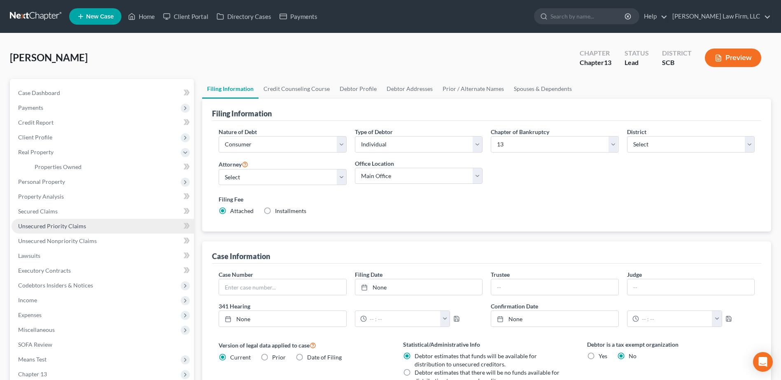
click at [53, 224] on span "Unsecured Priority Claims" at bounding box center [52, 226] width 68 height 7
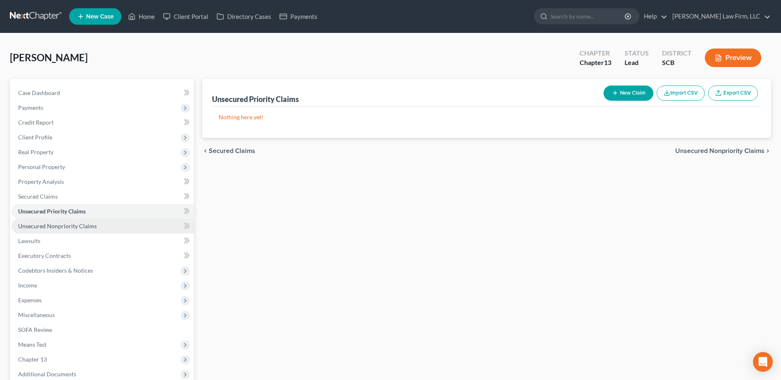
click at [55, 223] on span "Unsecured Nonpriority Claims" at bounding box center [57, 226] width 79 height 7
click at [35, 19] on link at bounding box center [36, 16] width 53 height 15
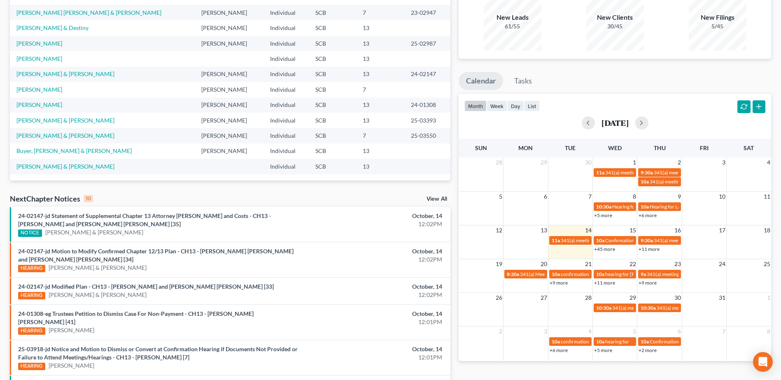
scroll to position [82, 0]
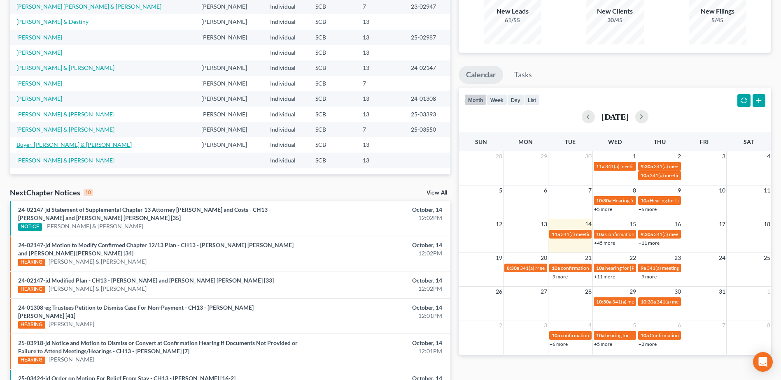
click at [58, 146] on link "Buyer, [PERSON_NAME] & [PERSON_NAME]" at bounding box center [73, 144] width 115 height 7
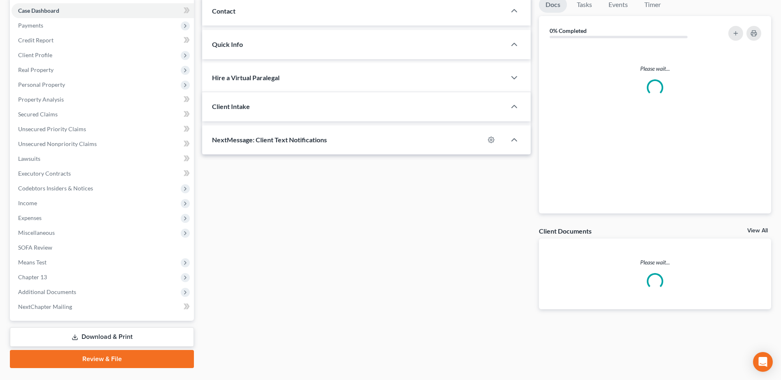
scroll to position [84, 0]
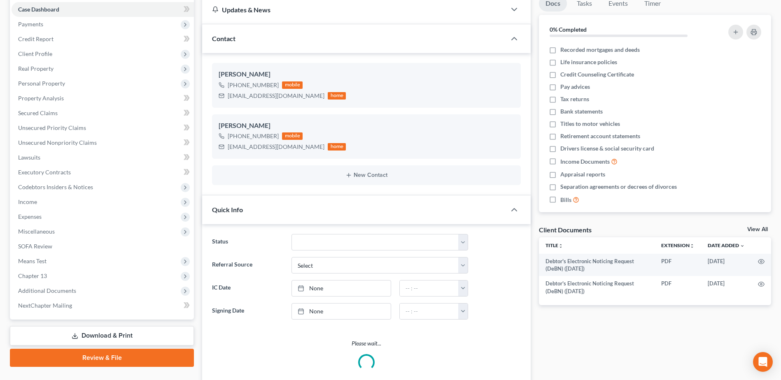
select select "0"
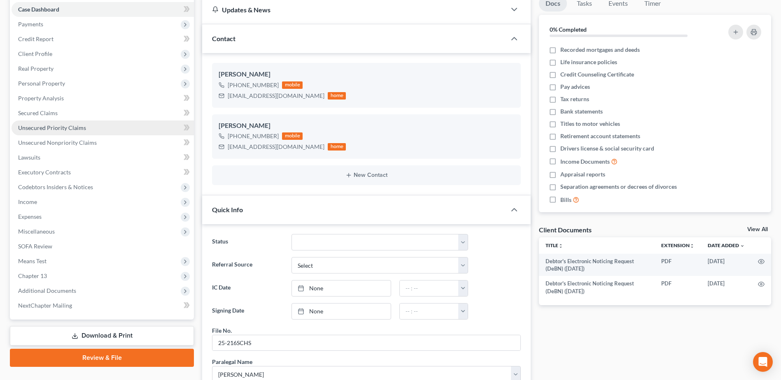
click at [58, 133] on link "Unsecured Priority Claims" at bounding box center [103, 128] width 182 height 15
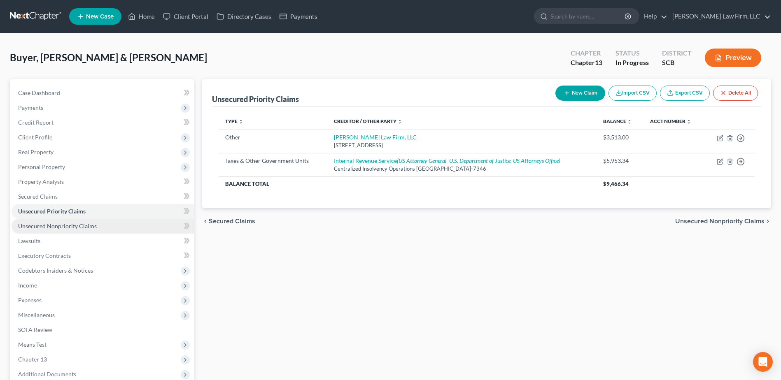
click at [56, 145] on span "Real Property" at bounding box center [103, 152] width 182 height 15
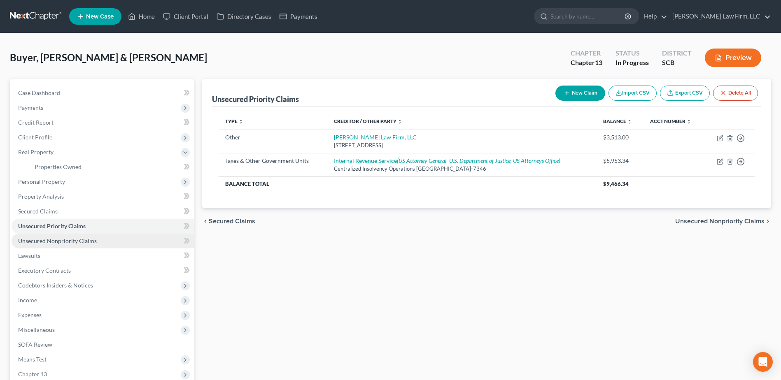
click at [65, 239] on span "Unsecured Nonpriority Claims" at bounding box center [57, 240] width 79 height 7
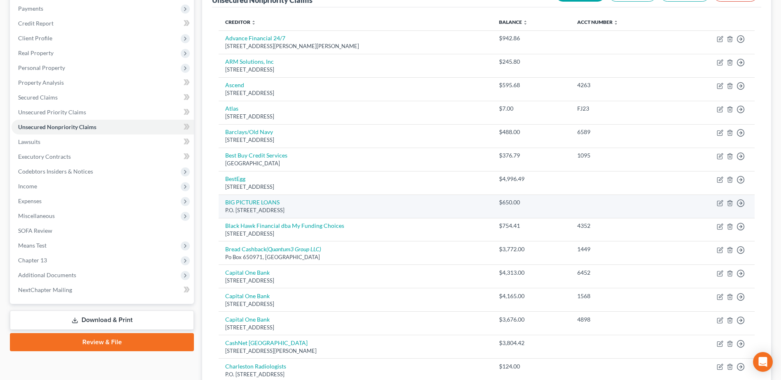
scroll to position [123, 0]
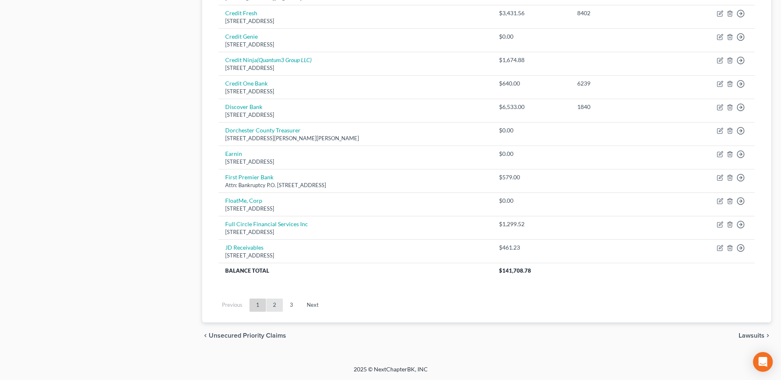
click at [275, 301] on link "2" at bounding box center [274, 305] width 16 height 13
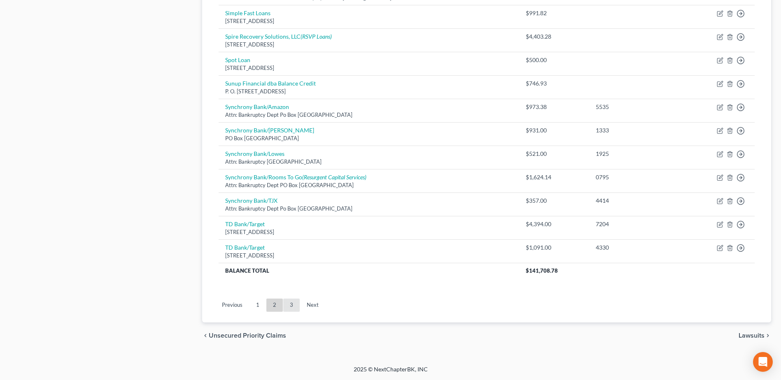
click at [296, 303] on link "3" at bounding box center [291, 305] width 16 height 13
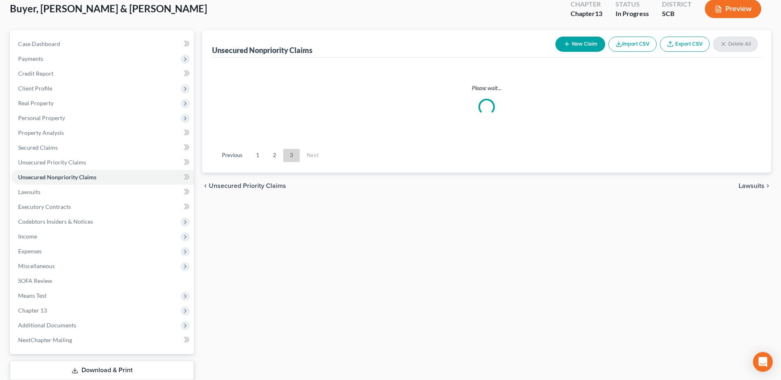
scroll to position [0, 0]
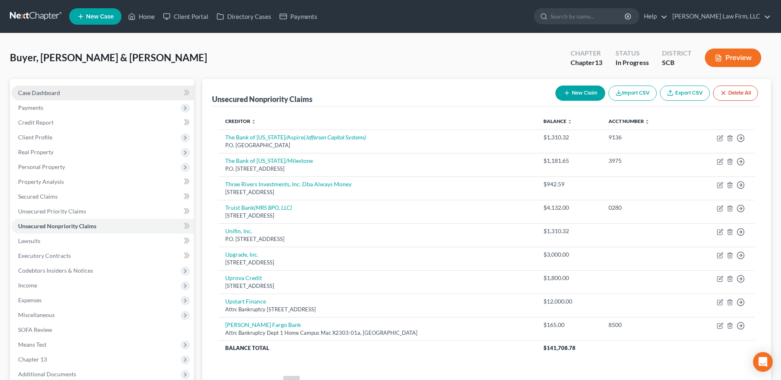
click at [44, 94] on span "Case Dashboard" at bounding box center [39, 92] width 42 height 7
select select "0"
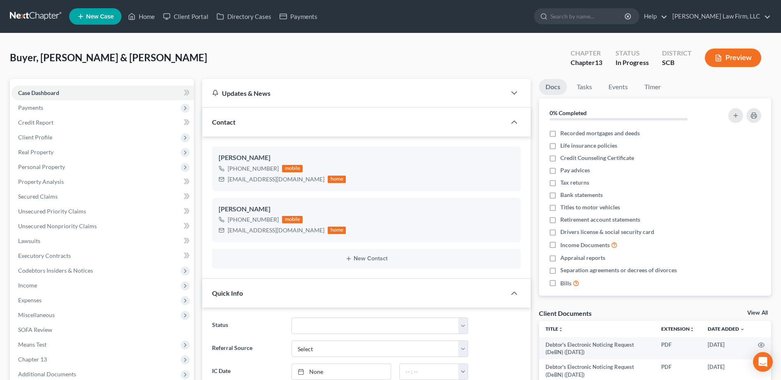
click at [54, 12] on link at bounding box center [36, 16] width 53 height 15
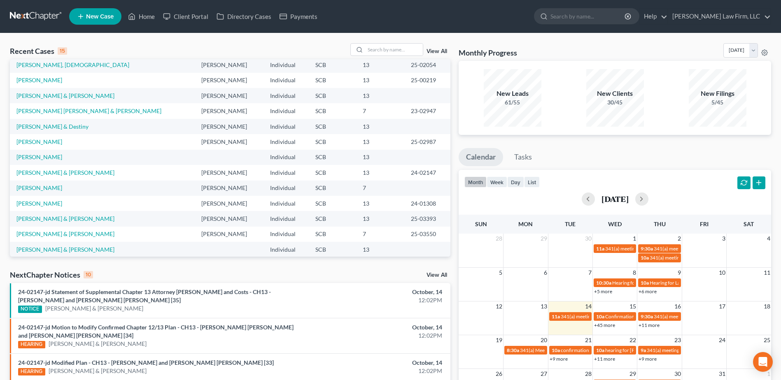
scroll to position [56, 0]
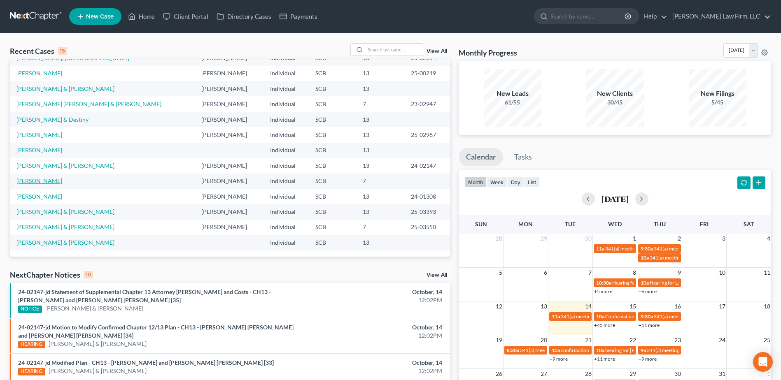
click at [44, 179] on link "[PERSON_NAME]" at bounding box center [39, 180] width 46 height 7
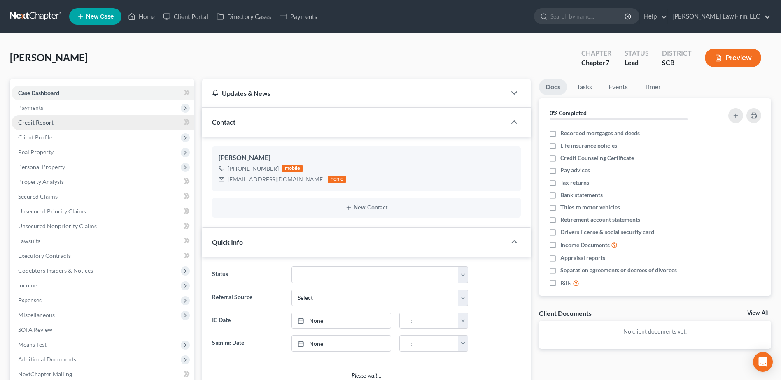
select select "2"
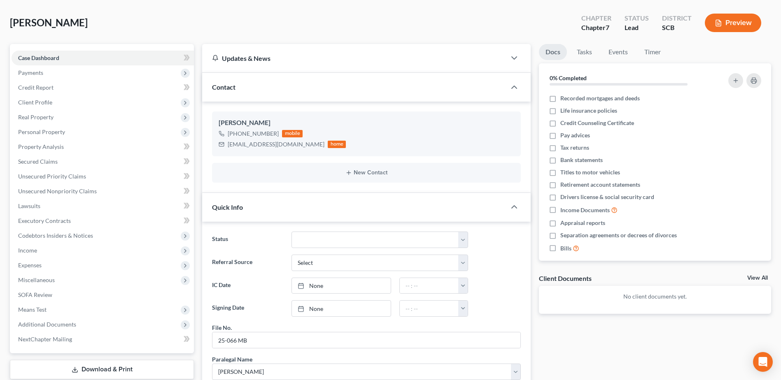
scroll to position [34, 0]
click at [19, 29] on span "[PERSON_NAME]" at bounding box center [49, 23] width 78 height 12
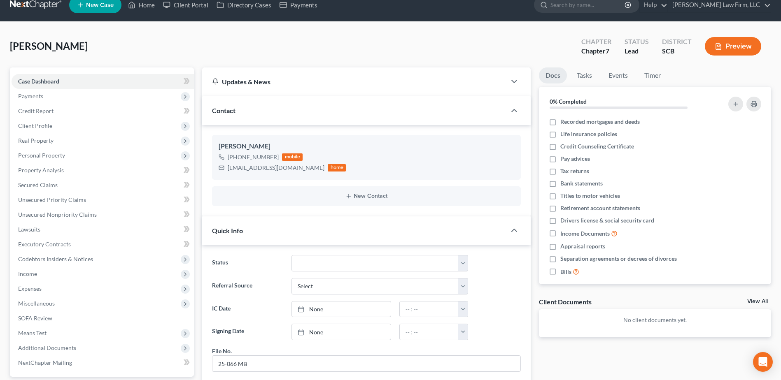
scroll to position [0, 0]
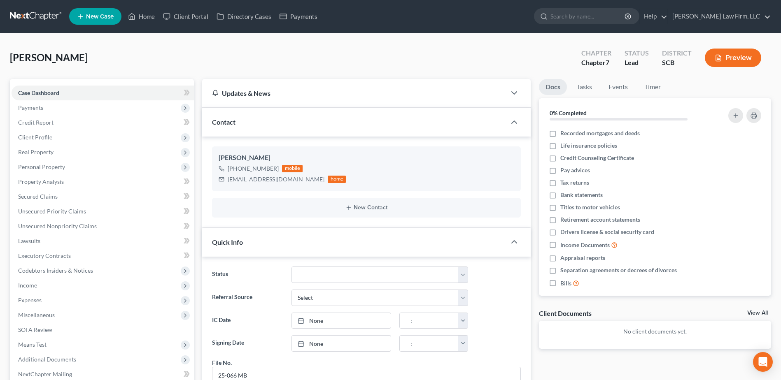
click at [34, 15] on link at bounding box center [36, 16] width 53 height 15
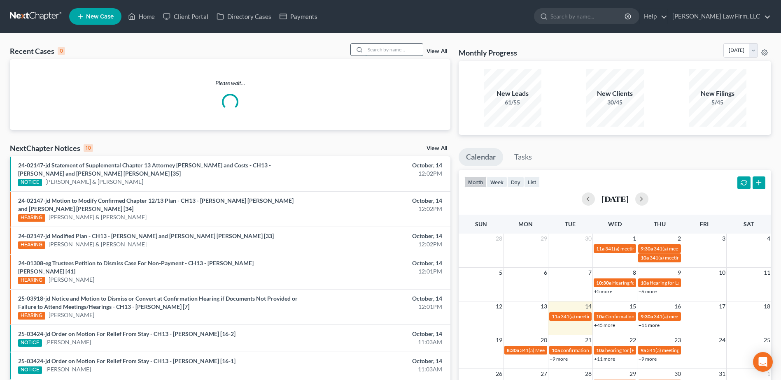
click at [377, 48] on input "search" at bounding box center [394, 50] width 58 height 12
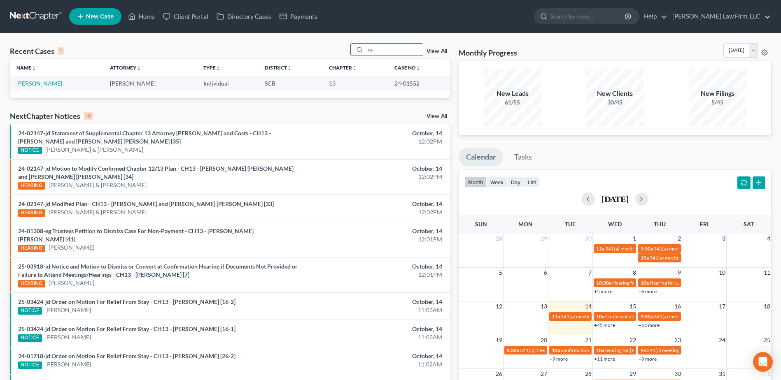
type input "c"
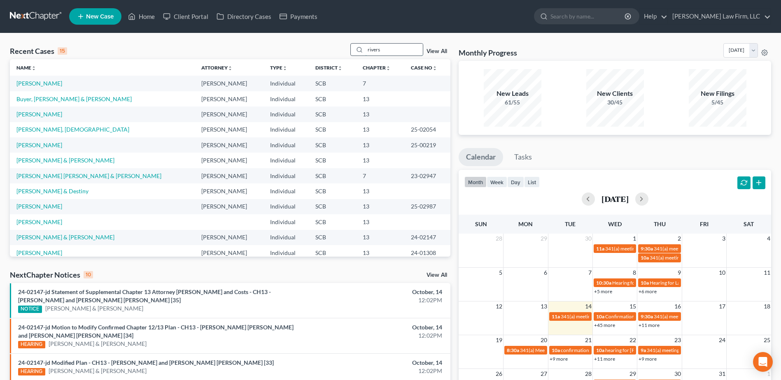
type input "rivers"
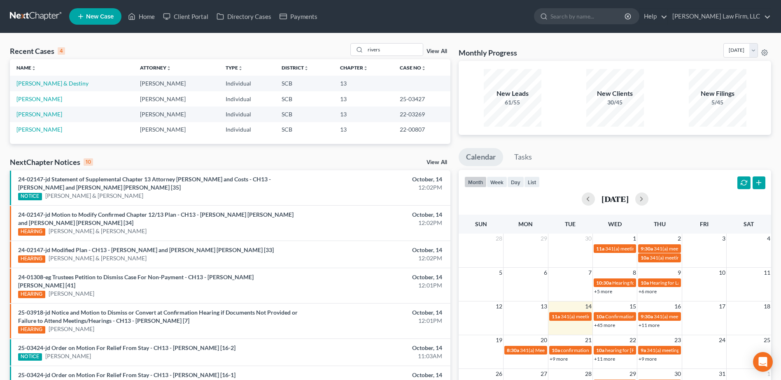
click at [47, 79] on td "[PERSON_NAME] & Destiny" at bounding box center [71, 83] width 123 height 15
click at [47, 84] on link "[PERSON_NAME] & Destiny" at bounding box center [52, 83] width 72 height 7
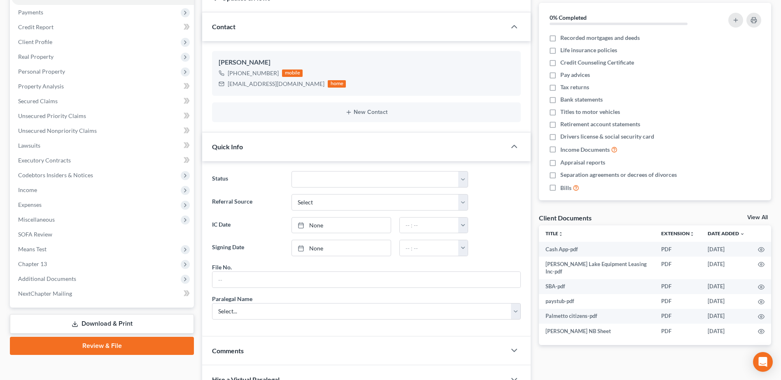
scroll to position [250, 0]
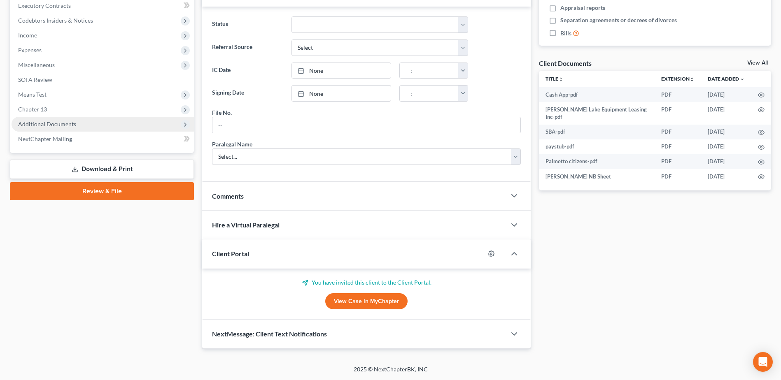
click at [66, 118] on span "Additional Documents" at bounding box center [103, 124] width 182 height 15
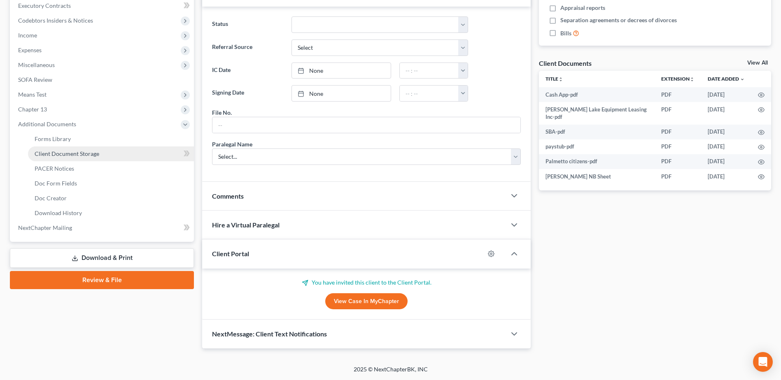
click at [83, 149] on link "Client Document Storage" at bounding box center [111, 154] width 166 height 15
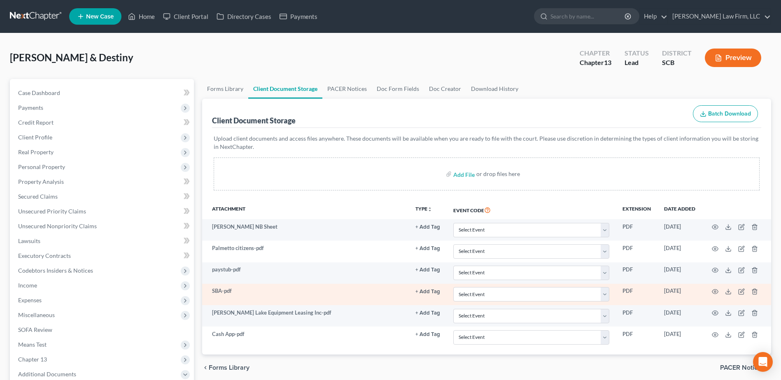
scroll to position [82, 0]
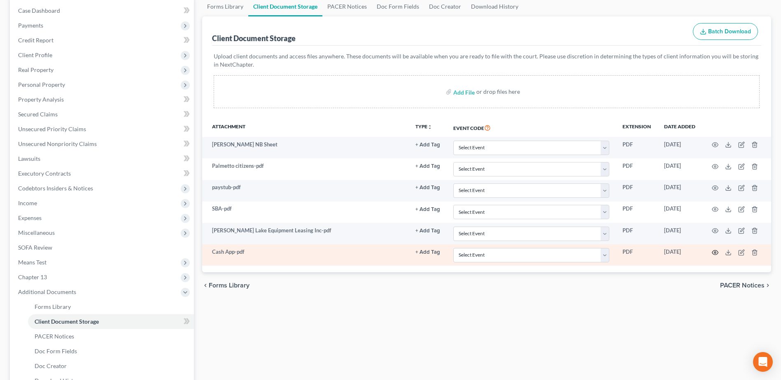
click at [715, 252] on icon "button" at bounding box center [715, 252] width 7 height 7
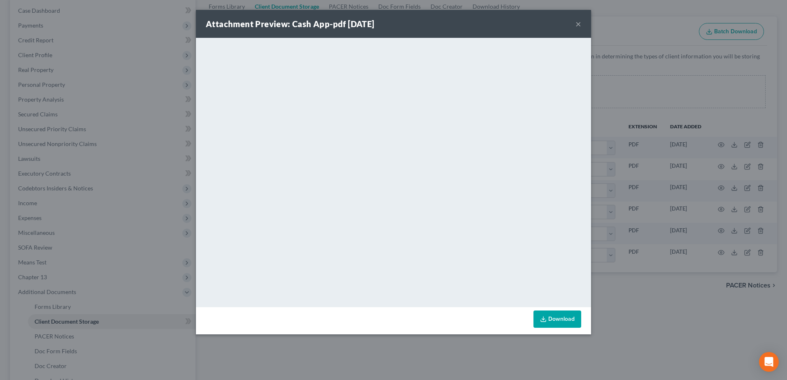
click at [578, 24] on button "×" at bounding box center [578, 24] width 6 height 10
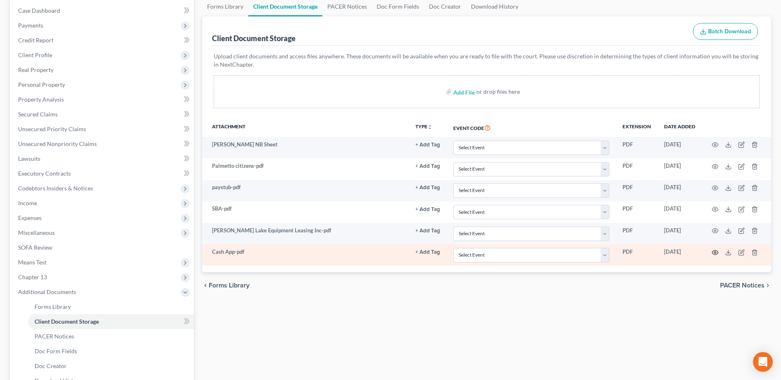
click at [717, 252] on icon "button" at bounding box center [715, 252] width 7 height 7
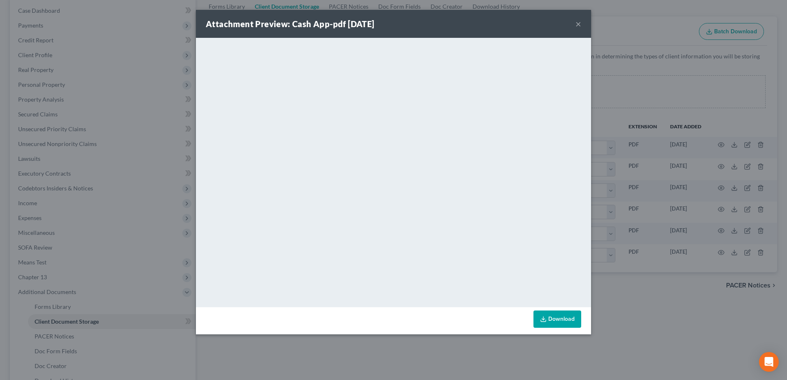
click at [580, 22] on button "×" at bounding box center [578, 24] width 6 height 10
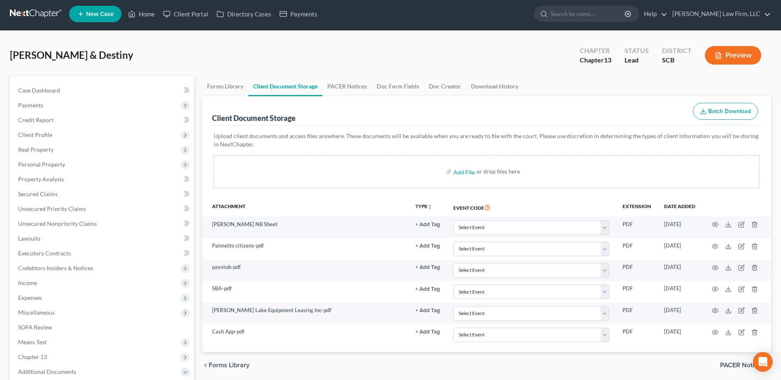
scroll to position [0, 0]
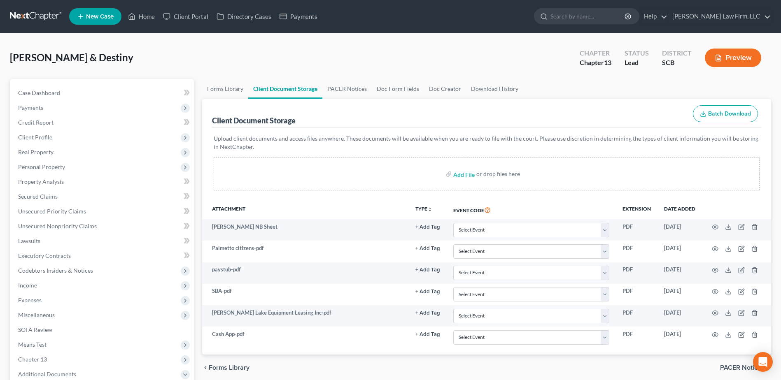
click at [26, 16] on link at bounding box center [36, 16] width 53 height 15
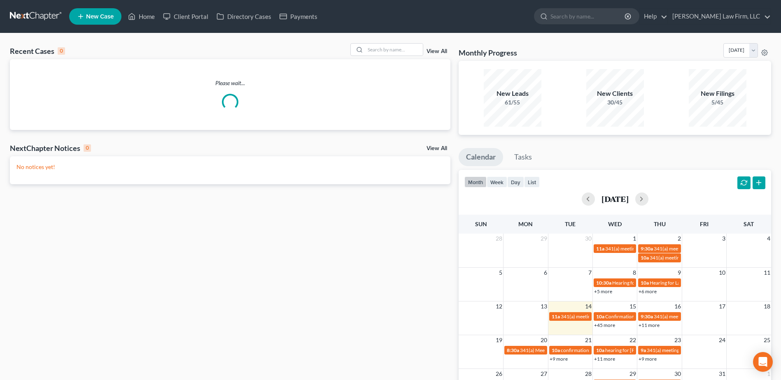
click at [368, 58] on div "Recent Cases 0 View All" at bounding box center [230, 51] width 440 height 16
click at [373, 50] on input "search" at bounding box center [394, 50] width 58 height 12
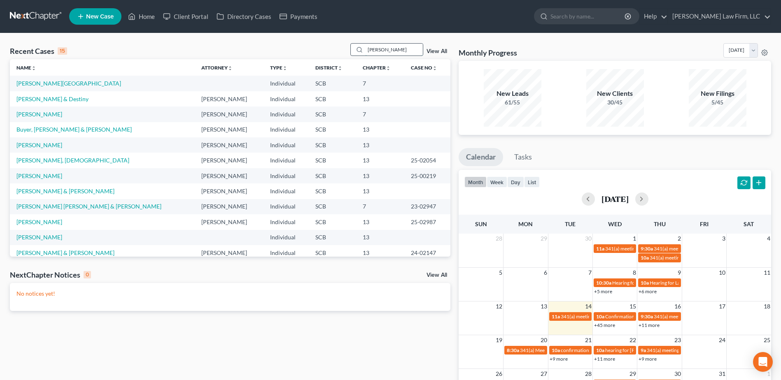
type input "[PERSON_NAME]"
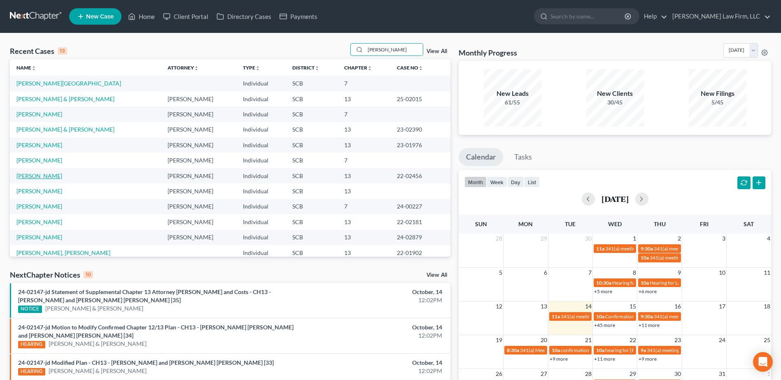
click at [41, 177] on link "[PERSON_NAME]" at bounding box center [39, 175] width 46 height 7
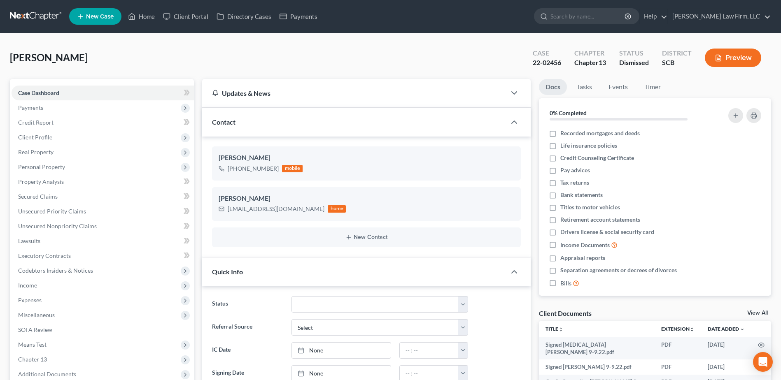
scroll to position [395, 0]
click at [70, 108] on span "Payments" at bounding box center [103, 107] width 182 height 15
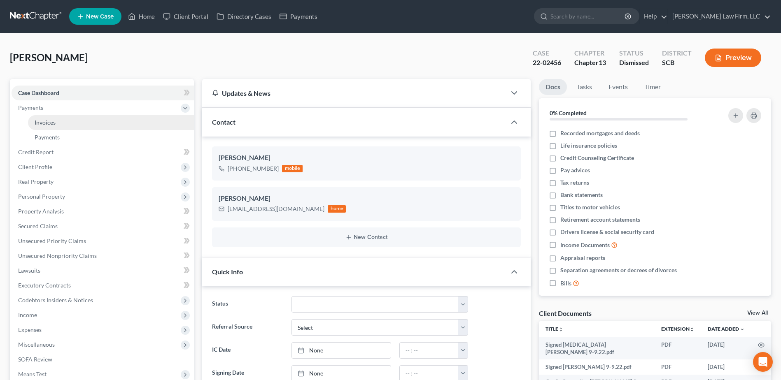
click at [65, 121] on link "Invoices" at bounding box center [111, 122] width 166 height 15
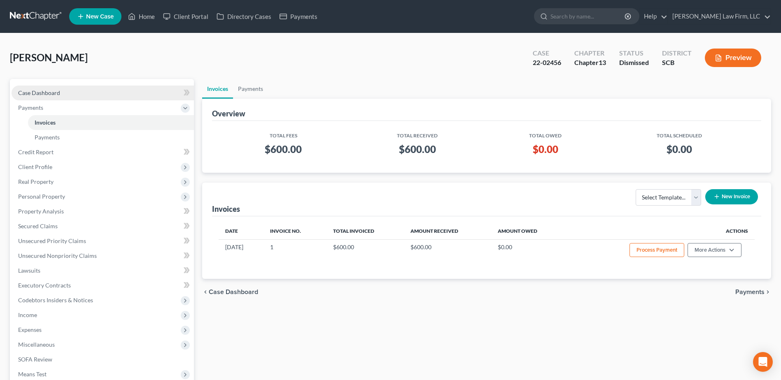
click at [75, 95] on link "Case Dashboard" at bounding box center [103, 93] width 182 height 15
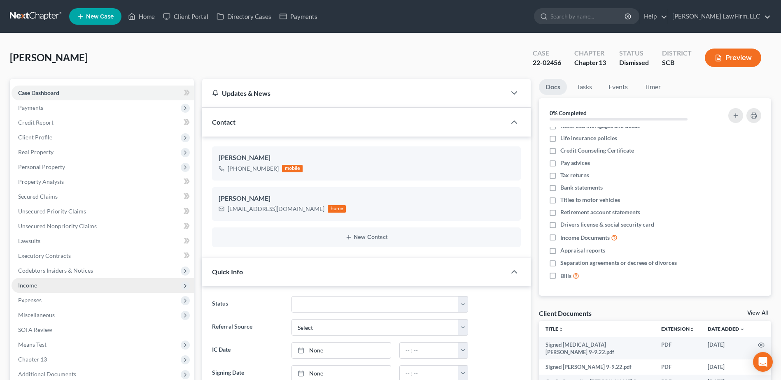
click at [21, 286] on span "Income" at bounding box center [27, 285] width 19 height 7
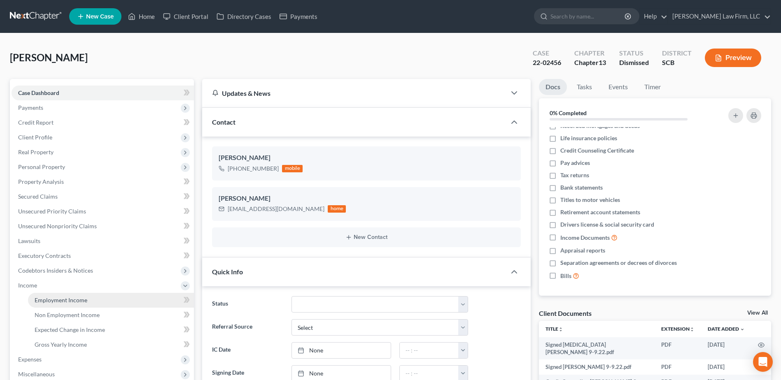
click at [47, 306] on link "Employment Income" at bounding box center [111, 300] width 166 height 15
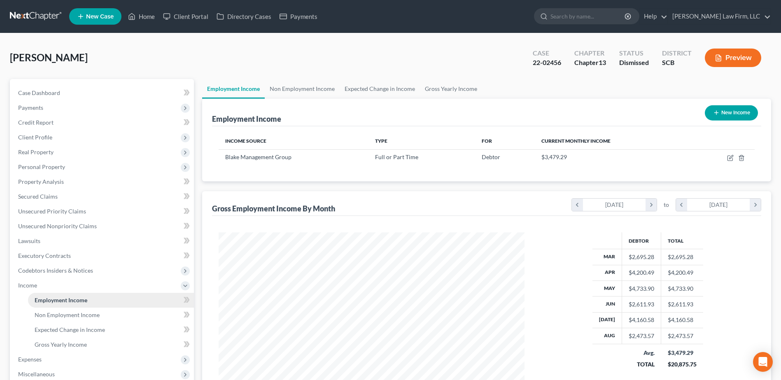
scroll to position [153, 322]
click at [313, 84] on link "Non Employment Income" at bounding box center [302, 89] width 75 height 20
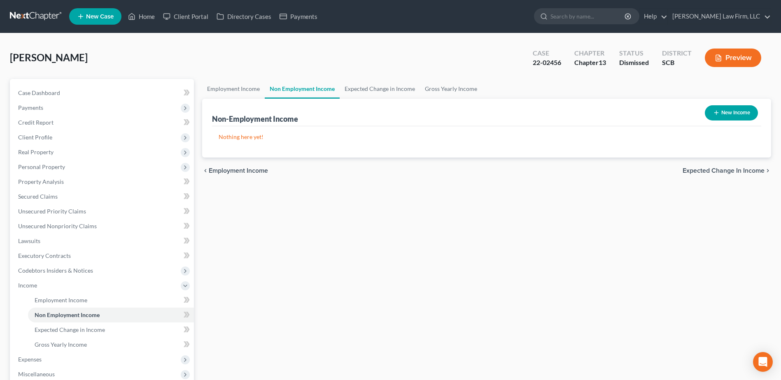
click at [39, 7] on nav "Home New Case Client Portal Directory Cases Payments [PERSON_NAME] Law Firm, LL…" at bounding box center [390, 16] width 781 height 33
click at [42, 11] on link at bounding box center [36, 16] width 53 height 15
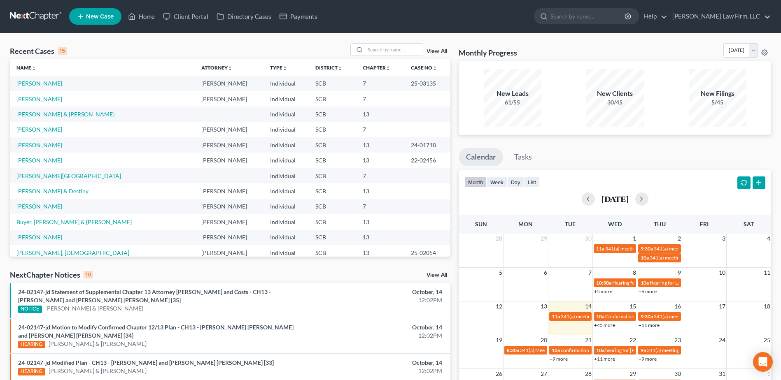
click at [34, 234] on link "[PERSON_NAME]" at bounding box center [39, 237] width 46 height 7
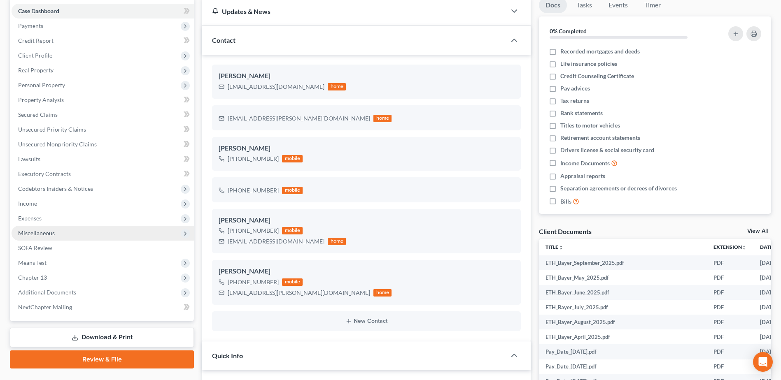
scroll to position [82, 0]
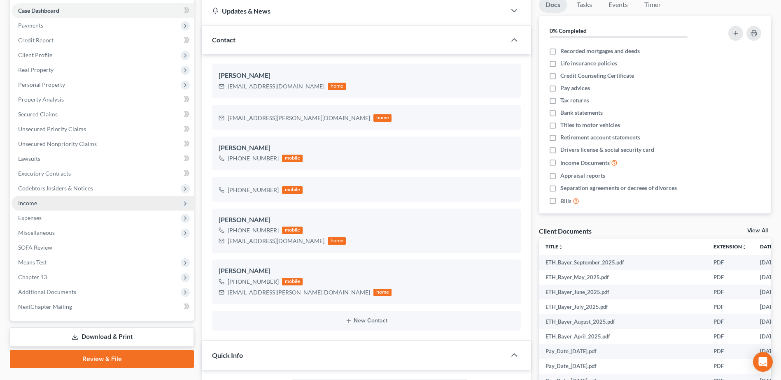
click at [25, 203] on span "Income" at bounding box center [27, 203] width 19 height 7
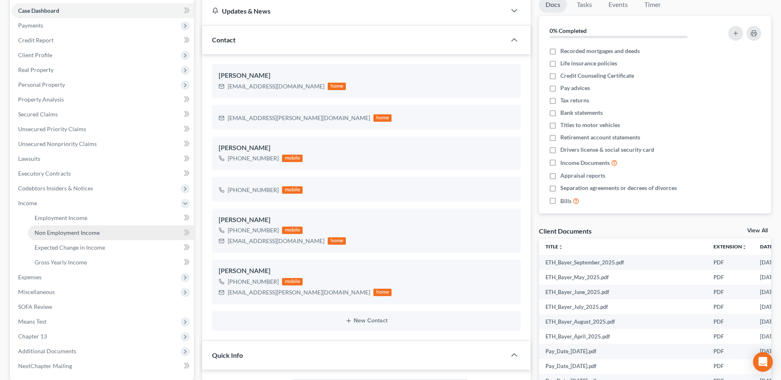
click at [63, 236] on span "Non Employment Income" at bounding box center [67, 232] width 65 height 7
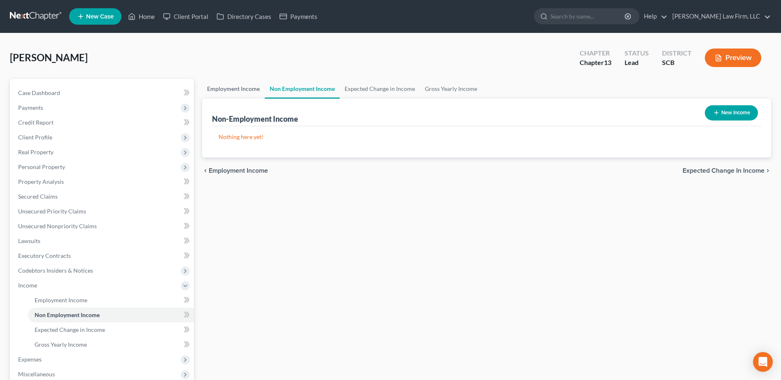
click at [254, 87] on link "Employment Income" at bounding box center [233, 89] width 63 height 20
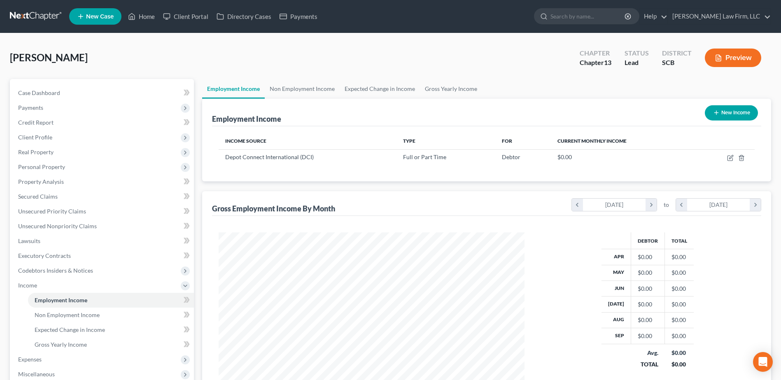
scroll to position [153, 322]
click at [303, 91] on link "Non Employment Income" at bounding box center [302, 89] width 75 height 20
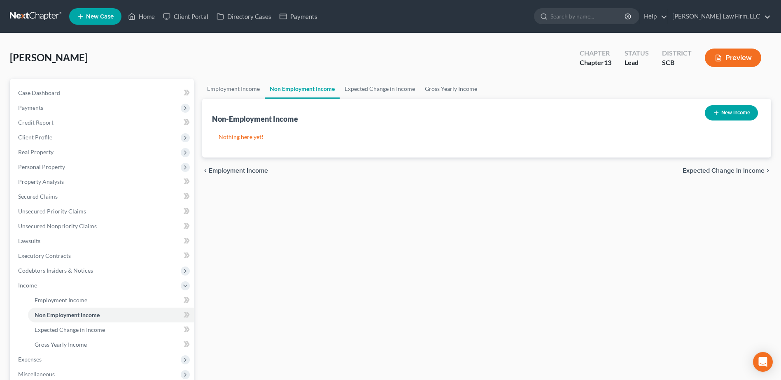
click at [33, 17] on link at bounding box center [36, 16] width 53 height 15
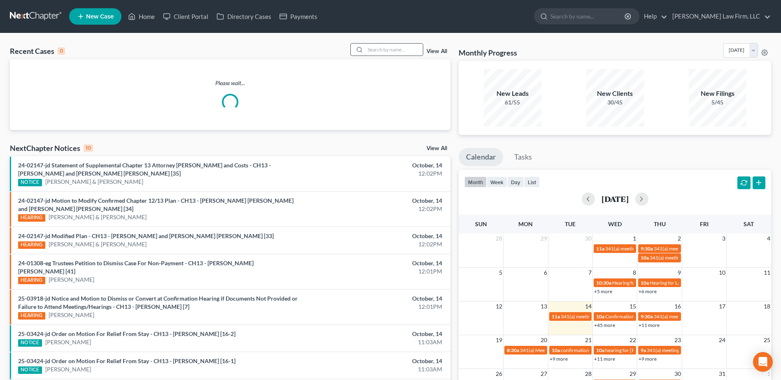
click at [377, 51] on input "search" at bounding box center [394, 50] width 58 height 12
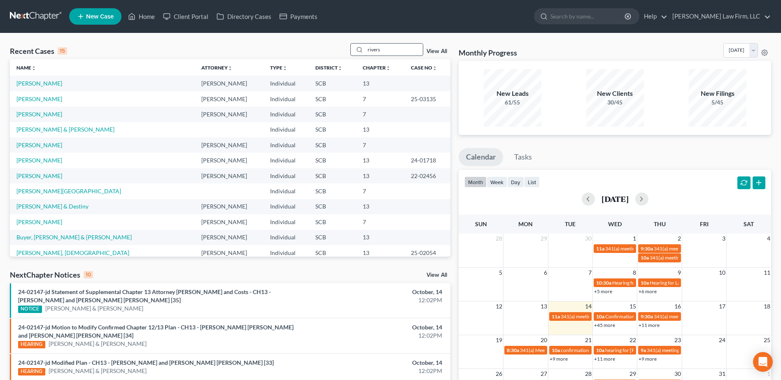
type input "rivers"
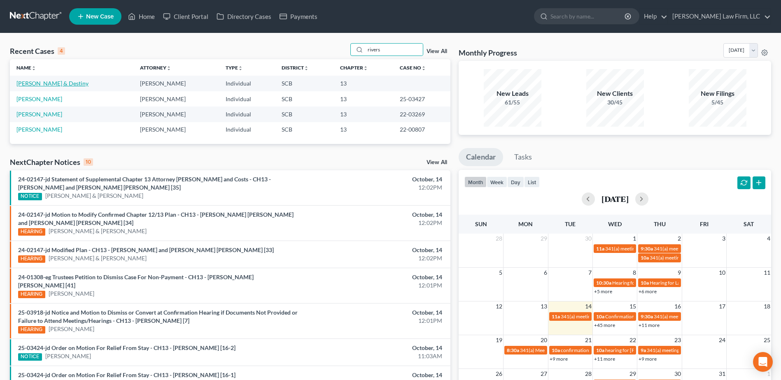
click at [62, 86] on link "[PERSON_NAME] & Destiny" at bounding box center [52, 83] width 72 height 7
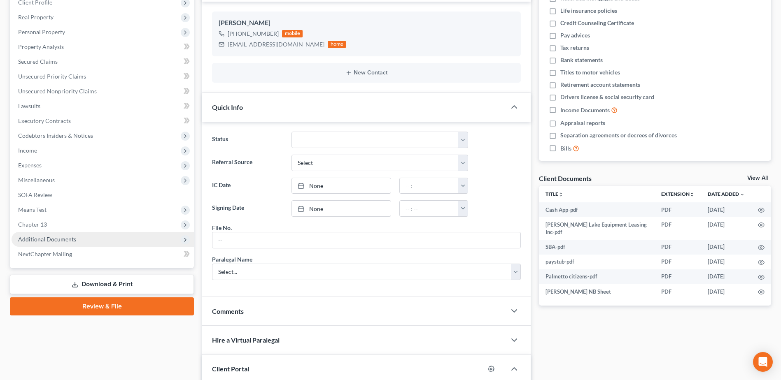
scroll to position [123, 0]
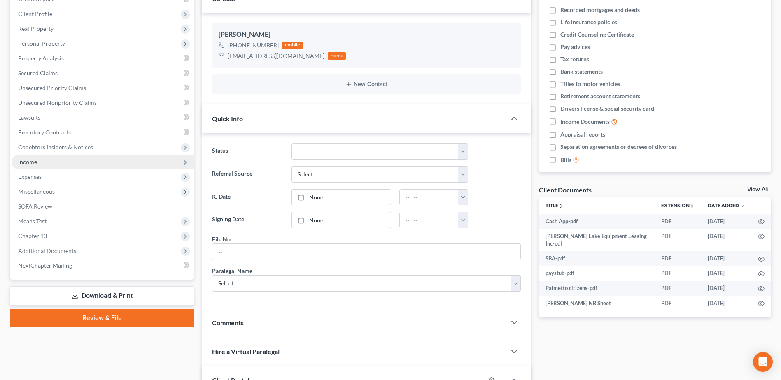
click at [45, 157] on span "Income" at bounding box center [103, 162] width 182 height 15
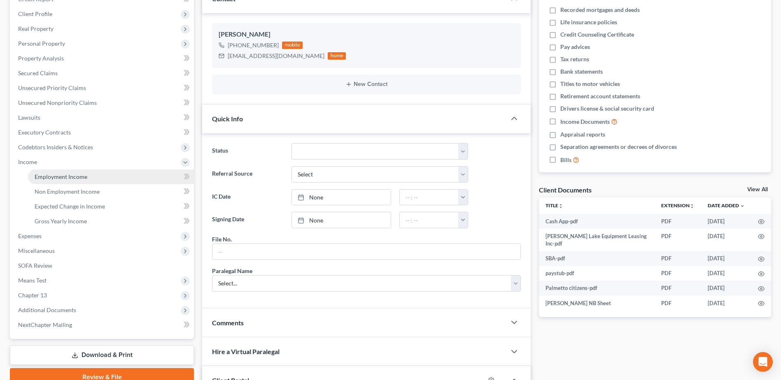
click at [58, 182] on link "Employment Income" at bounding box center [111, 177] width 166 height 15
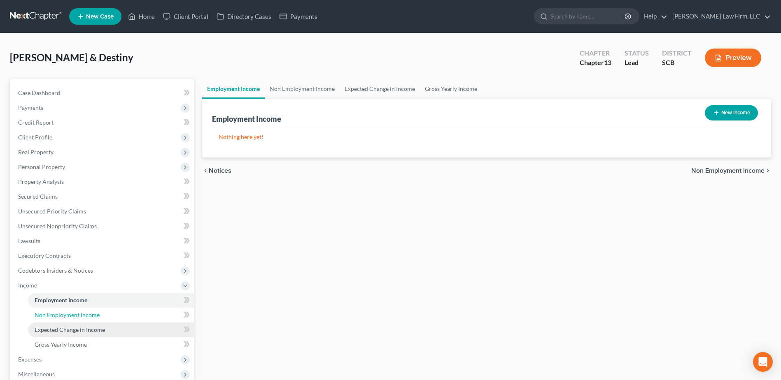
click at [68, 323] on ul "Employment Income Non Employment Income Expected Change in Income Gross Yearly …" at bounding box center [103, 322] width 182 height 59
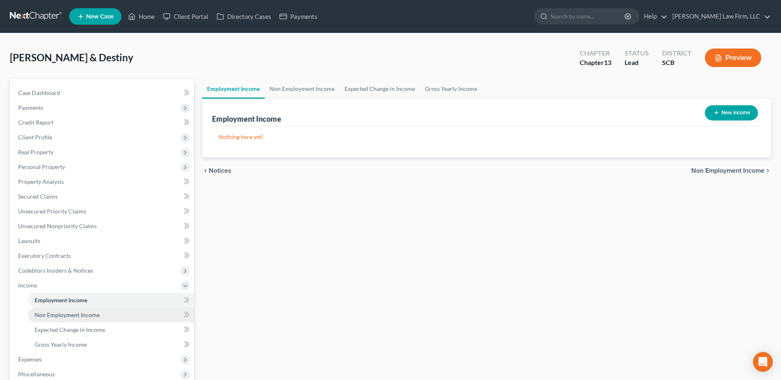
click at [88, 312] on span "Non Employment Income" at bounding box center [67, 315] width 65 height 7
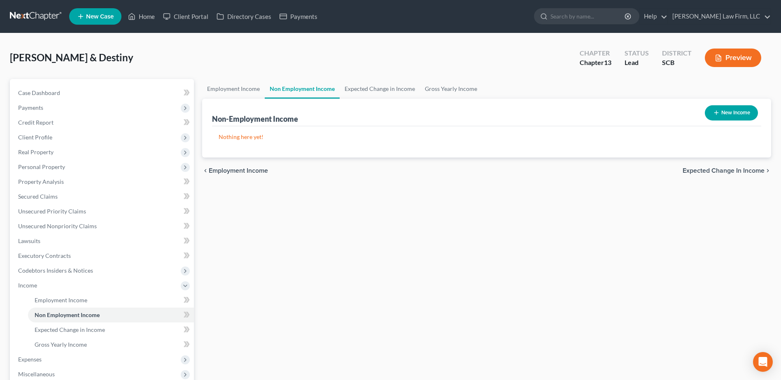
click at [741, 108] on button "New Income" at bounding box center [731, 112] width 53 height 15
select select "0"
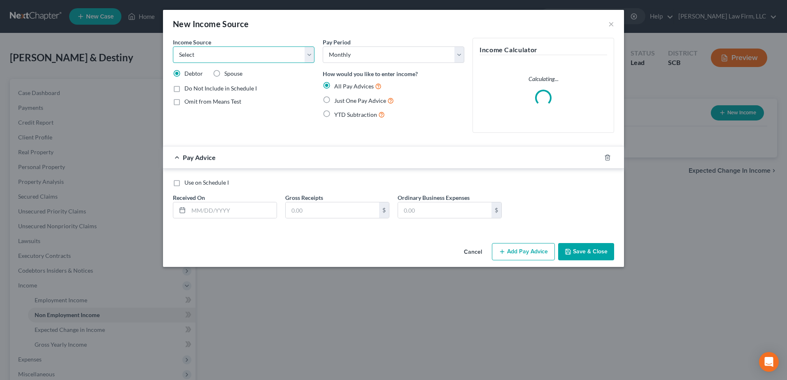
click at [244, 56] on select "Select Unemployment Disability (from employer) Pension Retirement Social Securi…" at bounding box center [244, 55] width 142 height 16
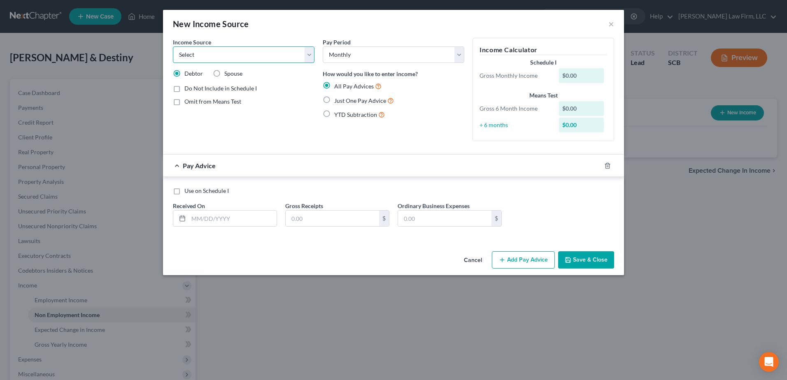
select select "4"
click at [173, 47] on select "Select Unemployment Disability (from employer) Pension Retirement Social Securi…" at bounding box center [244, 55] width 142 height 16
click at [231, 213] on input "text" at bounding box center [233, 219] width 88 height 16
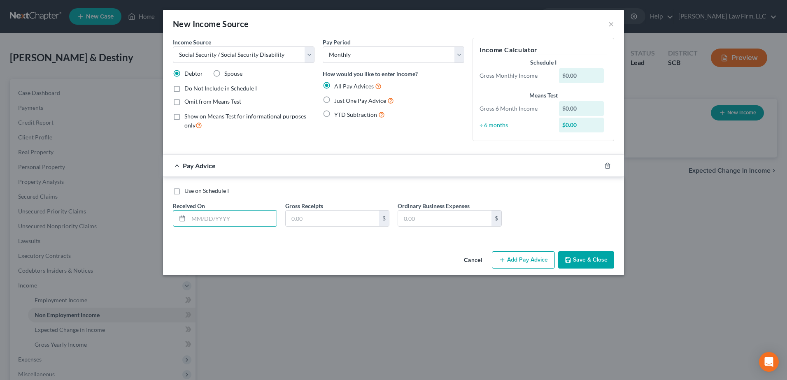
click at [591, 261] on button "Save & Close" at bounding box center [586, 259] width 56 height 17
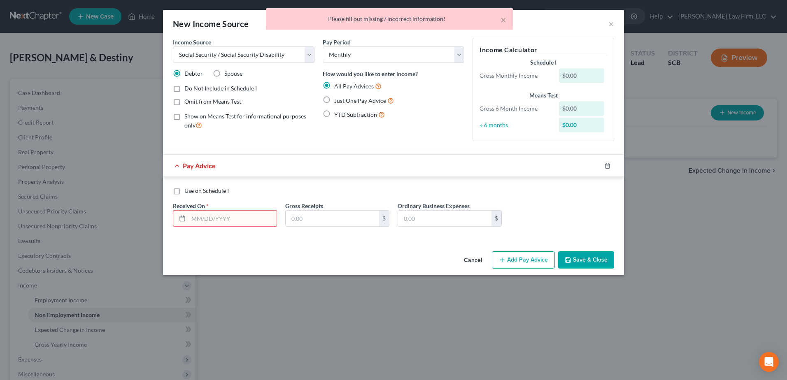
click at [518, 256] on button "Add Pay Advice" at bounding box center [523, 259] width 63 height 17
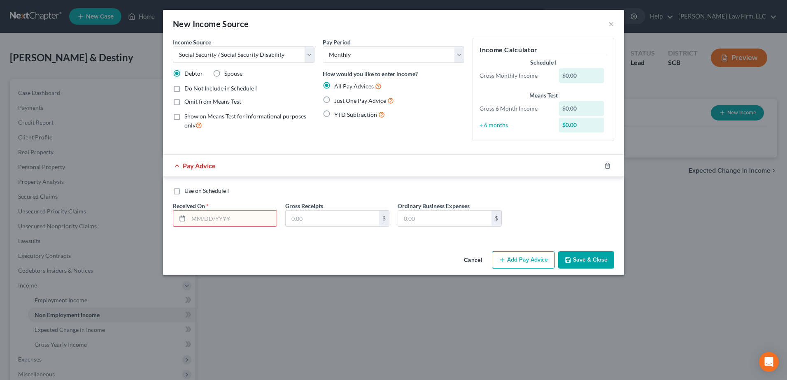
click at [577, 215] on div "Use on Schedule I Received On * Gross Receipts $ Ordinary Business Expenses $" at bounding box center [393, 210] width 449 height 47
click at [610, 25] on button "×" at bounding box center [611, 24] width 6 height 10
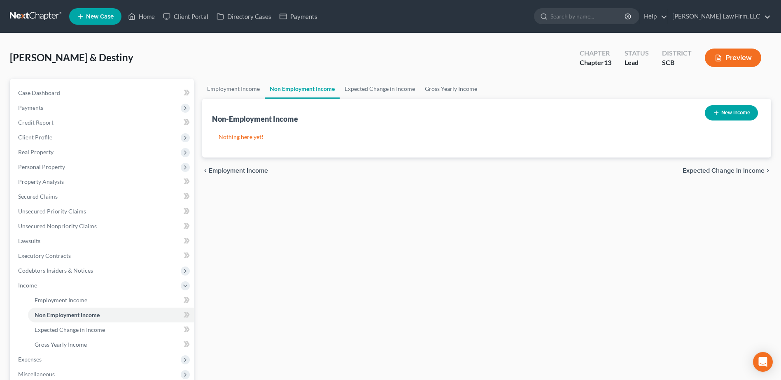
scroll to position [123, 0]
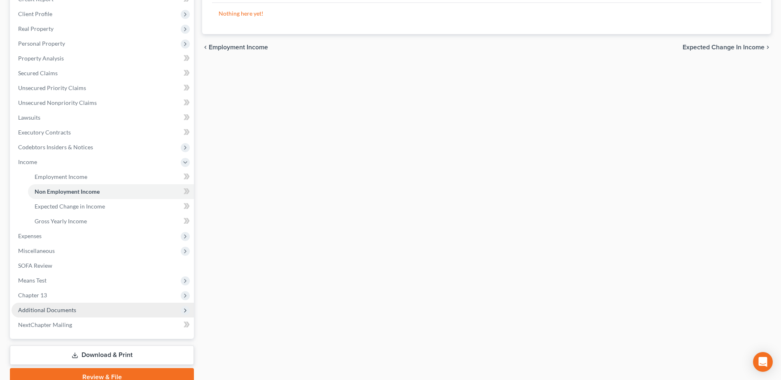
click at [72, 303] on span "Additional Documents" at bounding box center [103, 310] width 182 height 15
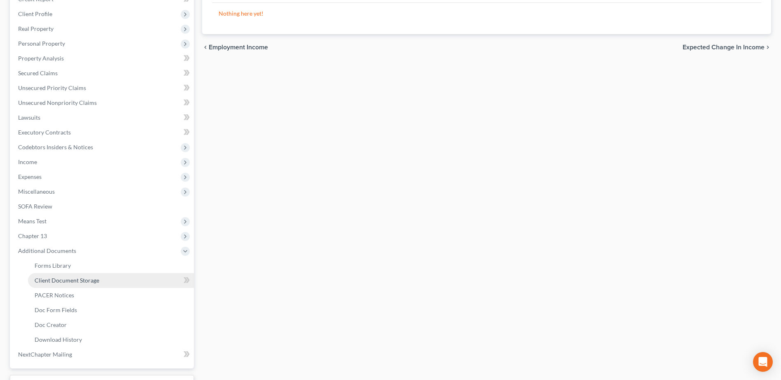
click at [79, 286] on link "Client Document Storage" at bounding box center [111, 280] width 166 height 15
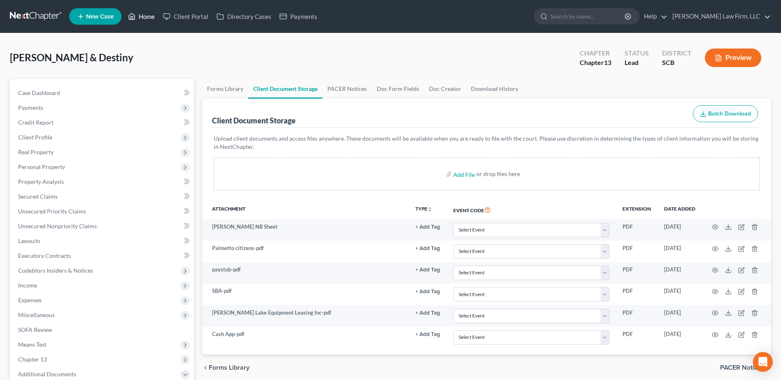
click at [131, 14] on icon at bounding box center [131, 17] width 7 height 10
click at [140, 16] on link "Home" at bounding box center [141, 16] width 35 height 15
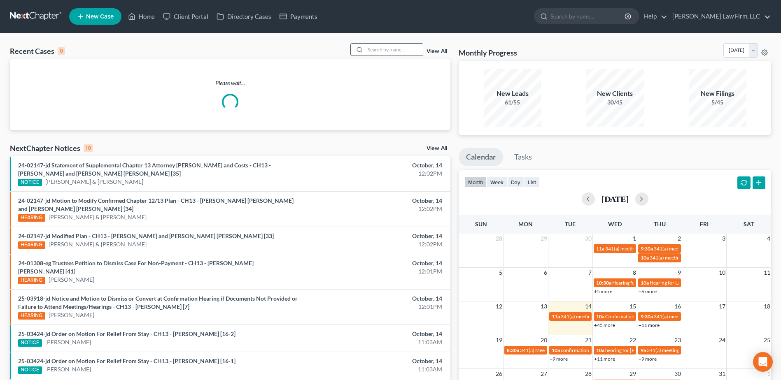
drag, startPoint x: 344, startPoint y: 45, endPoint x: 352, endPoint y: 47, distance: 8.1
click at [351, 47] on div "Recent Cases 0 View All" at bounding box center [230, 51] width 440 height 16
click at [361, 49] on icon at bounding box center [359, 50] width 7 height 7
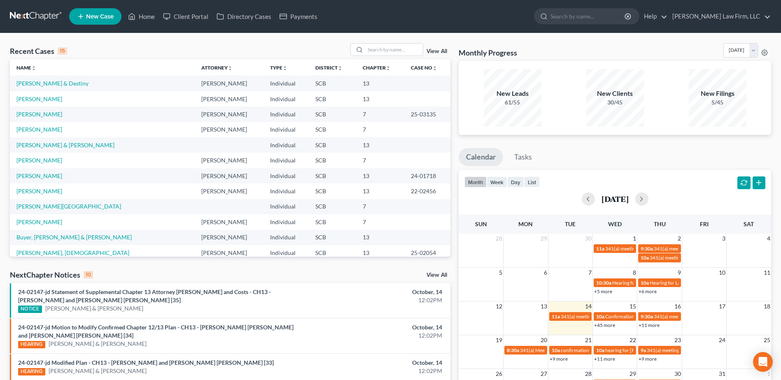
click at [372, 40] on div "Recent Cases 15 View All Name unfold_more expand_more expand_less Attorney unfo…" at bounding box center [390, 321] width 781 height 577
click at [386, 54] on input "search" at bounding box center [394, 50] width 58 height 12
type input "[PERSON_NAME]"
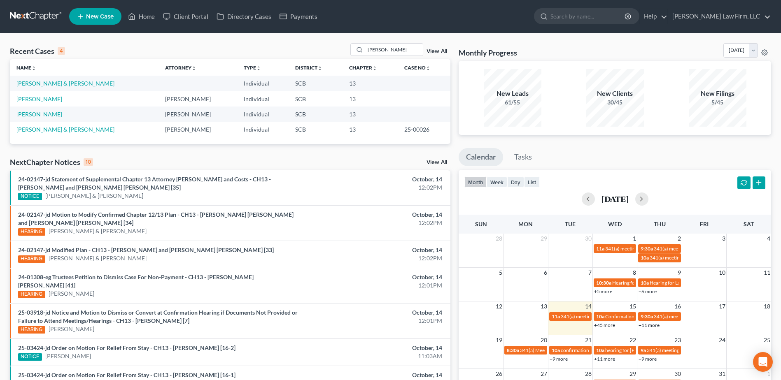
click at [63, 79] on td "[PERSON_NAME] & [PERSON_NAME]" at bounding box center [84, 83] width 149 height 15
click at [63, 81] on link "[PERSON_NAME] & [PERSON_NAME]" at bounding box center [65, 83] width 98 height 7
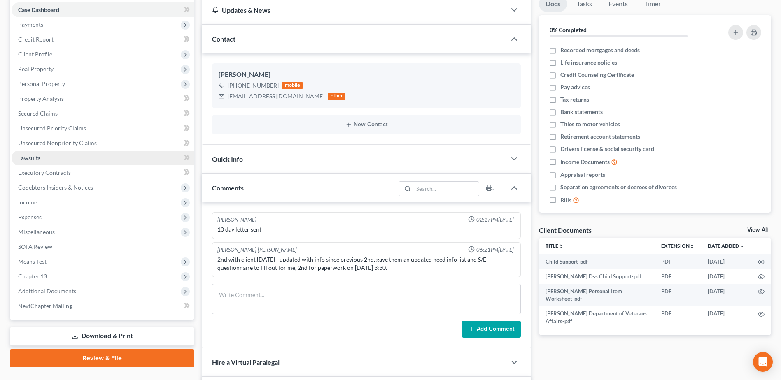
scroll to position [82, 0]
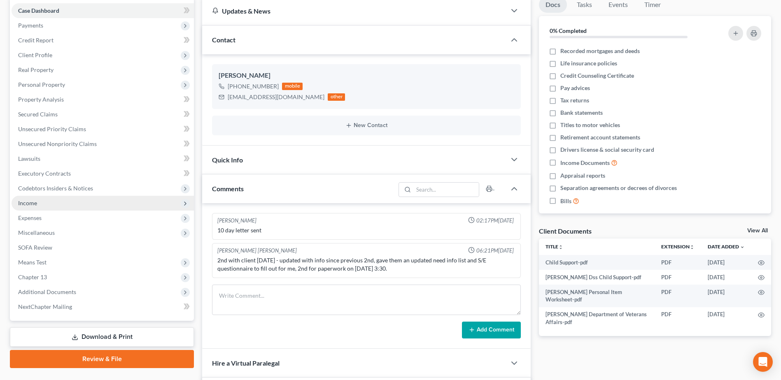
click at [39, 204] on span "Income" at bounding box center [103, 203] width 182 height 15
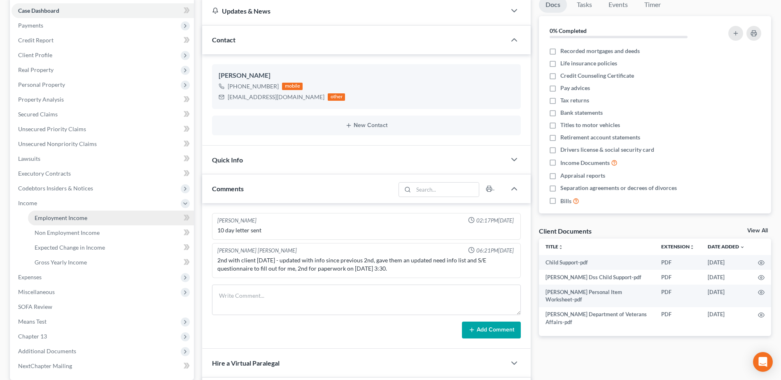
click at [41, 218] on span "Employment Income" at bounding box center [61, 217] width 53 height 7
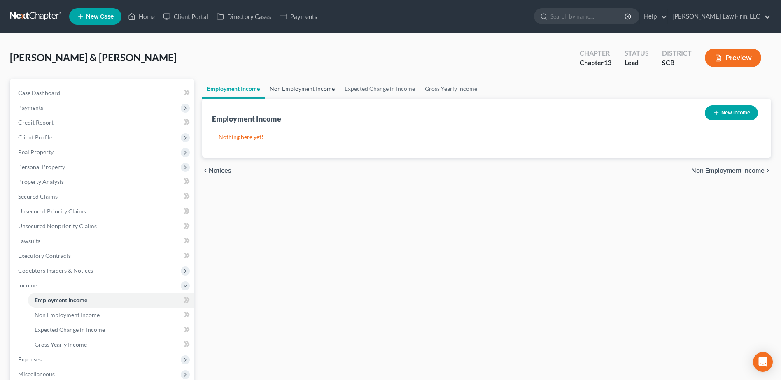
click at [292, 89] on link "Non Employment Income" at bounding box center [302, 89] width 75 height 20
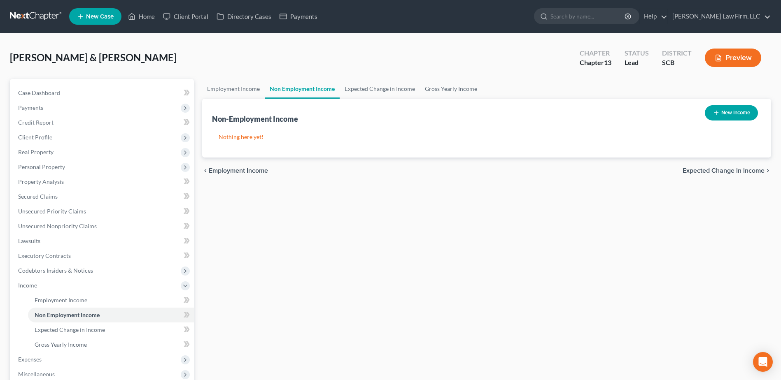
click at [724, 114] on button "New Income" at bounding box center [731, 112] width 53 height 15
select select "0"
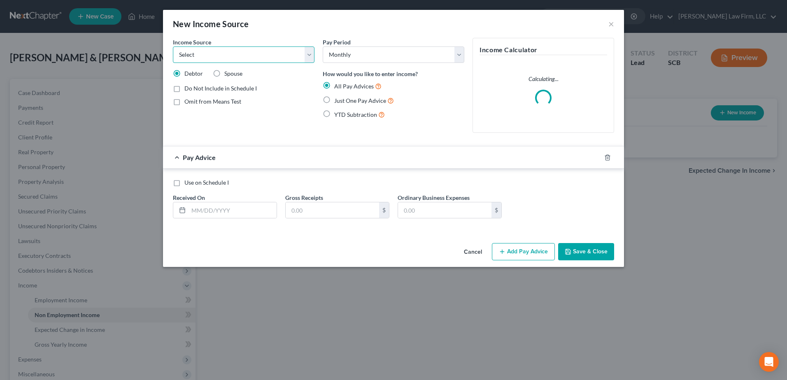
click at [259, 56] on select "Select Unemployment Disability (from employer) Pension Retirement Social Securi…" at bounding box center [244, 55] width 142 height 16
select select "4"
click at [173, 47] on select "Select Unemployment Disability (from employer) Pension Retirement Social Securi…" at bounding box center [244, 55] width 142 height 16
click at [590, 251] on button "Save & Close" at bounding box center [586, 251] width 56 height 17
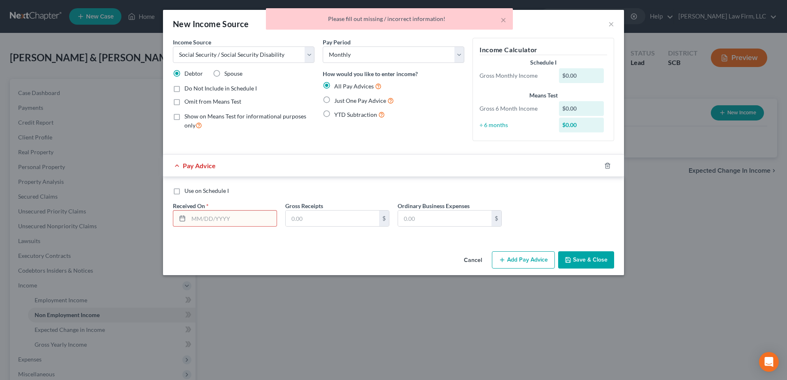
click at [470, 253] on button "Cancel" at bounding box center [472, 260] width 31 height 16
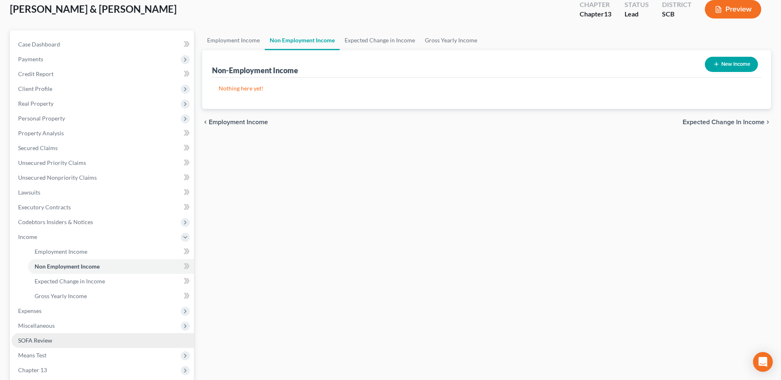
scroll to position [123, 0]
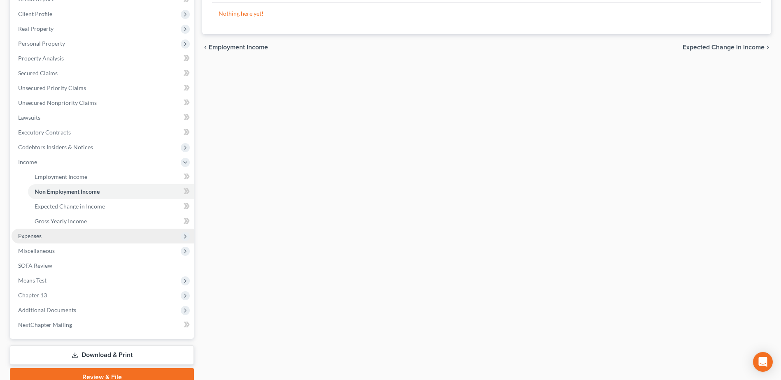
click at [49, 238] on span "Expenses" at bounding box center [103, 236] width 182 height 15
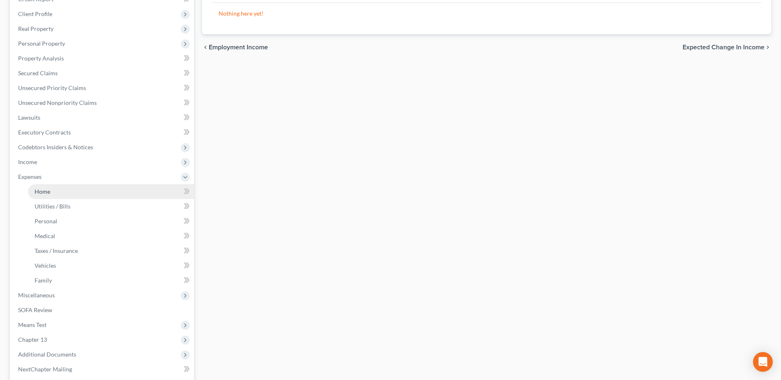
click at [63, 194] on link "Home" at bounding box center [111, 191] width 166 height 15
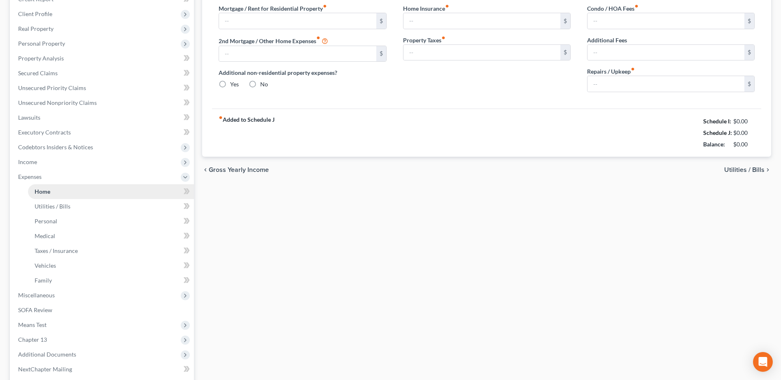
type input "0.00"
radio input "true"
type input "0.00"
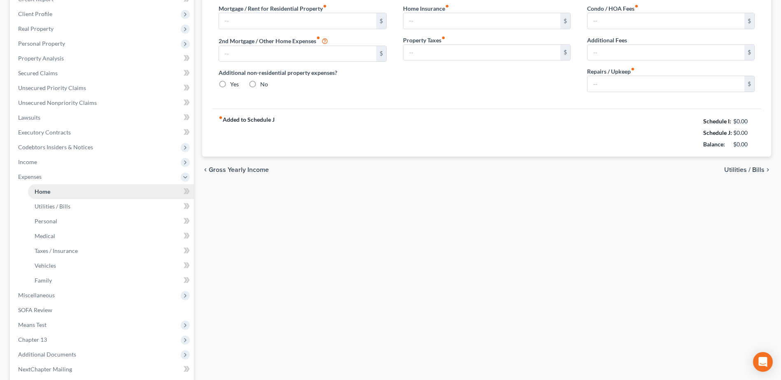
type input "0.00"
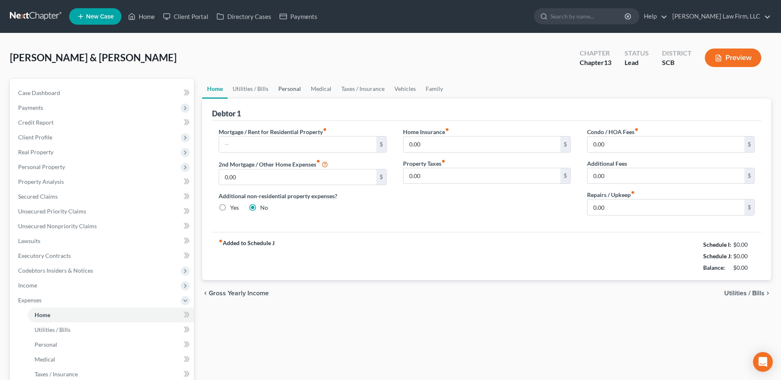
click at [296, 90] on link "Personal" at bounding box center [289, 89] width 33 height 20
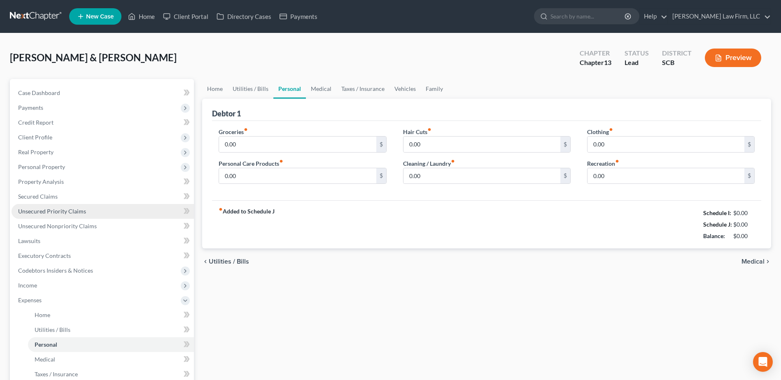
click at [79, 214] on span "Unsecured Priority Claims" at bounding box center [52, 211] width 68 height 7
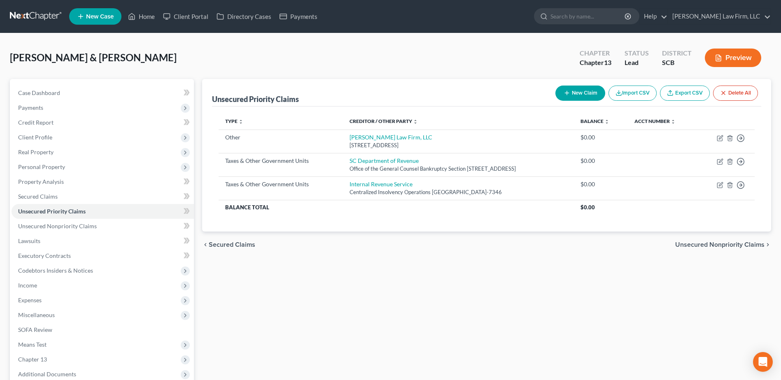
click at [581, 89] on button "New Claim" at bounding box center [580, 93] width 50 height 15
select select "2"
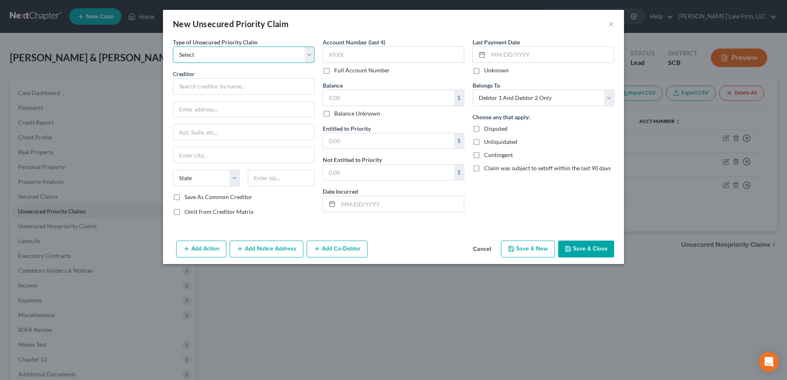
click at [224, 57] on select "Select Taxes & Other Government Units Domestic Support Obligations Extensions o…" at bounding box center [244, 55] width 142 height 16
select select "1"
click at [173, 47] on select "Select Taxes & Other Government Units Domestic Support Obligations Extensions o…" at bounding box center [244, 55] width 142 height 16
click at [510, 104] on select "Select Debtor 1 Only Debtor 2 Only Debtor 1 And Debtor 2 Only At Least One Of T…" at bounding box center [544, 98] width 142 height 16
select select "0"
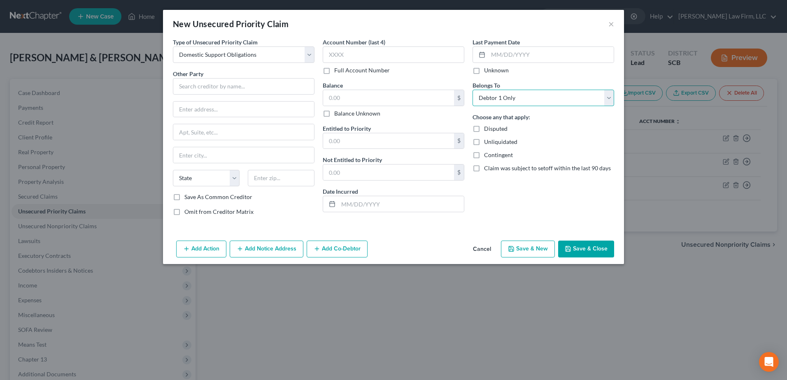
click at [473, 90] on select "Select Debtor 1 Only Debtor 2 Only Debtor 1 And Debtor 2 Only At Least One Of T…" at bounding box center [544, 98] width 142 height 16
click at [240, 88] on input "text" at bounding box center [244, 86] width 142 height 16
click at [402, 52] on input "text" at bounding box center [394, 55] width 142 height 16
type input "0819"
click at [358, 102] on input "text" at bounding box center [388, 98] width 131 height 16
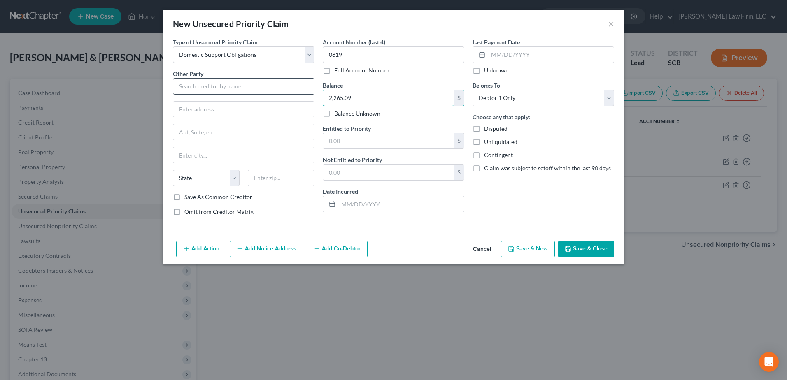
type input "2,265.09"
click at [204, 90] on input "text" at bounding box center [244, 86] width 142 height 16
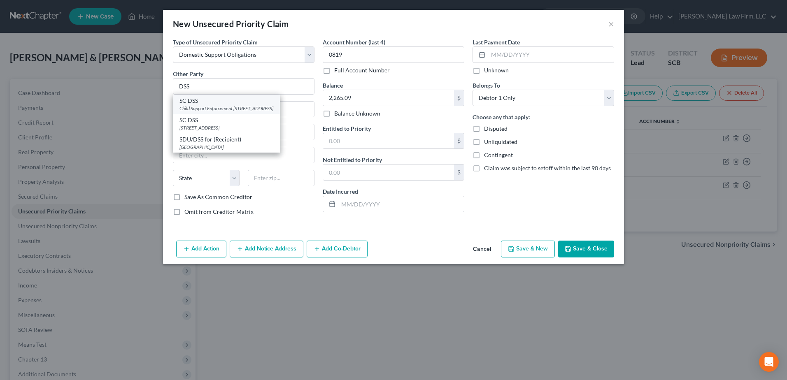
click at [269, 110] on div "Child Support Enforcement [STREET_ADDRESS]" at bounding box center [226, 108] width 94 height 7
type input "SC DSS"
type input "Child Support Enforcement"
type input "PO Box 1469"
type input "Columbia"
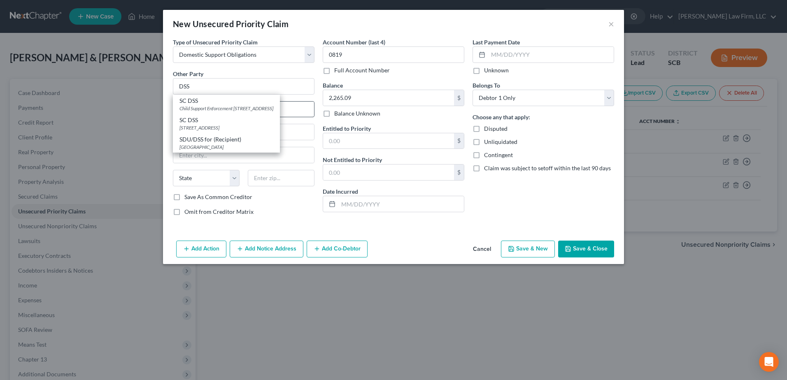
select select "42"
type input "29202"
click at [515, 54] on input "text" at bounding box center [551, 55] width 126 height 16
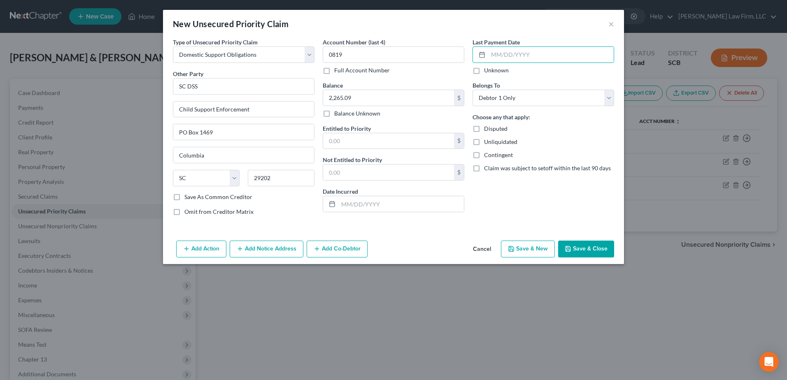
click at [593, 252] on button "Save & Close" at bounding box center [586, 249] width 56 height 17
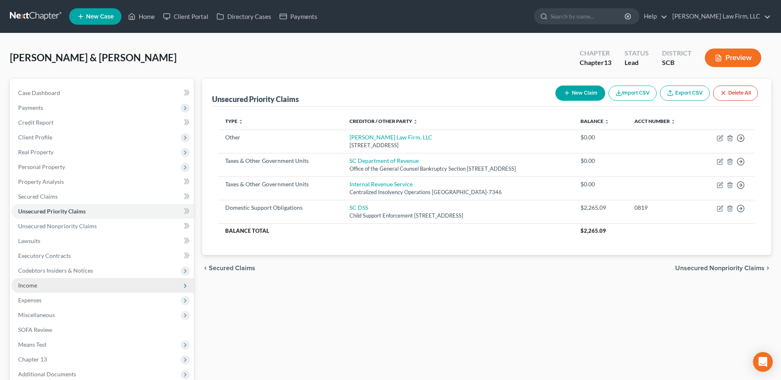
click at [40, 287] on span "Income" at bounding box center [103, 285] width 182 height 15
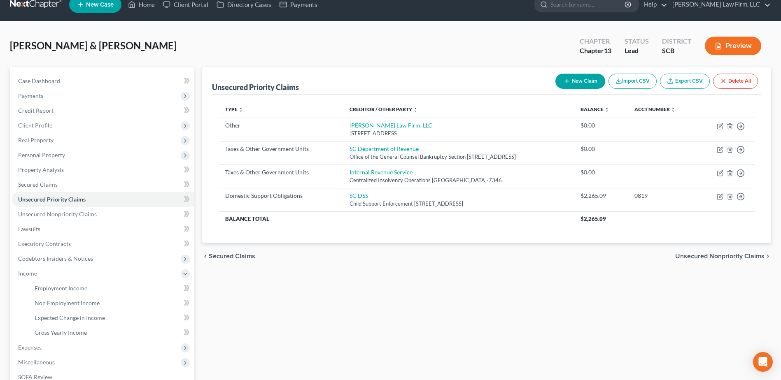
scroll to position [123, 0]
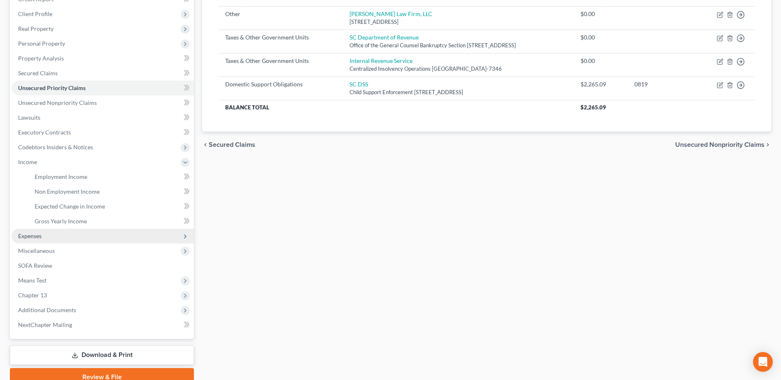
click at [28, 233] on span "Expenses" at bounding box center [29, 236] width 23 height 7
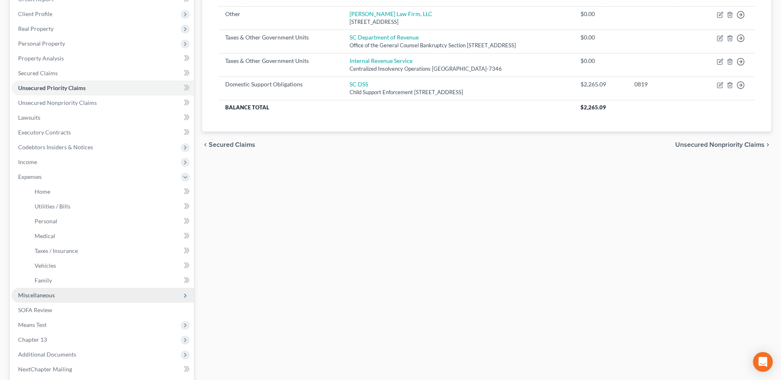
click at [58, 298] on span "Miscellaneous" at bounding box center [103, 295] width 182 height 15
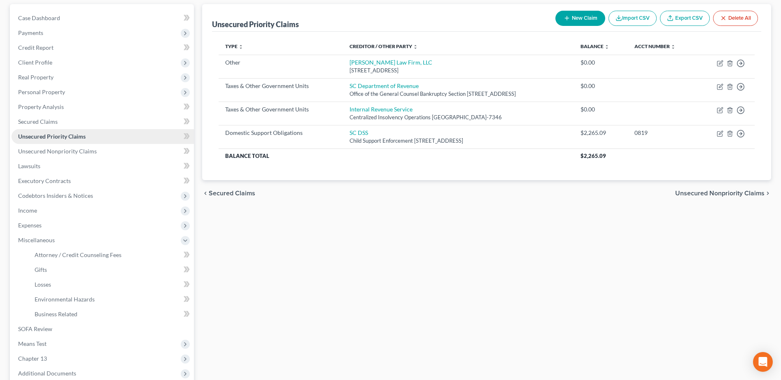
scroll to position [0, 0]
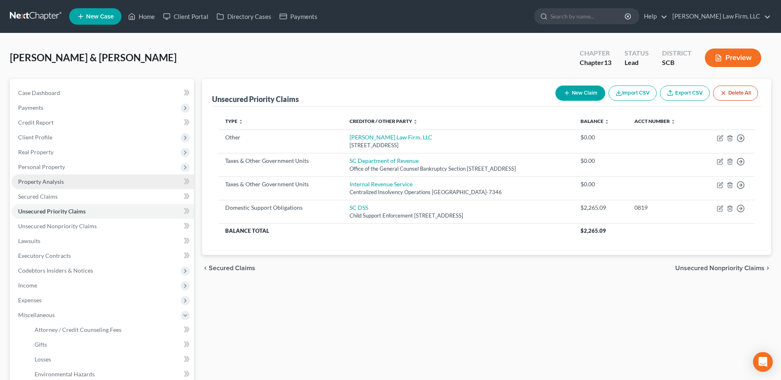
click at [45, 184] on span "Property Analysis" at bounding box center [41, 181] width 46 height 7
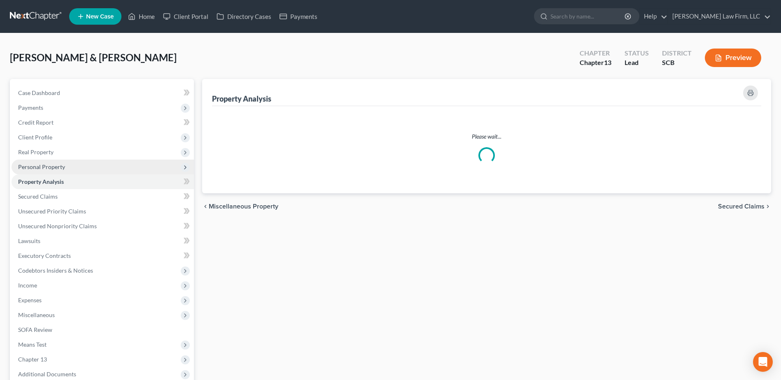
click at [50, 161] on span "Personal Property" at bounding box center [103, 167] width 182 height 15
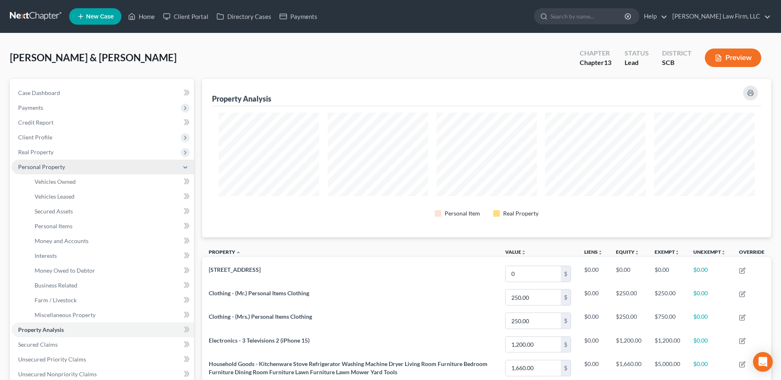
scroll to position [158, 569]
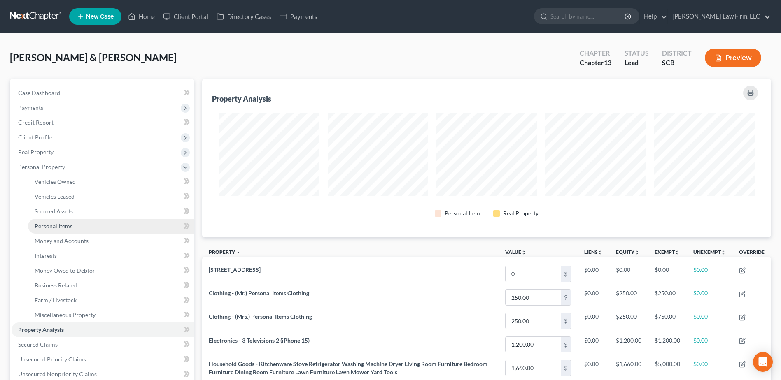
click at [63, 230] on link "Personal Items" at bounding box center [111, 226] width 166 height 15
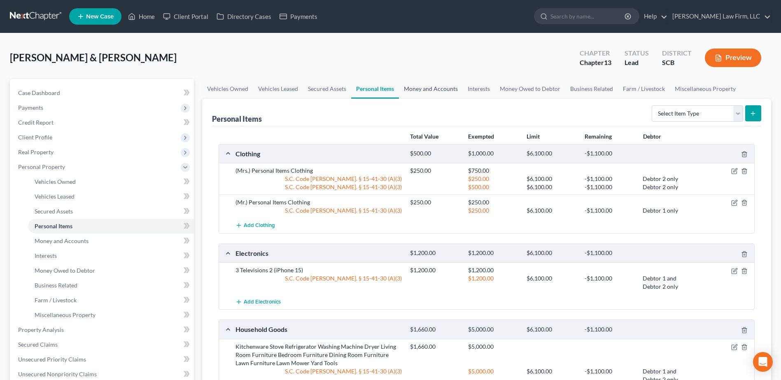
click at [413, 90] on link "Money and Accounts" at bounding box center [431, 89] width 64 height 20
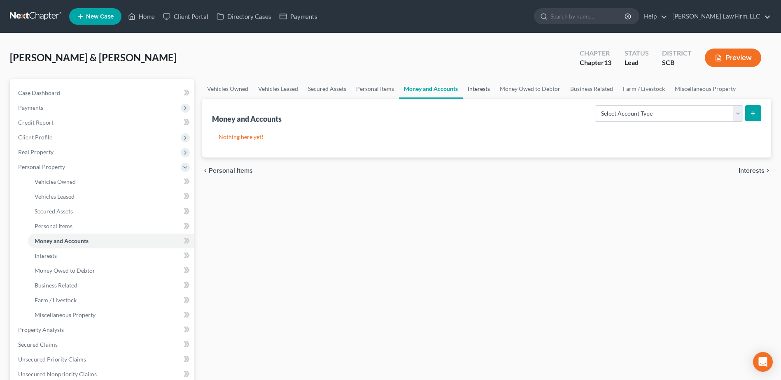
click at [471, 90] on link "Interests" at bounding box center [479, 89] width 32 height 20
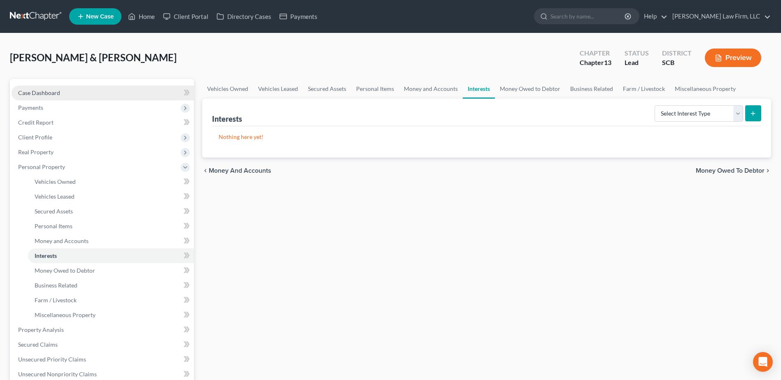
click at [39, 88] on link "Case Dashboard" at bounding box center [103, 93] width 182 height 15
